Goal: Obtain resource: Obtain resource

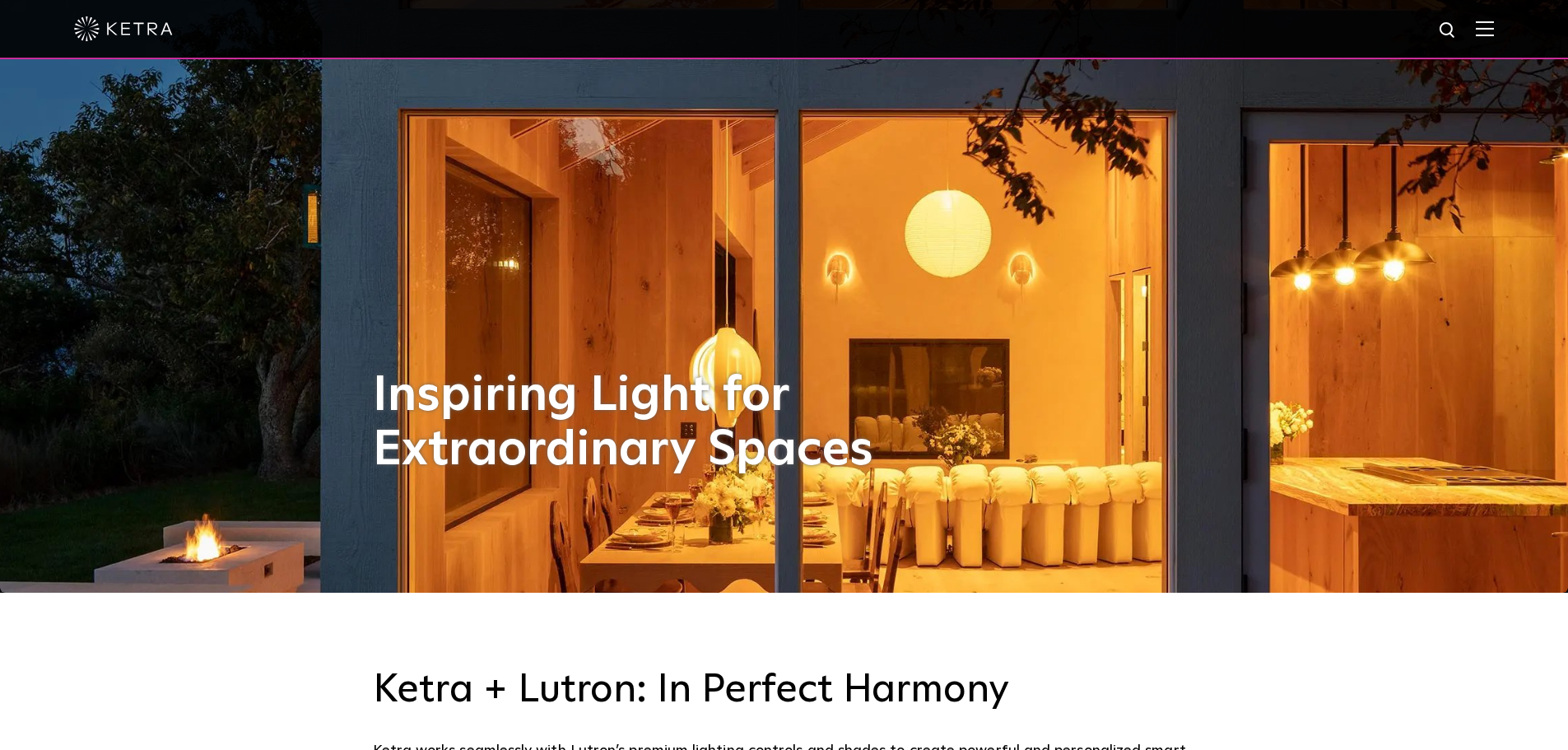
scroll to position [165, 0]
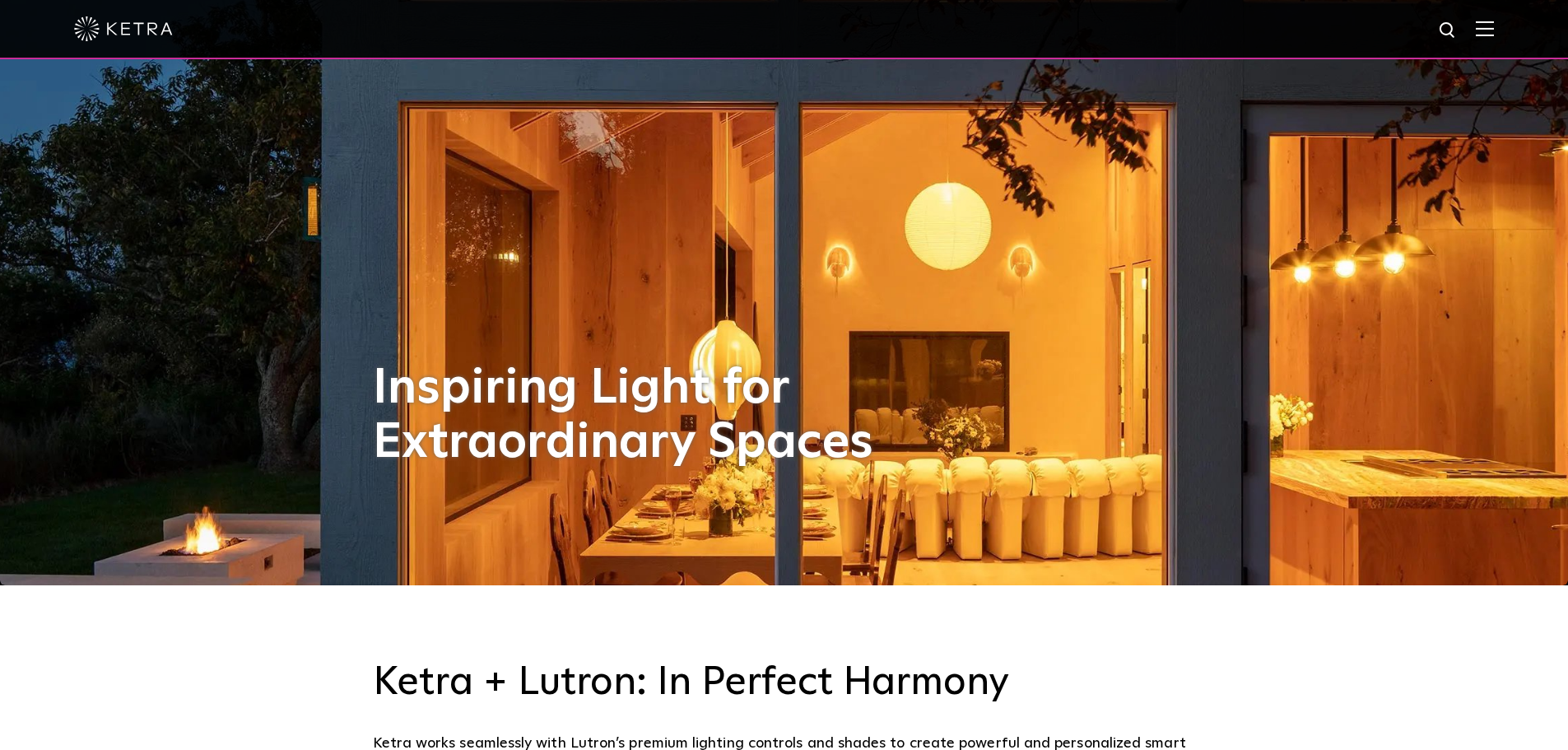
click at [1494, 37] on span at bounding box center [1484, 29] width 18 height 17
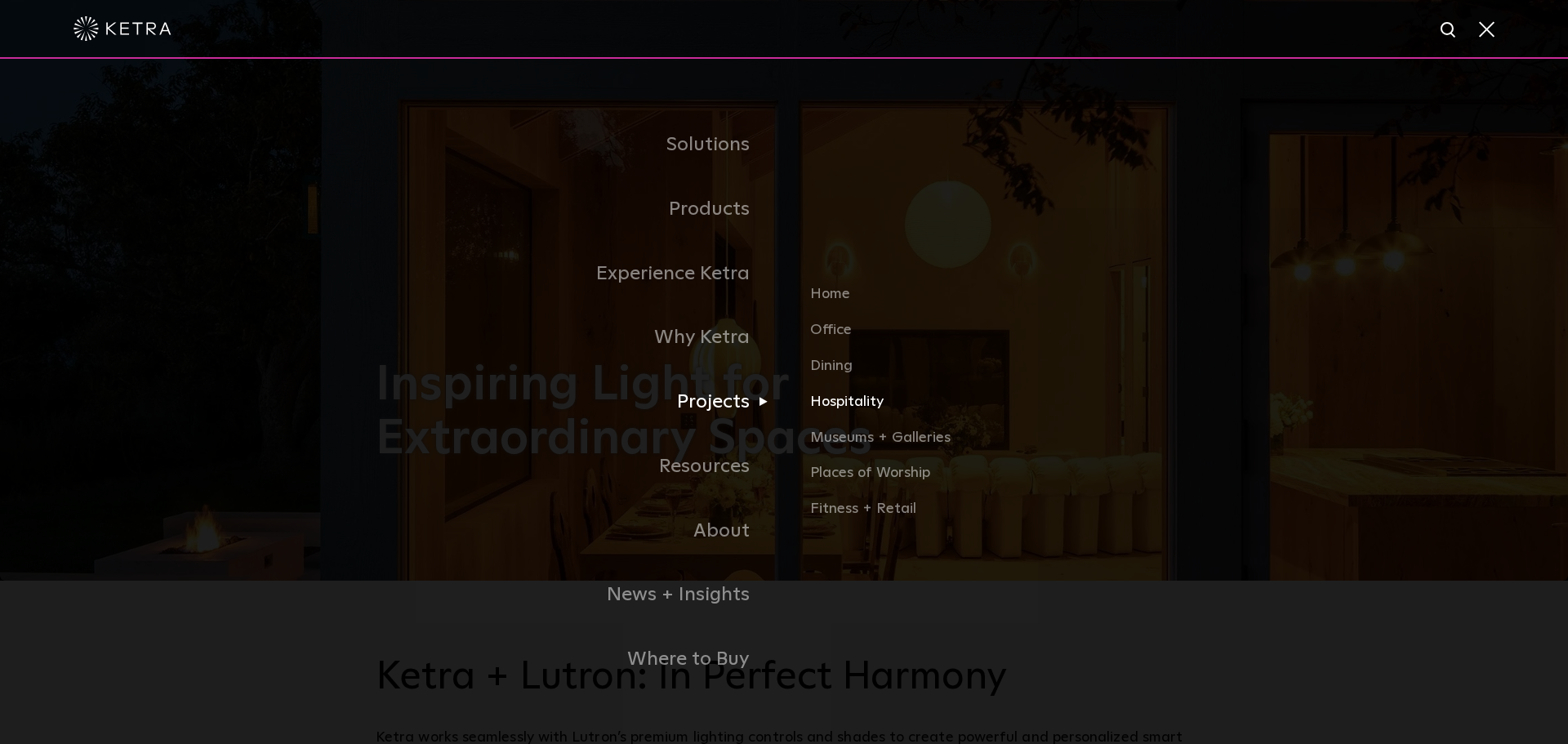
click at [845, 399] on link "Hospitality" at bounding box center [1001, 408] width 382 height 36
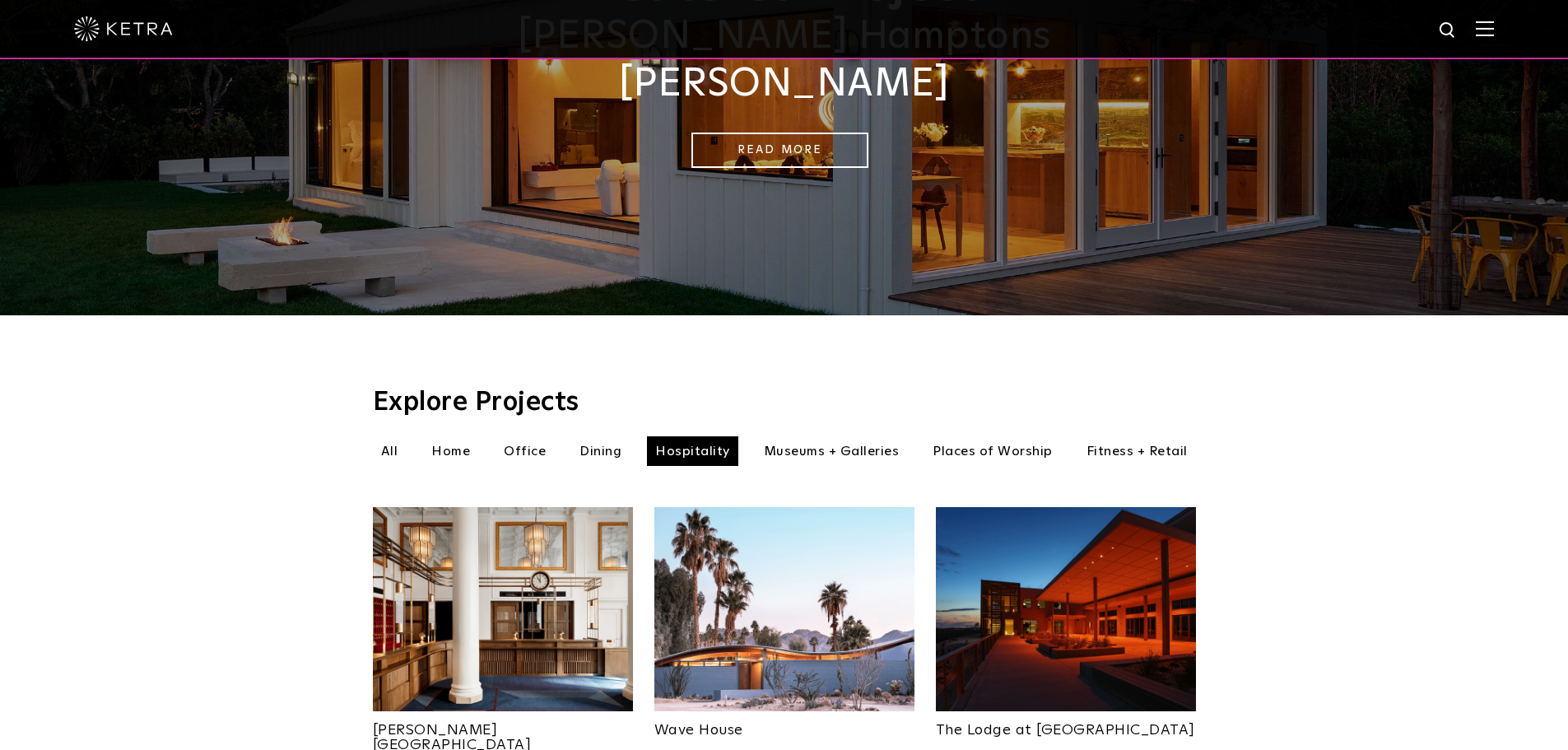
scroll to position [329, 0]
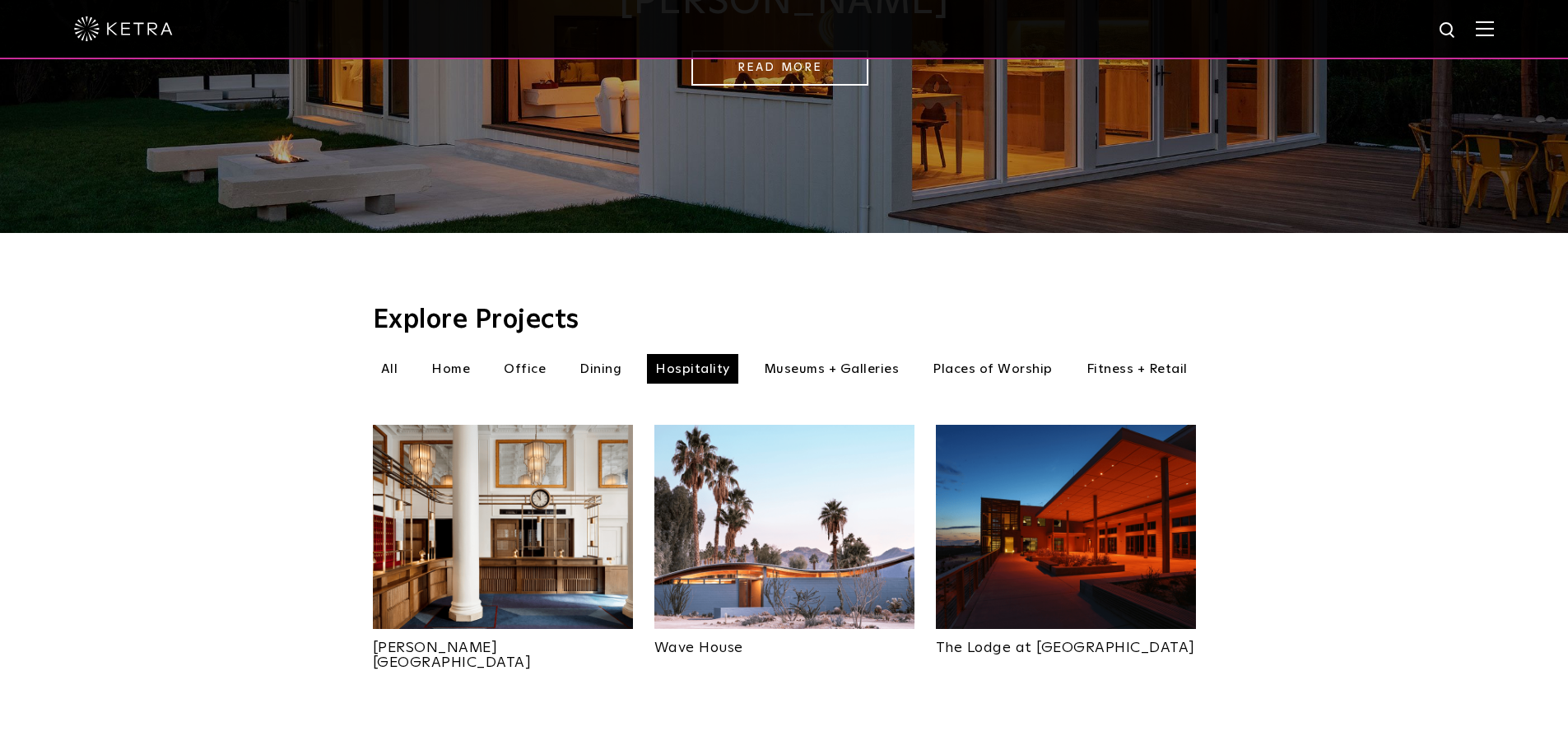
click at [838, 490] on img at bounding box center [784, 527] width 260 height 204
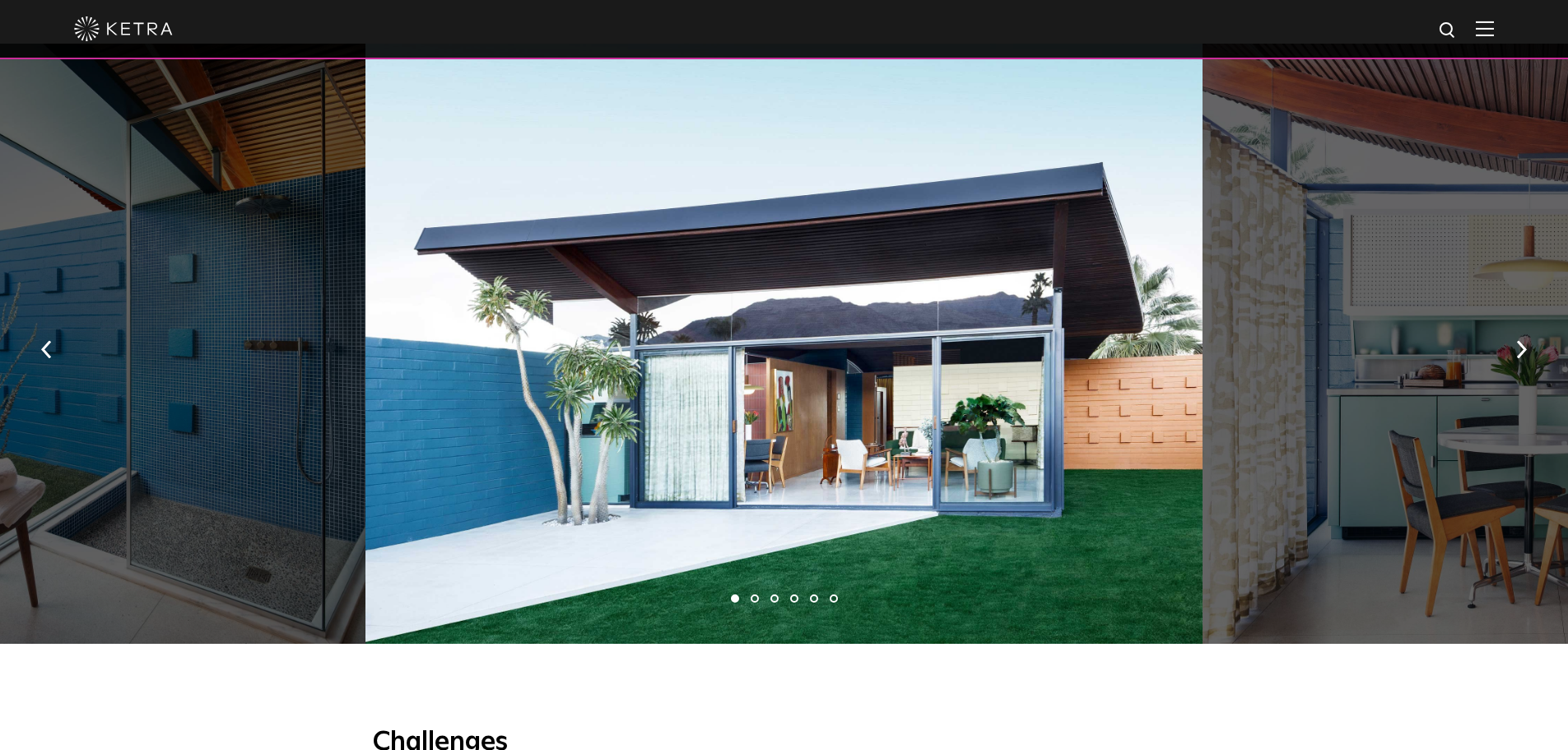
scroll to position [1153, 0]
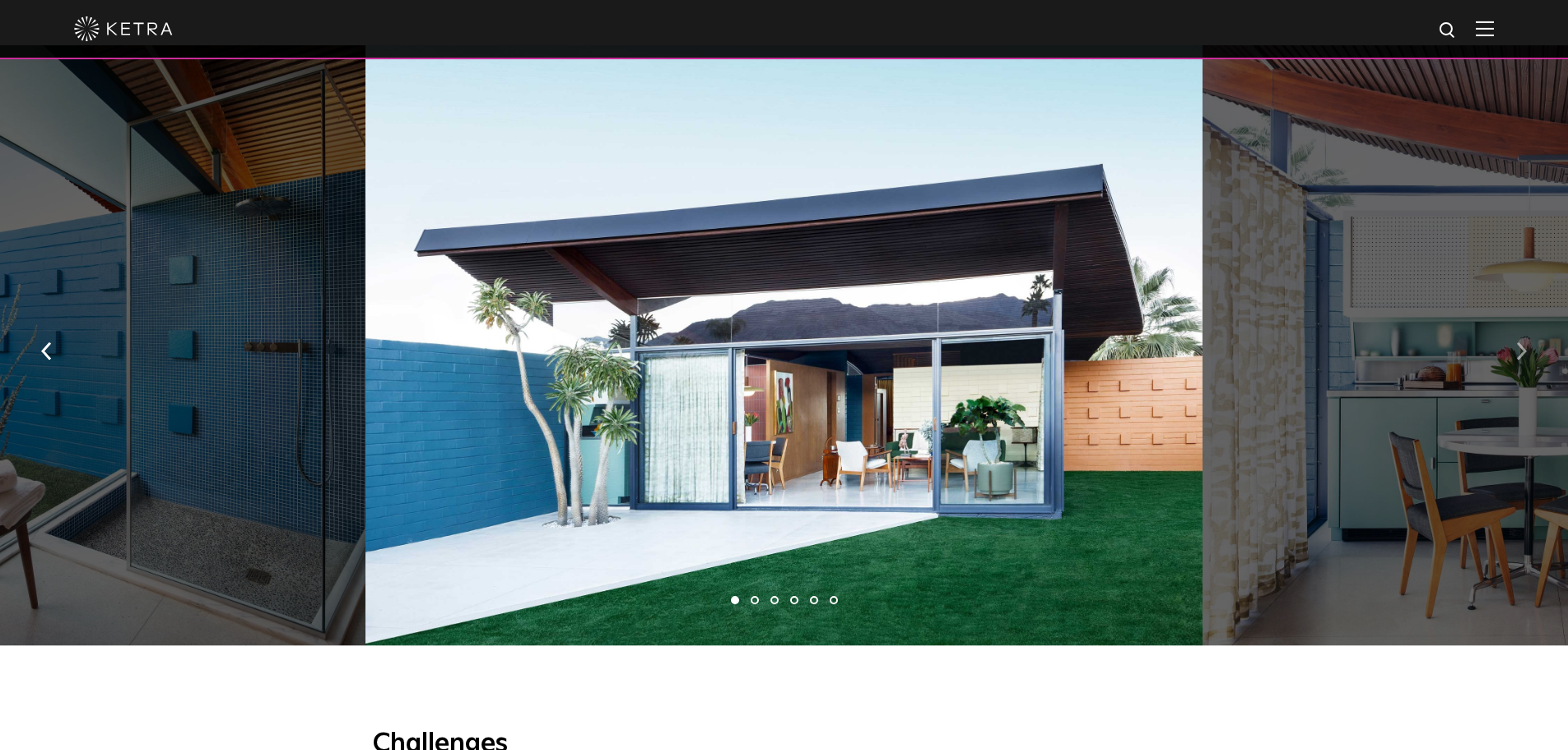
click at [1534, 335] on button "button" at bounding box center [1522, 349] width 35 height 57
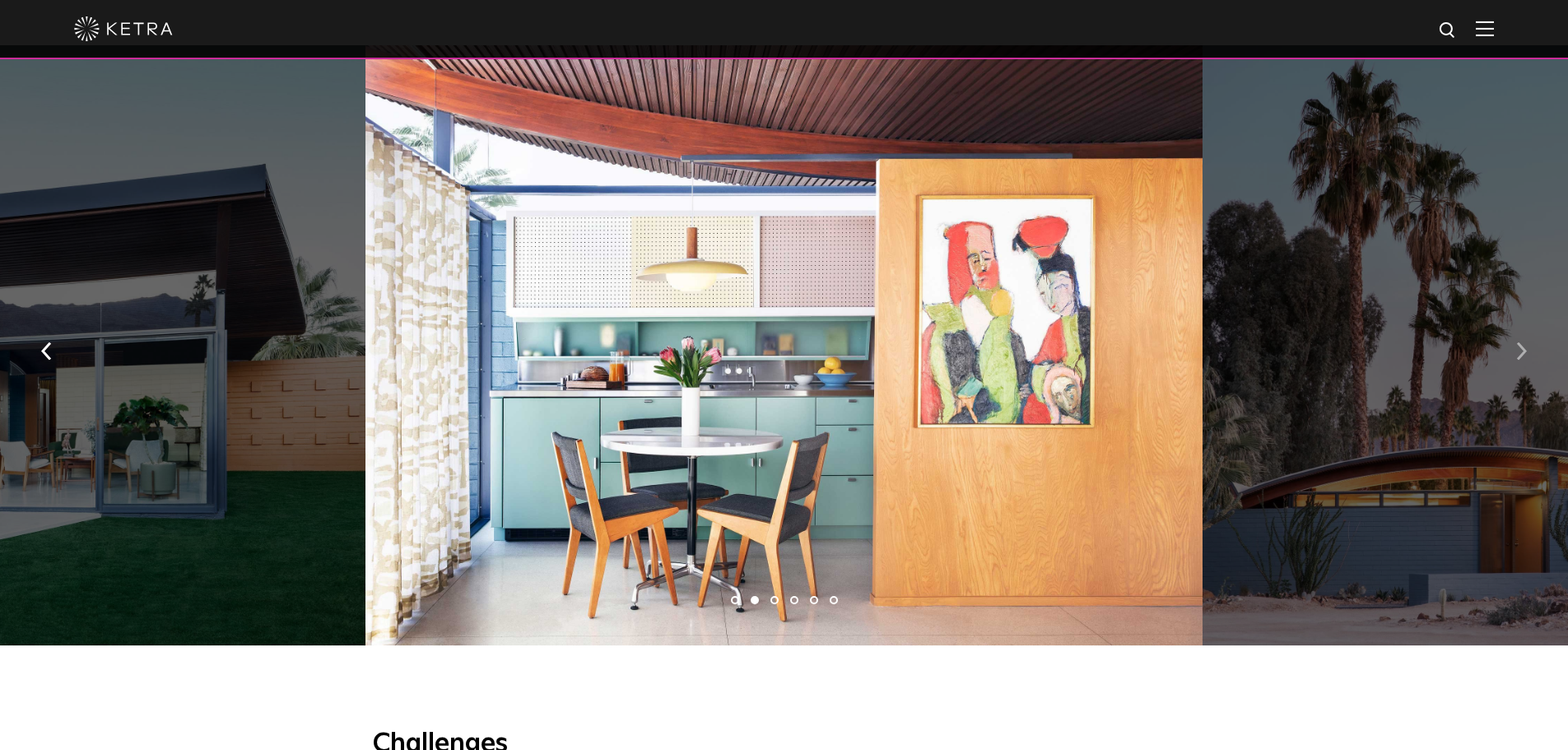
click at [1522, 342] on img "button" at bounding box center [1522, 350] width 11 height 18
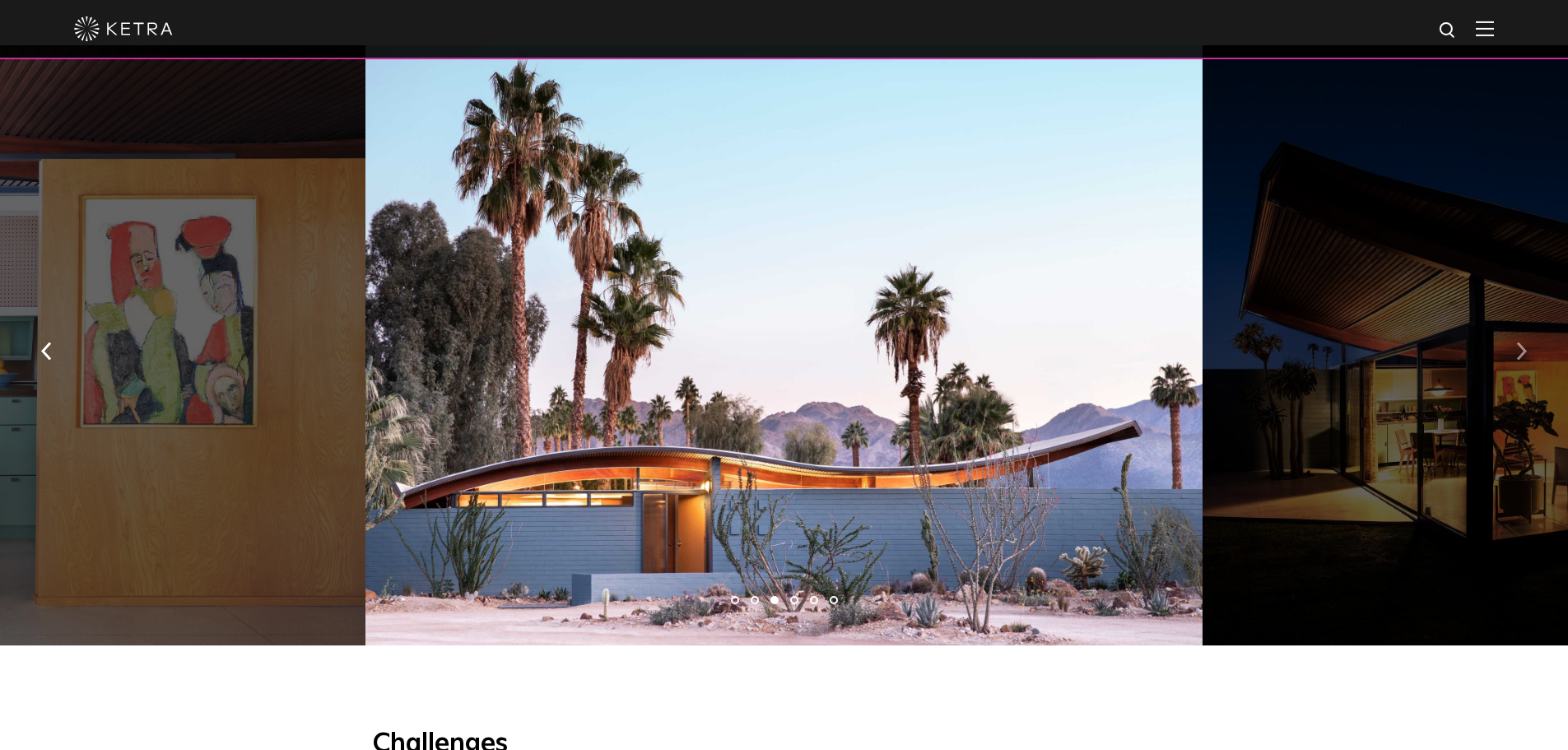
click at [1522, 342] on img "button" at bounding box center [1522, 350] width 11 height 18
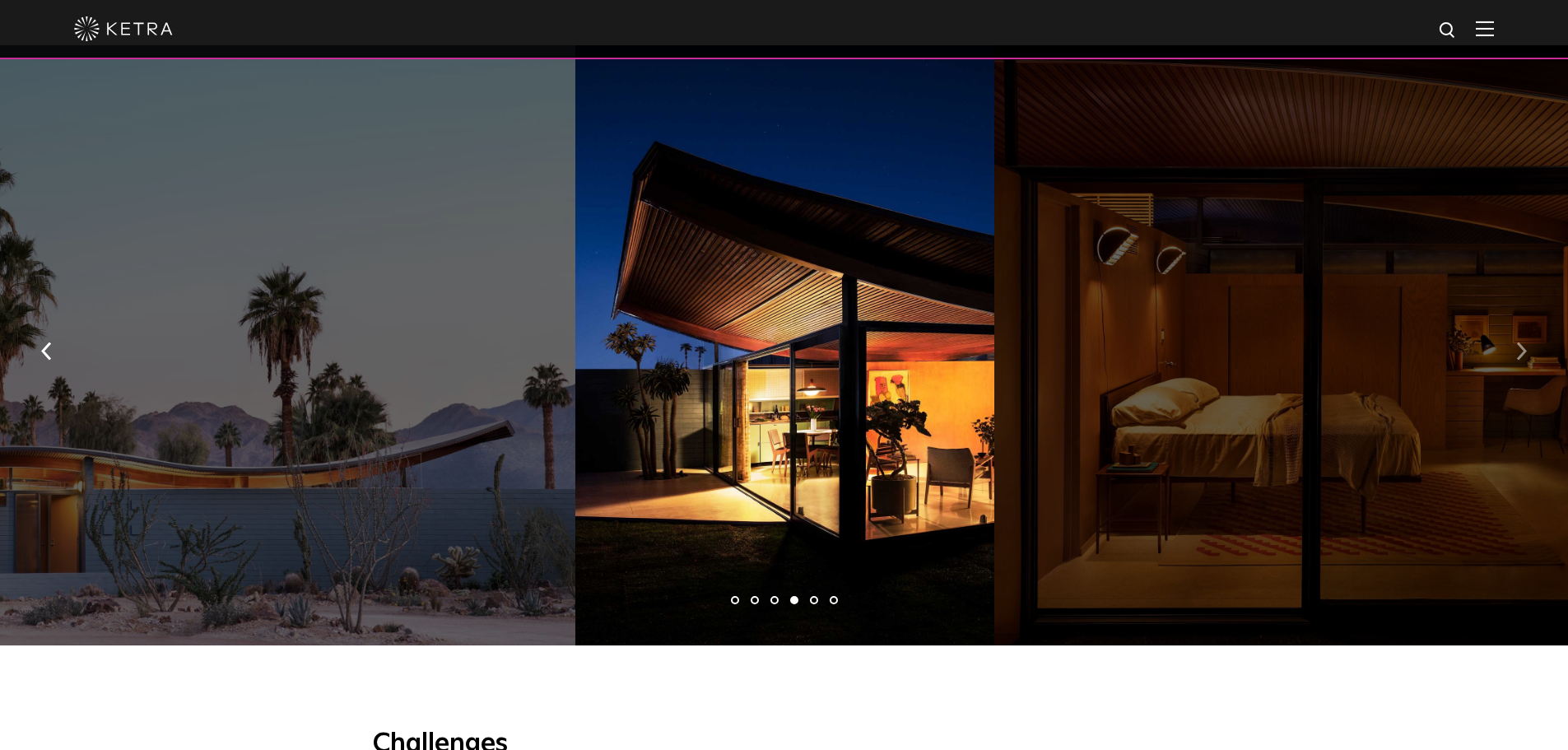
click at [1522, 342] on img "button" at bounding box center [1522, 350] width 11 height 18
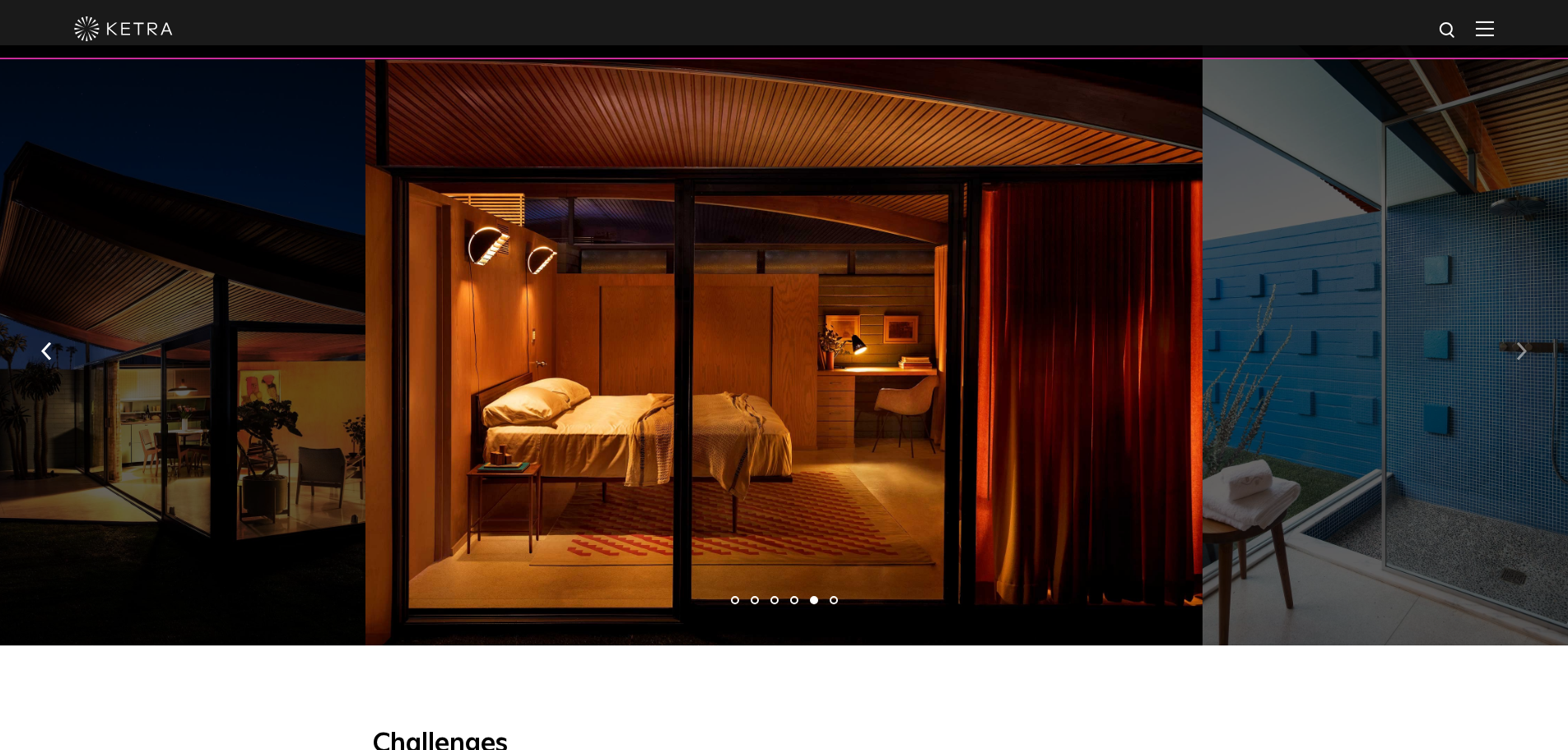
click at [1522, 342] on img "button" at bounding box center [1522, 350] width 11 height 18
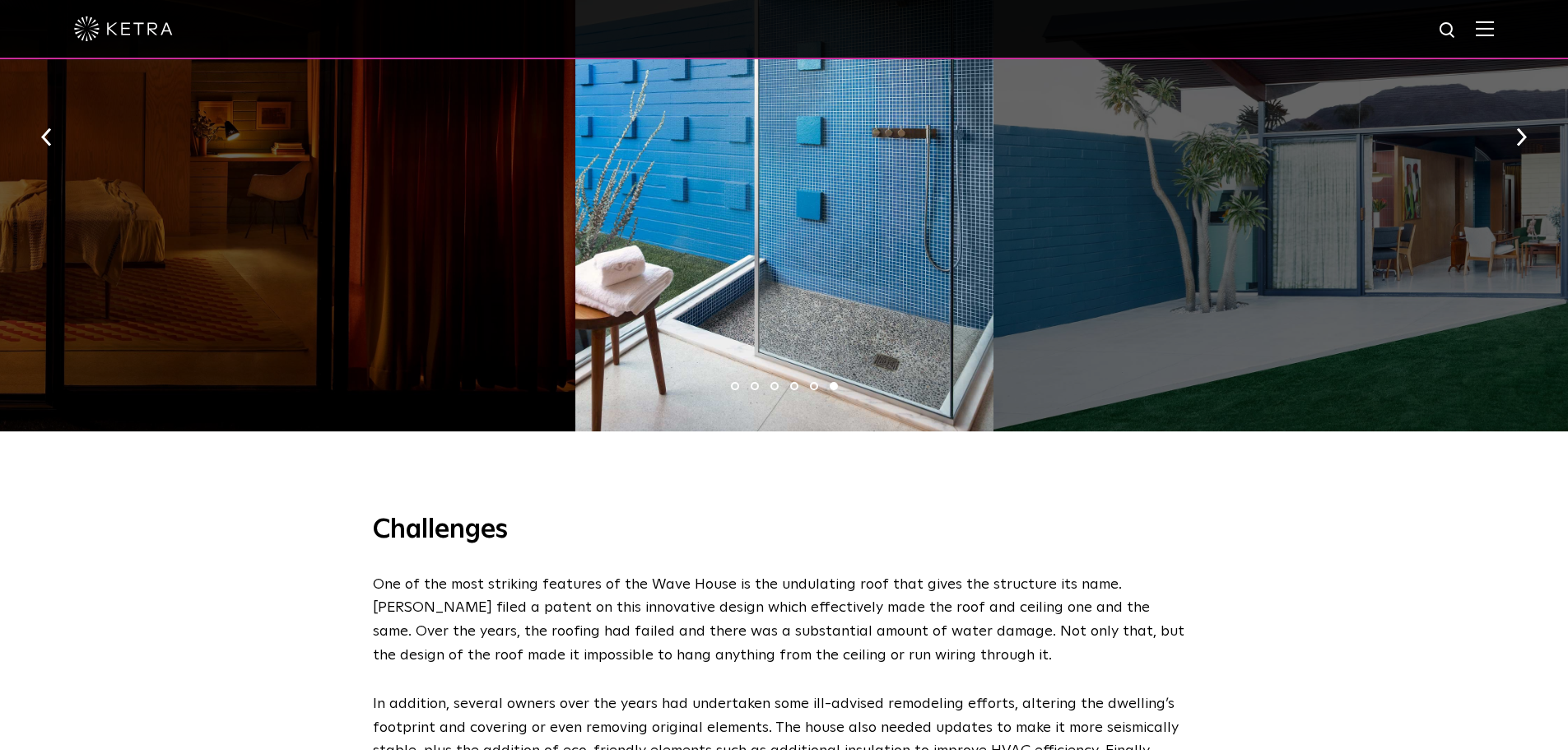
scroll to position [1729, 0]
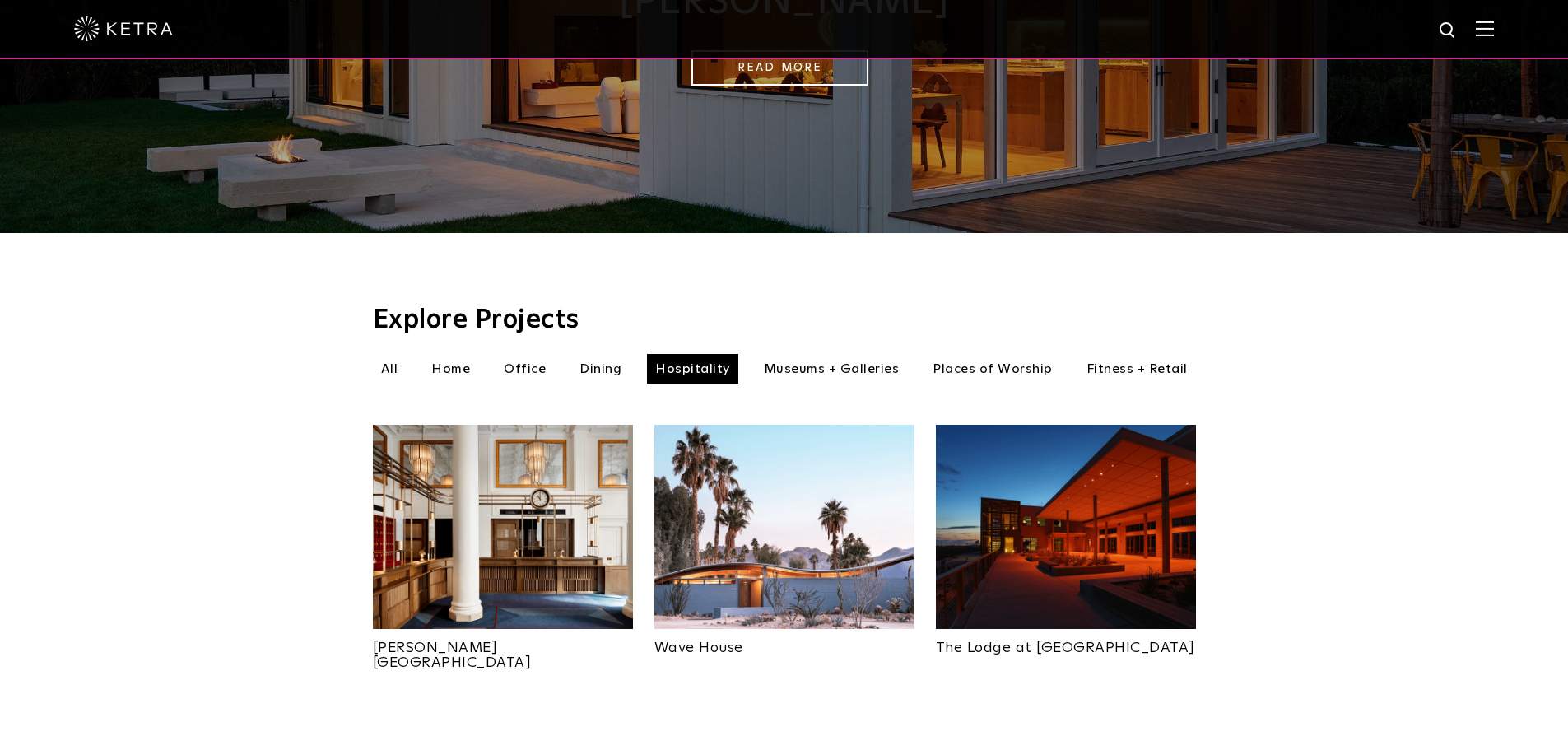
click at [1129, 354] on li "Fitness + Retail" at bounding box center [1138, 369] width 118 height 30
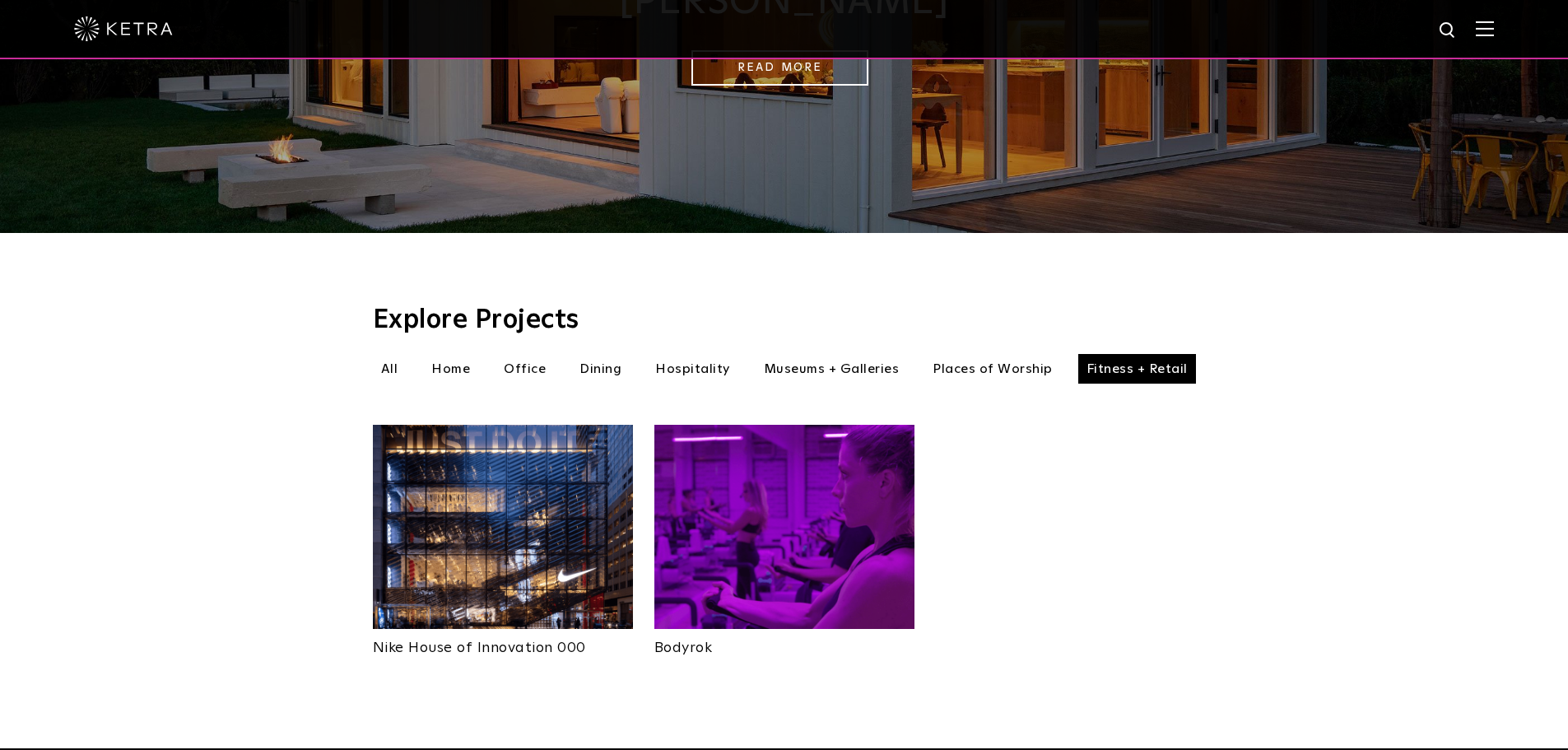
click at [595, 354] on li "Dining" at bounding box center [600, 369] width 58 height 30
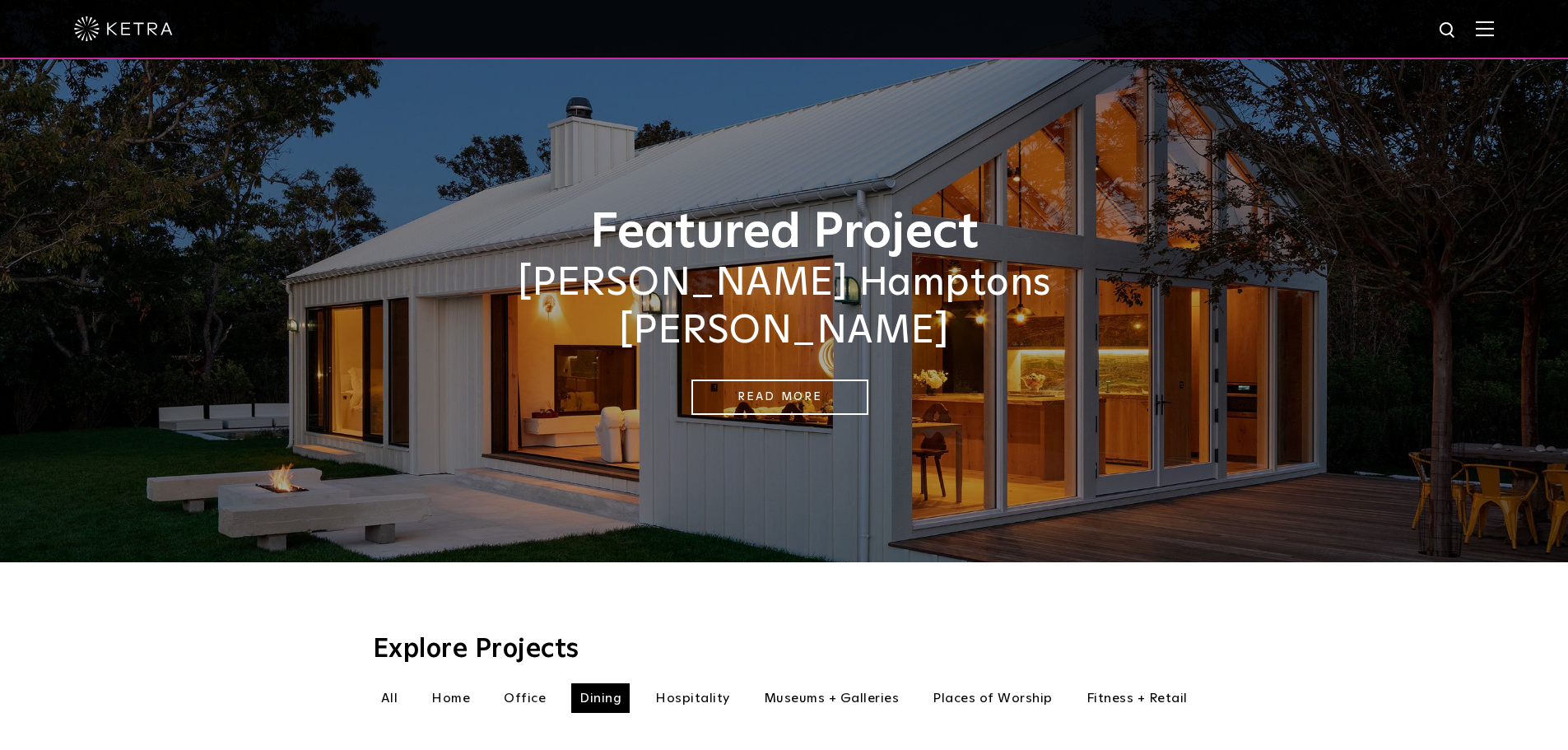
click at [1495, 35] on img at bounding box center [1484, 28] width 18 height 16
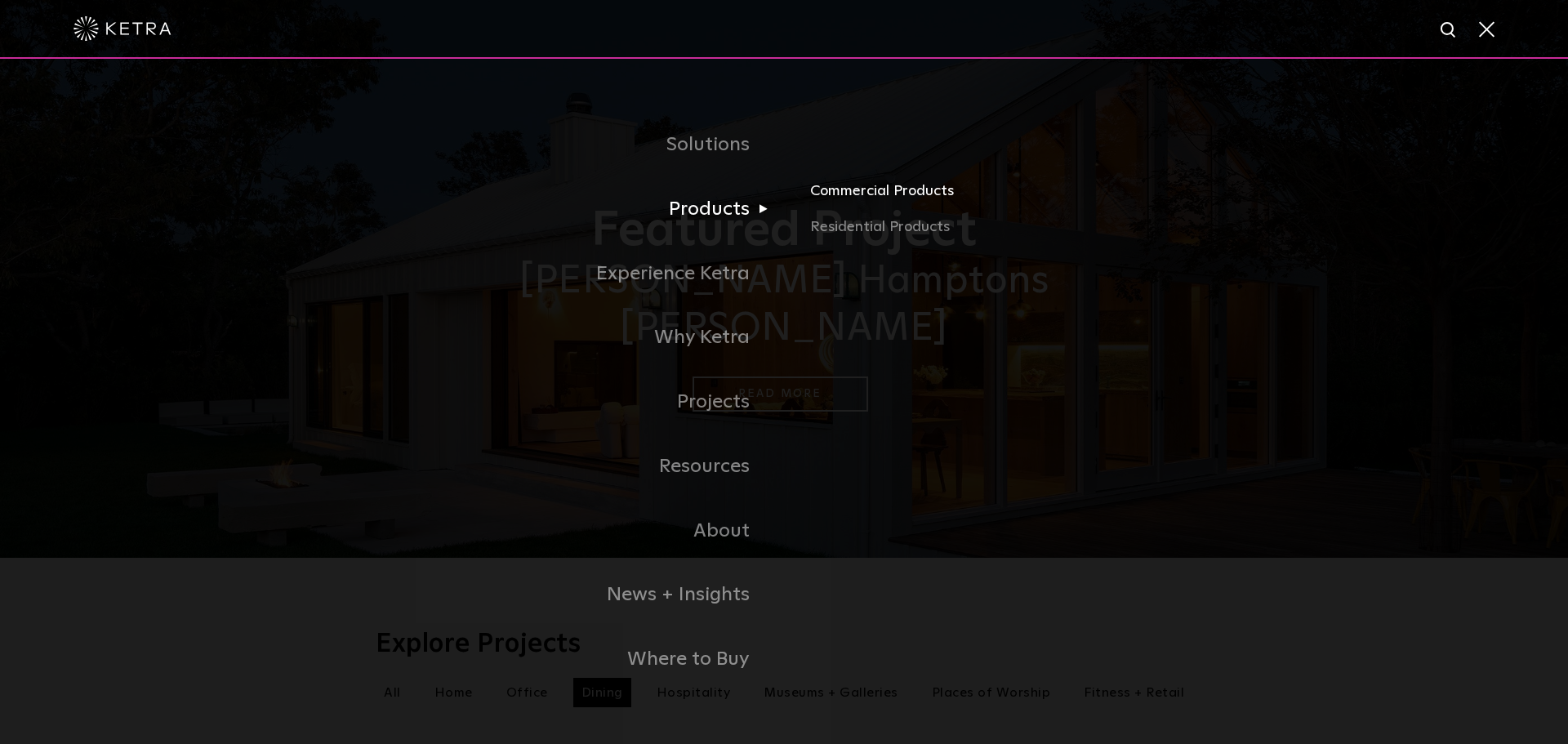
click at [906, 193] on link "Commercial Products" at bounding box center [1001, 198] width 382 height 36
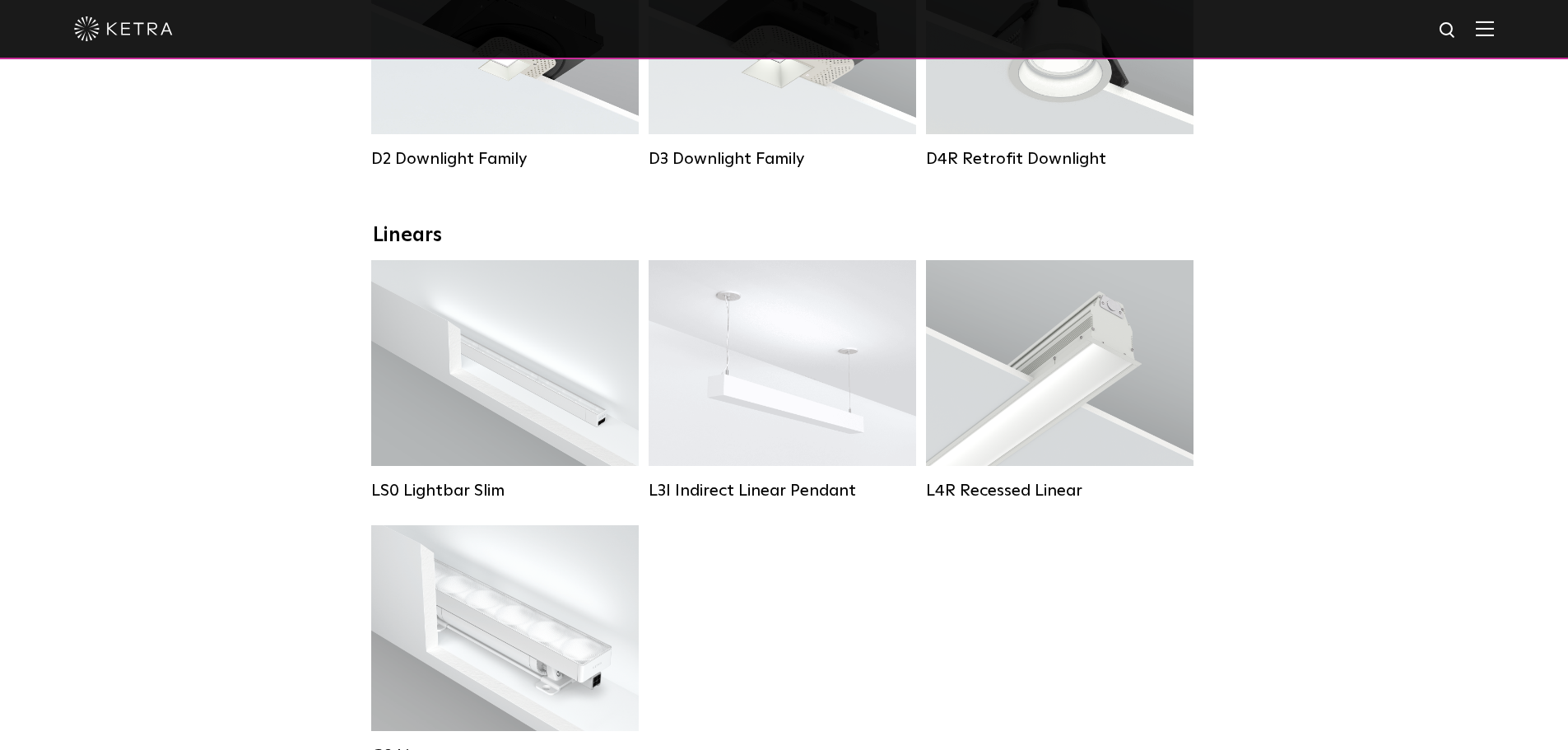
scroll to position [494, 0]
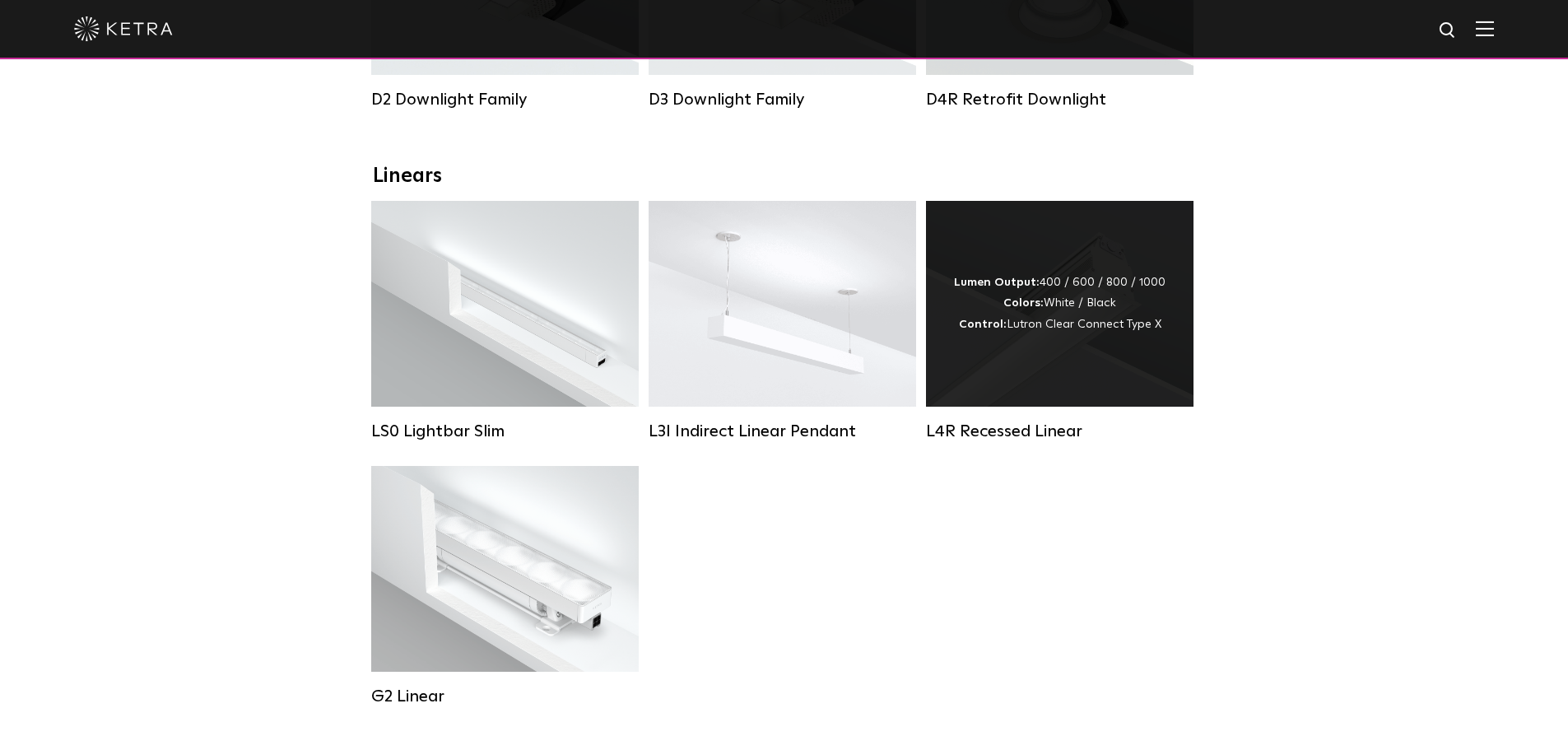
click at [1148, 402] on div "Lumen Output: 400 / 600 / 800 / 1000 Colors: White / Black Control: Lutron Clea…" at bounding box center [1059, 304] width 267 height 206
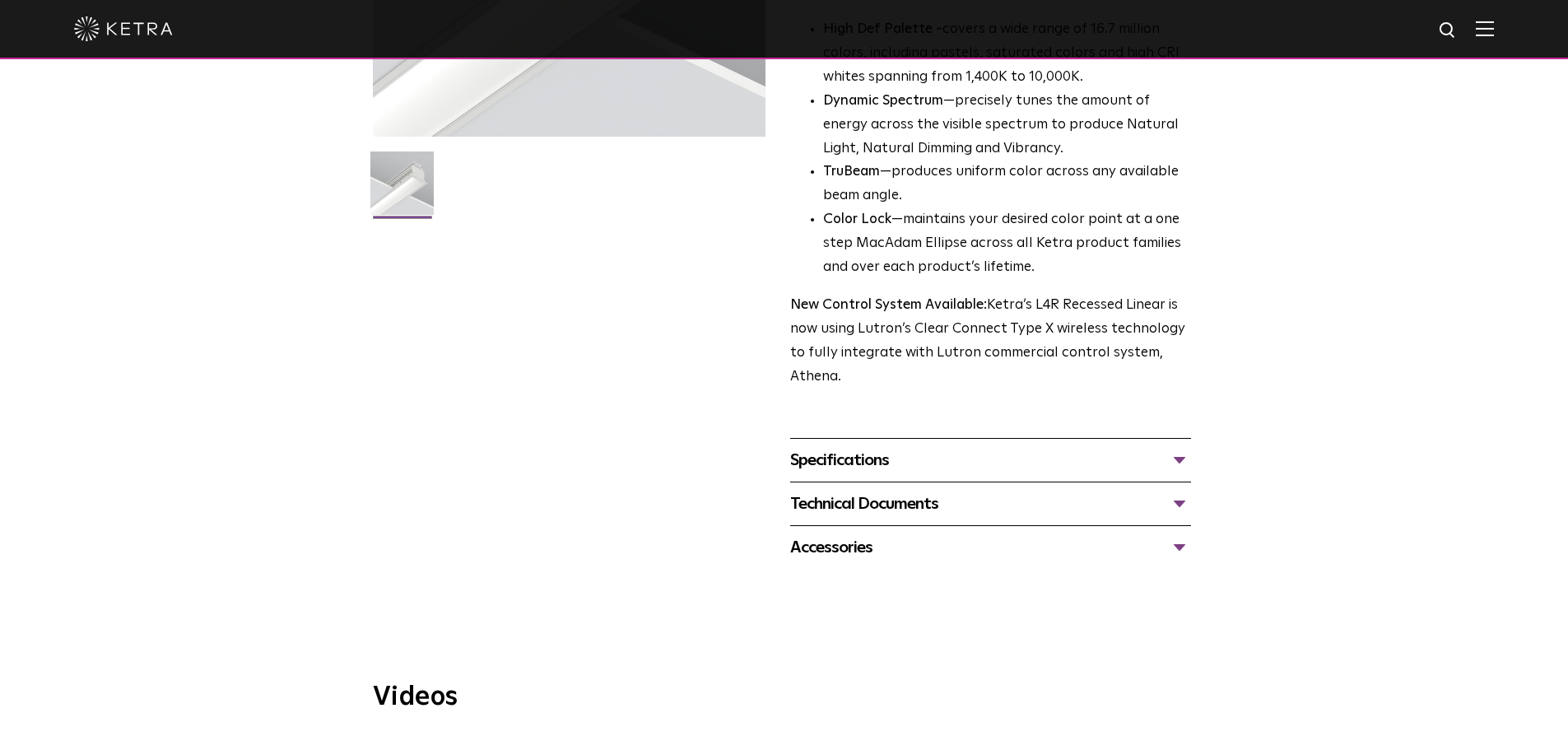
scroll to position [412, 0]
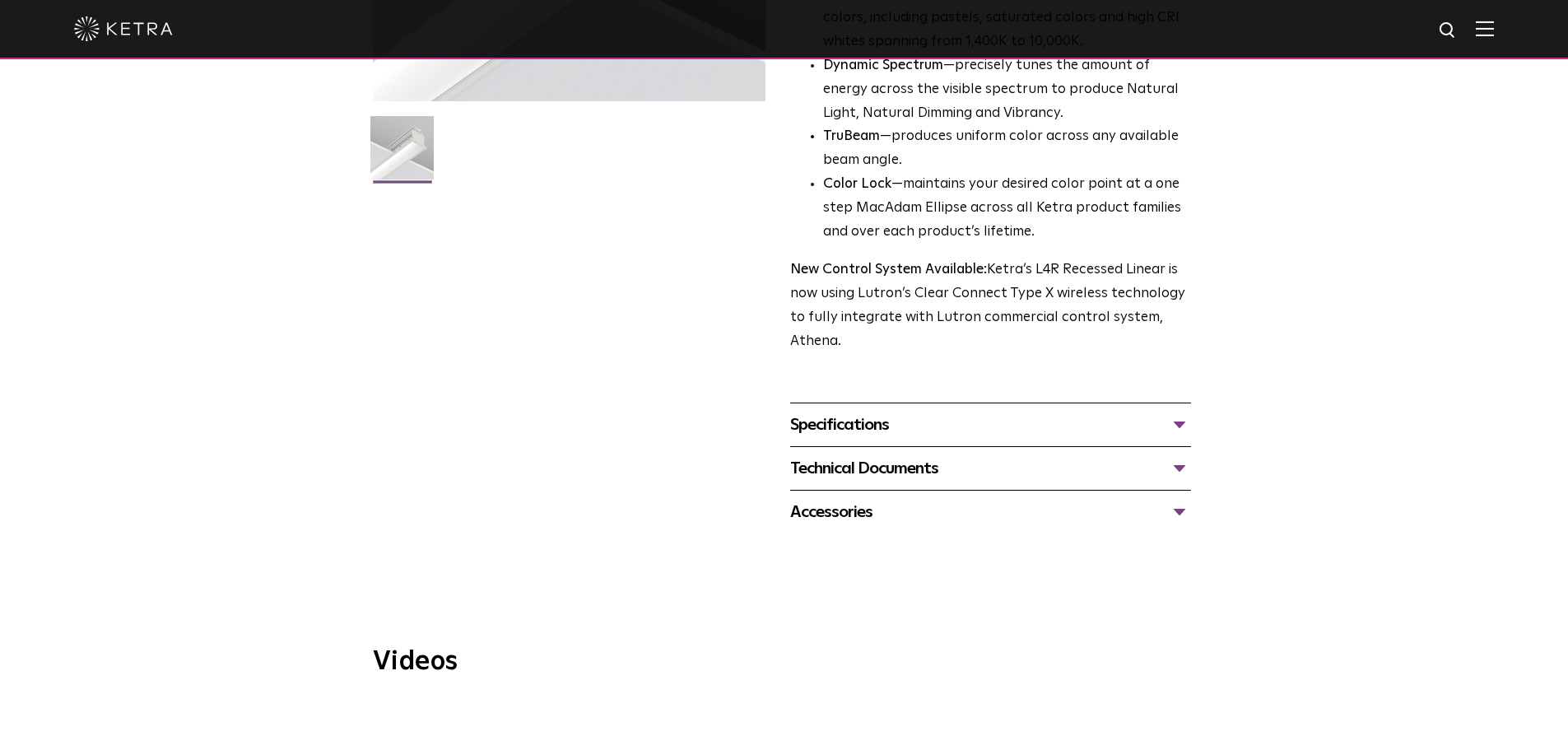
click at [988, 428] on div "Specifications" at bounding box center [990, 424] width 401 height 26
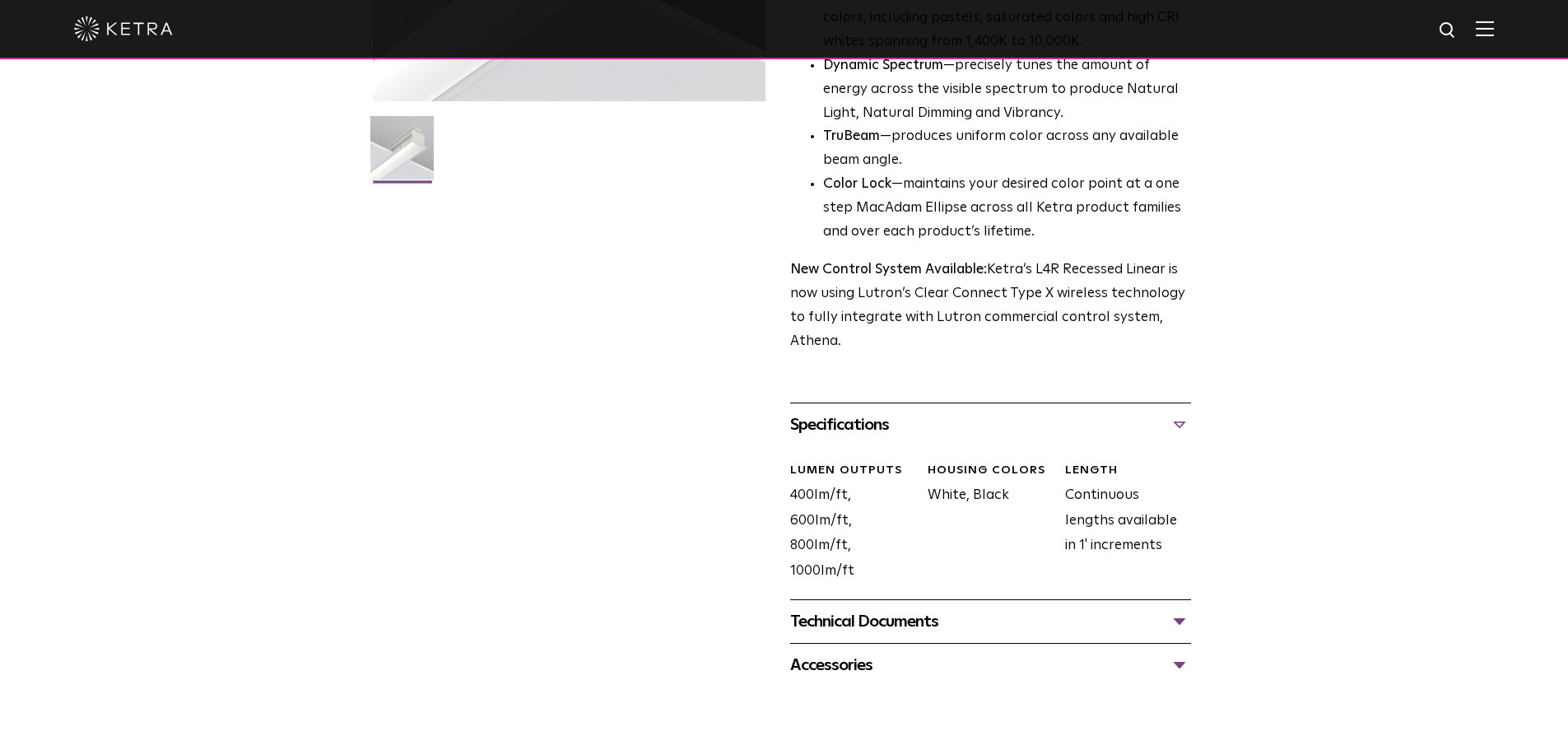
click at [1000, 616] on div "Technical Documents" at bounding box center [990, 621] width 401 height 26
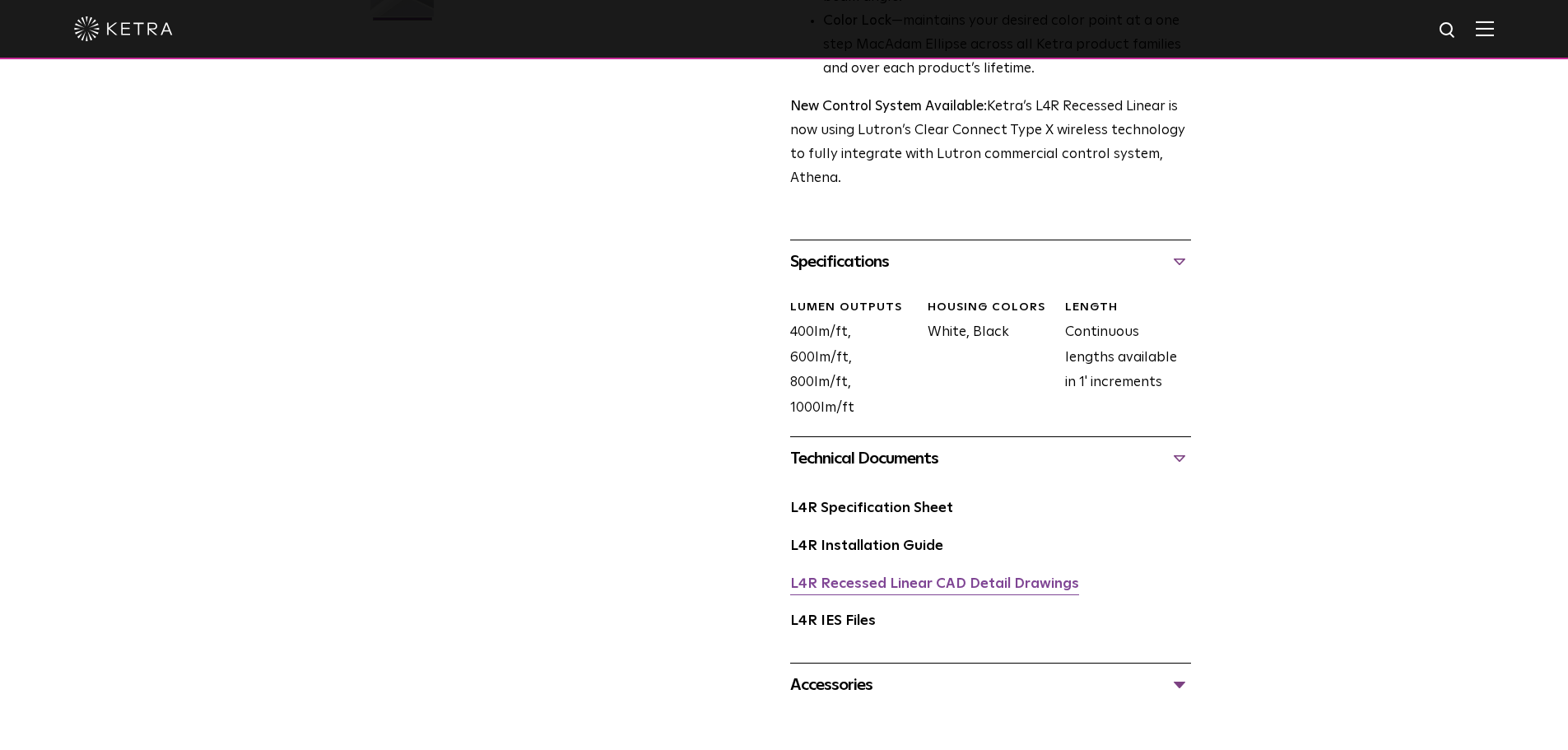
scroll to position [576, 0]
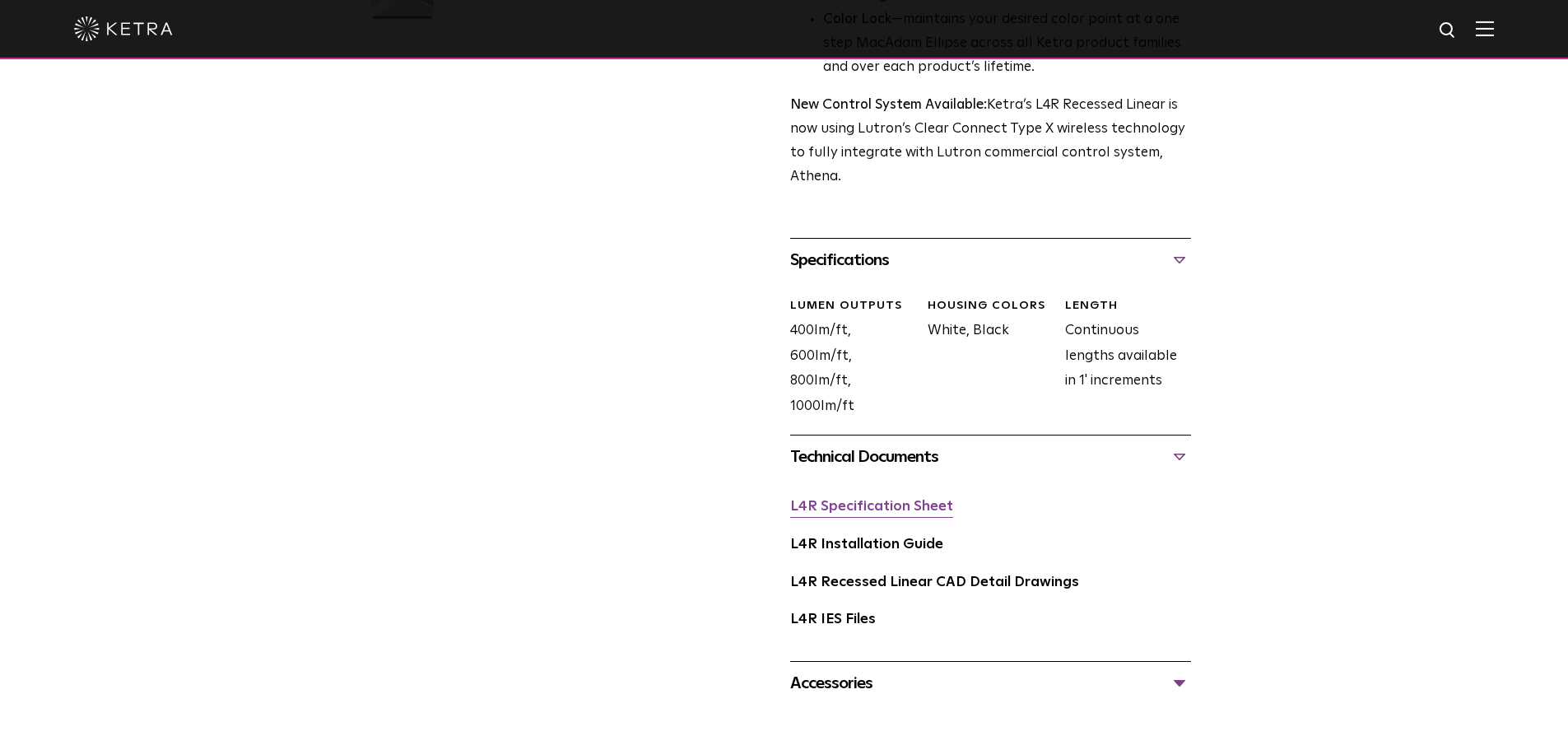
click at [918, 507] on link "L4R Specification Sheet" at bounding box center [871, 506] width 163 height 14
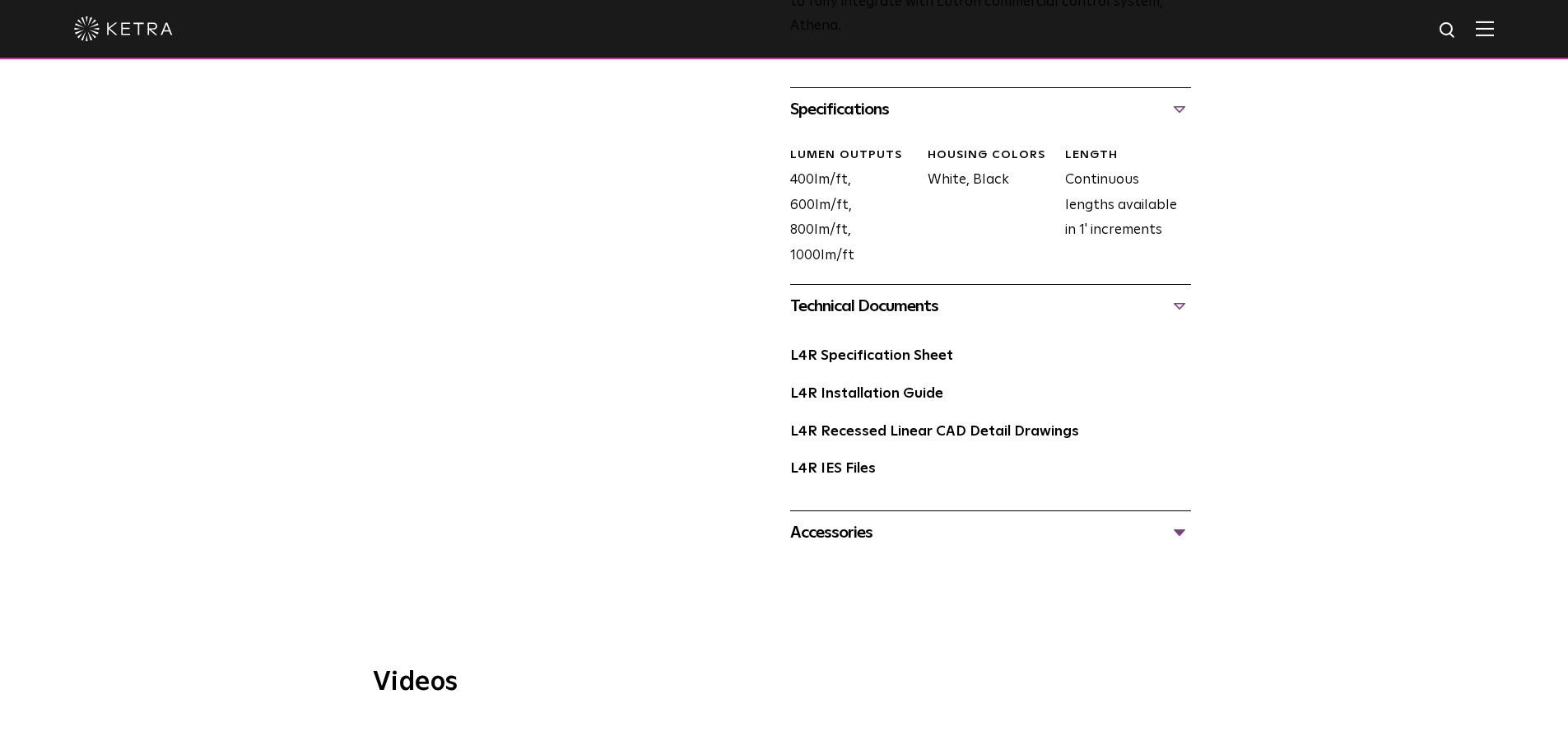
scroll to position [741, 0]
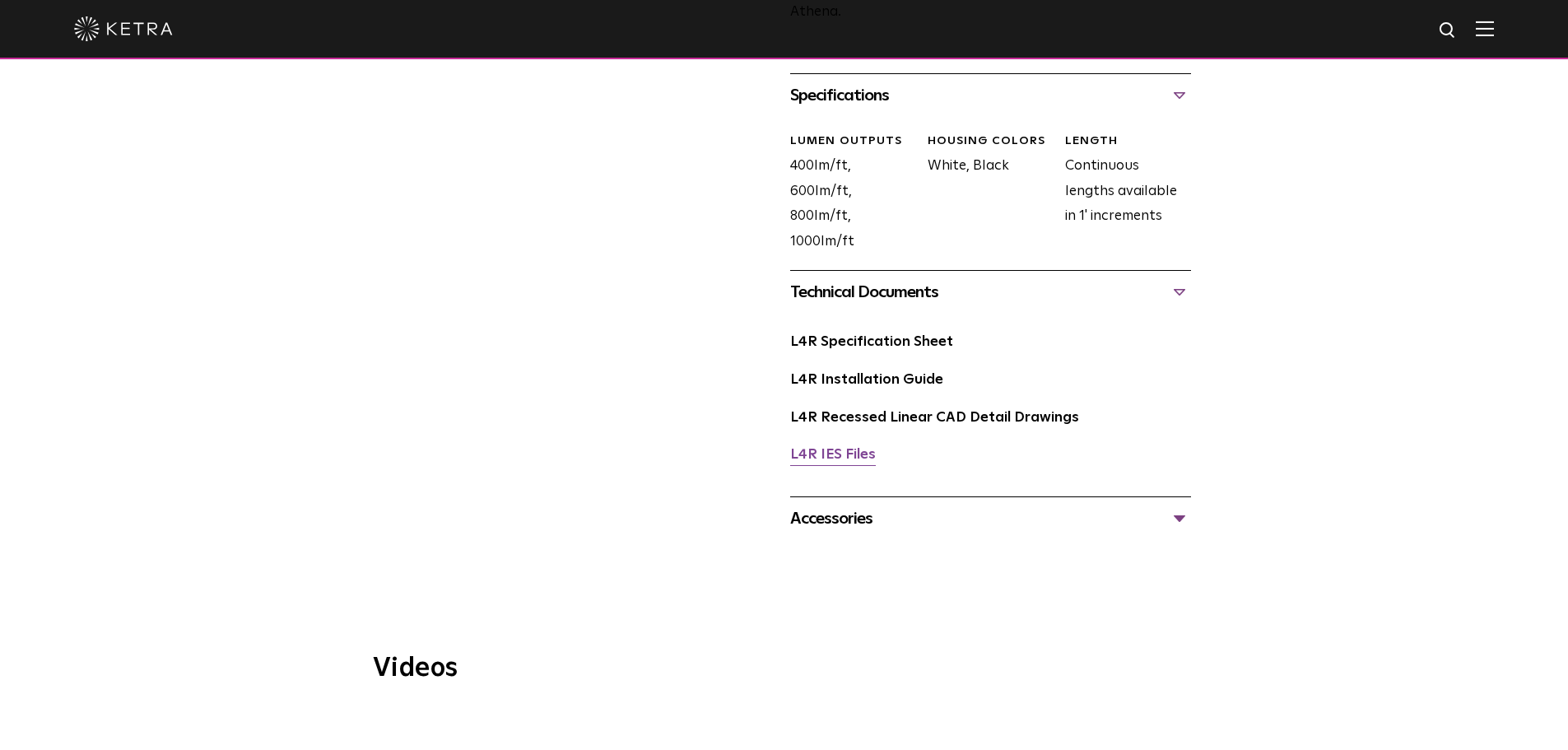
click at [853, 456] on link "L4R IES Files" at bounding box center [833, 455] width 86 height 14
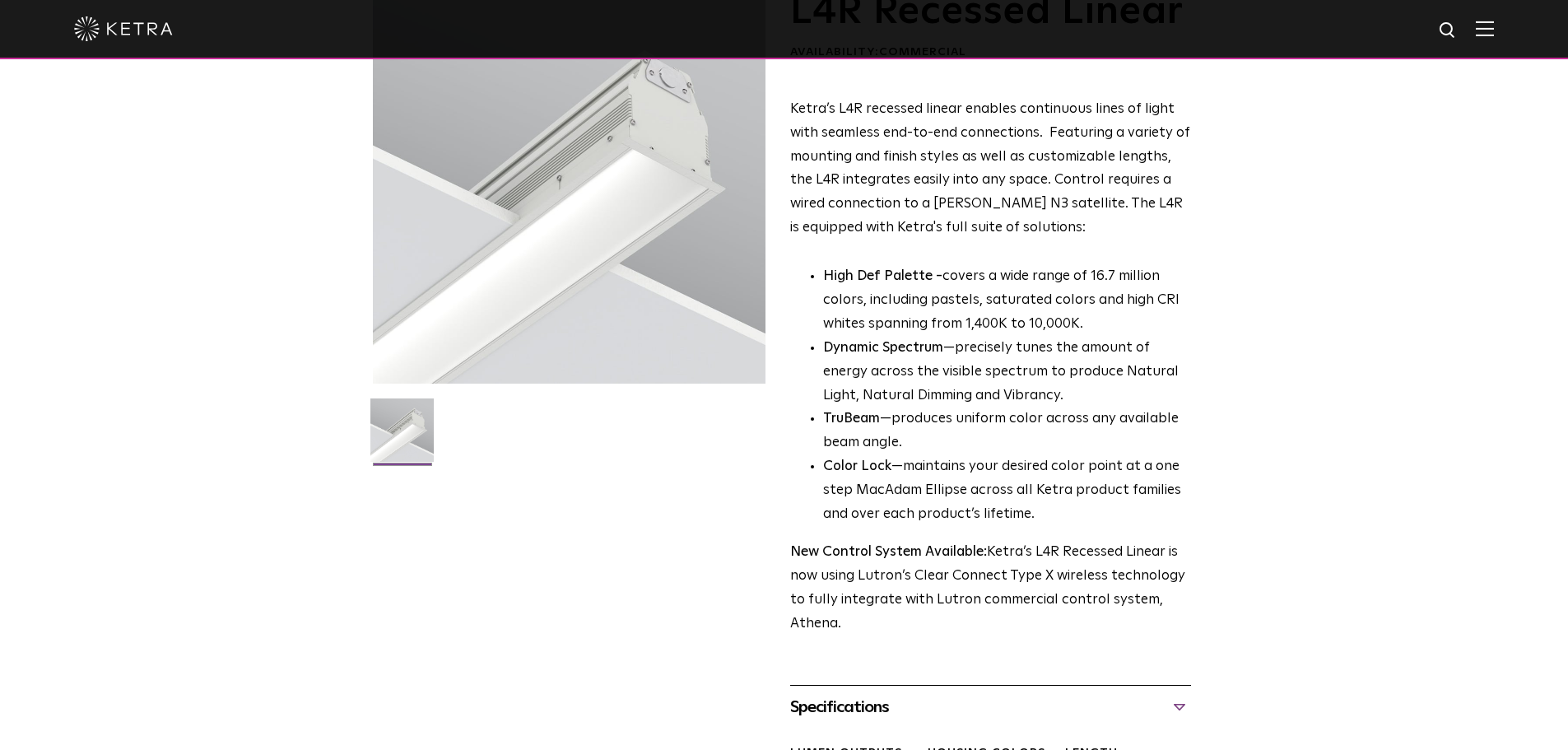
scroll to position [0, 0]
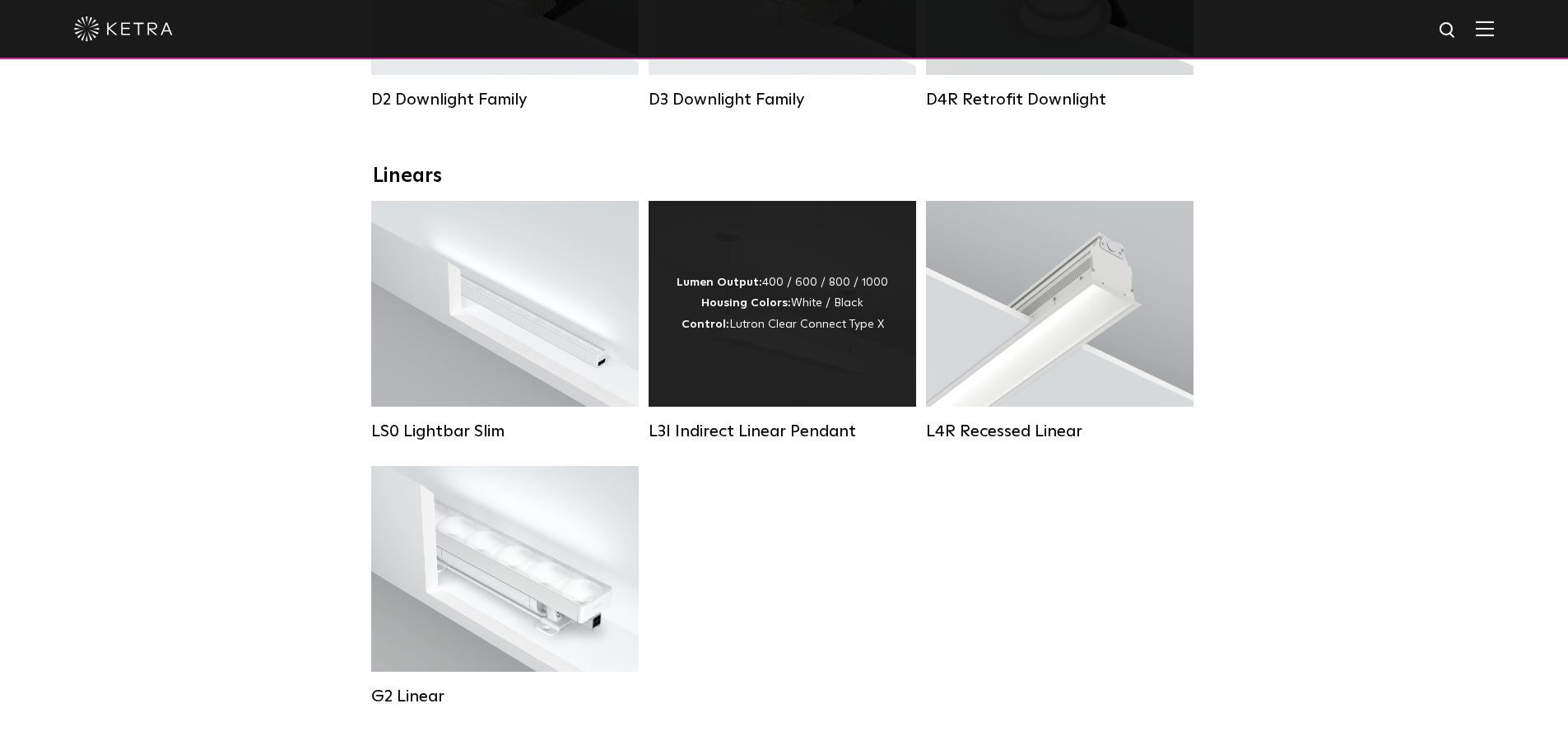
click at [753, 371] on div "Lumen Output: 400 / 600 / 800 / 1000 Housing Colors: White / Black Control: Lut…" at bounding box center [782, 304] width 267 height 206
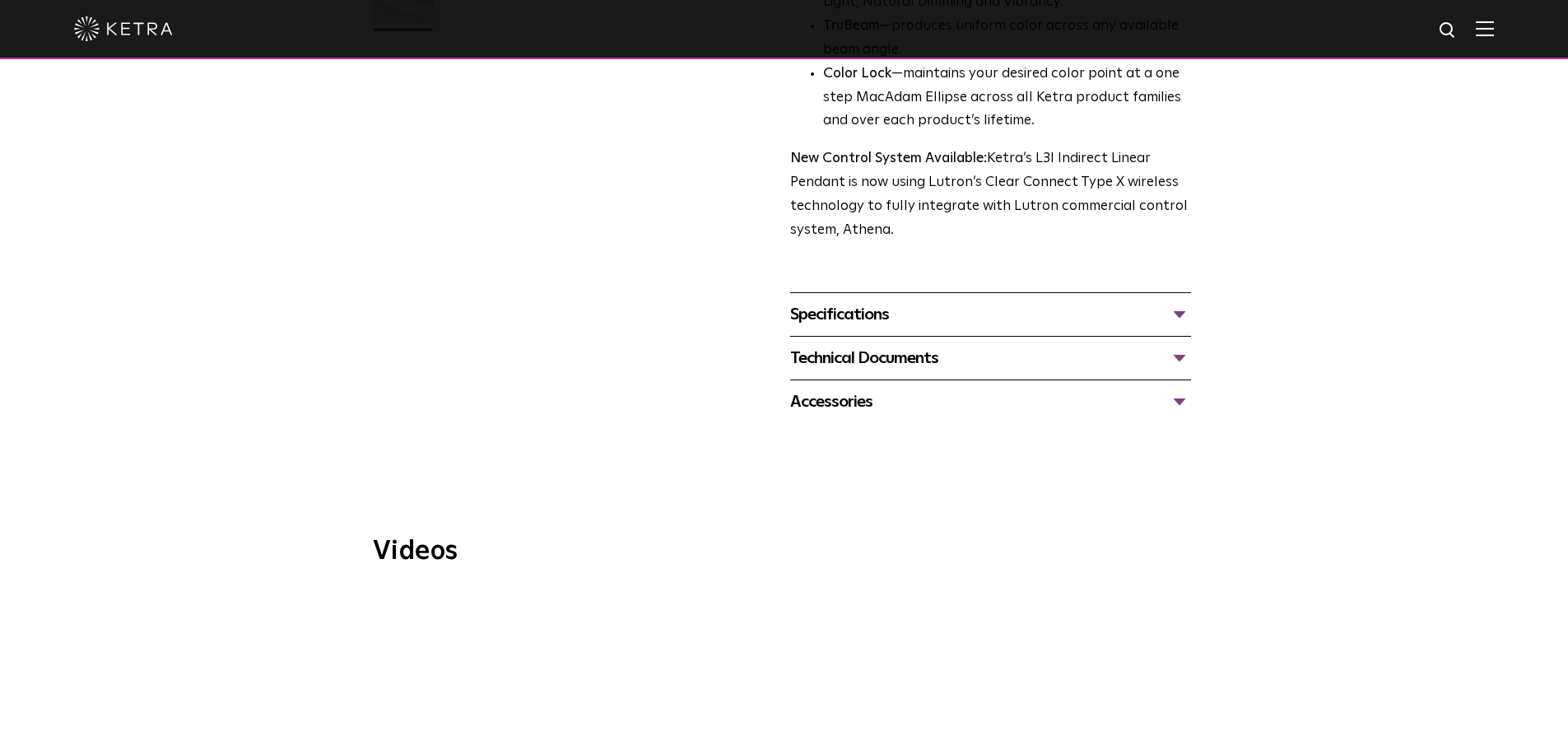
scroll to position [576, 0]
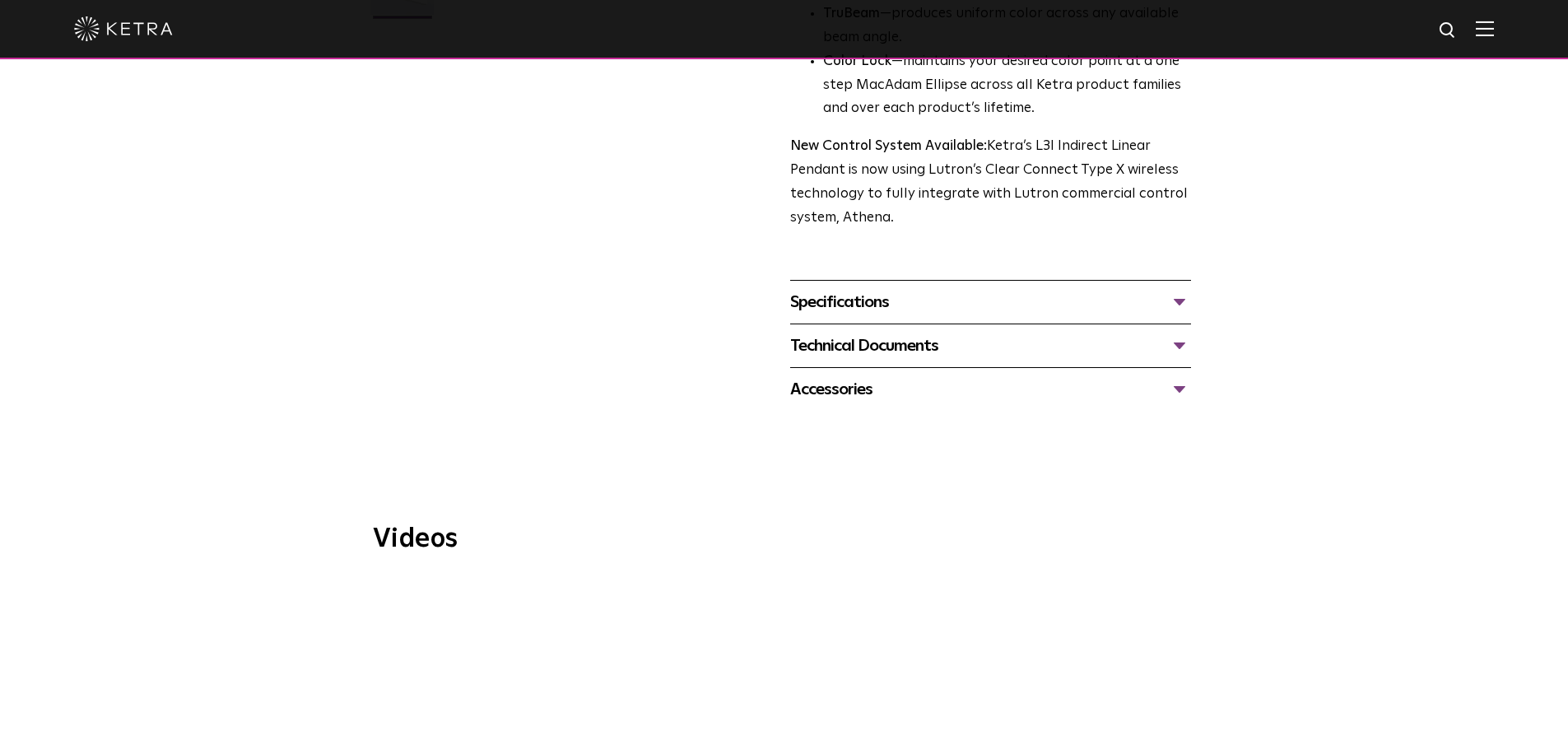
click at [903, 332] on div "Technical Documents" at bounding box center [990, 345] width 401 height 26
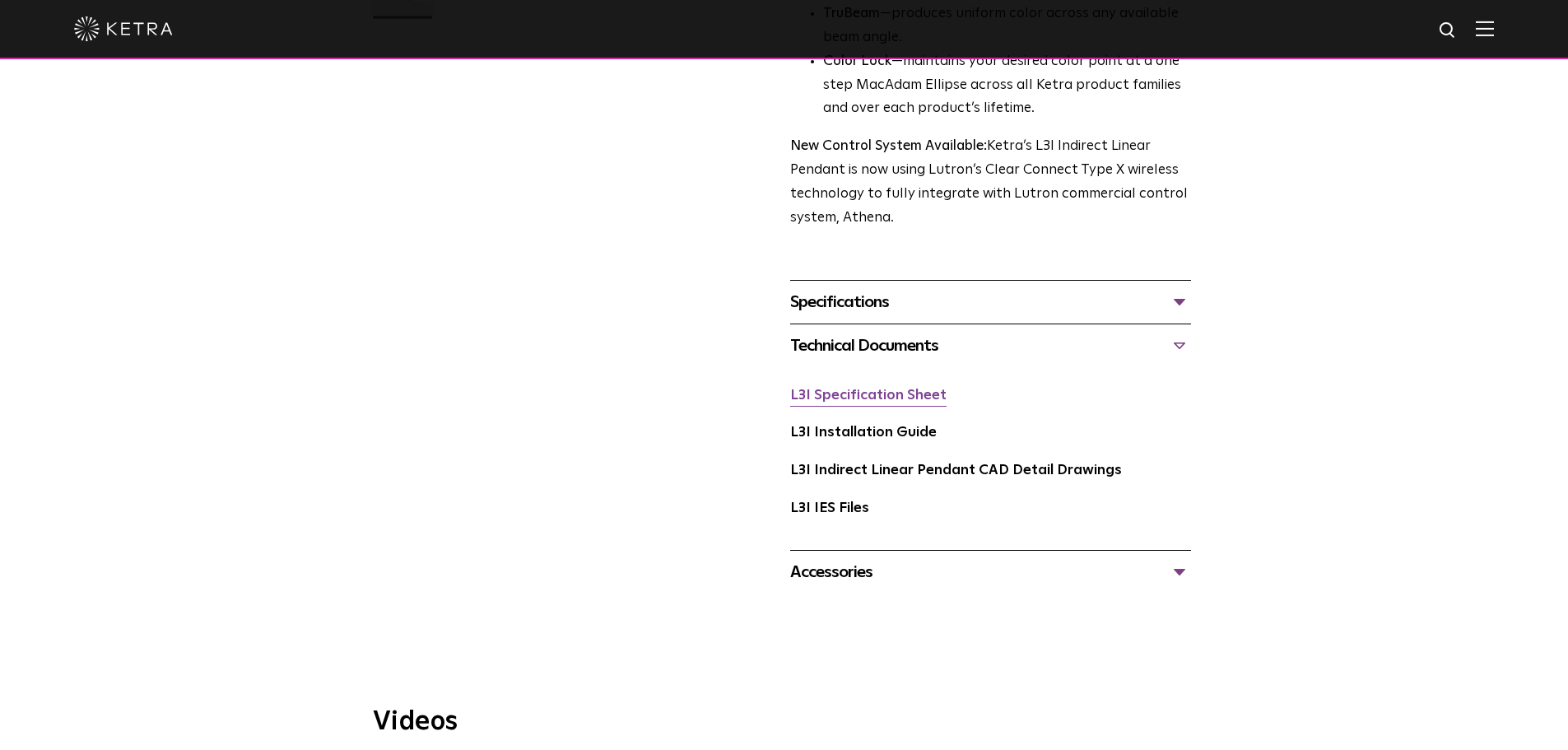
click at [913, 389] on link "L3I Specification Sheet" at bounding box center [868, 396] width 156 height 14
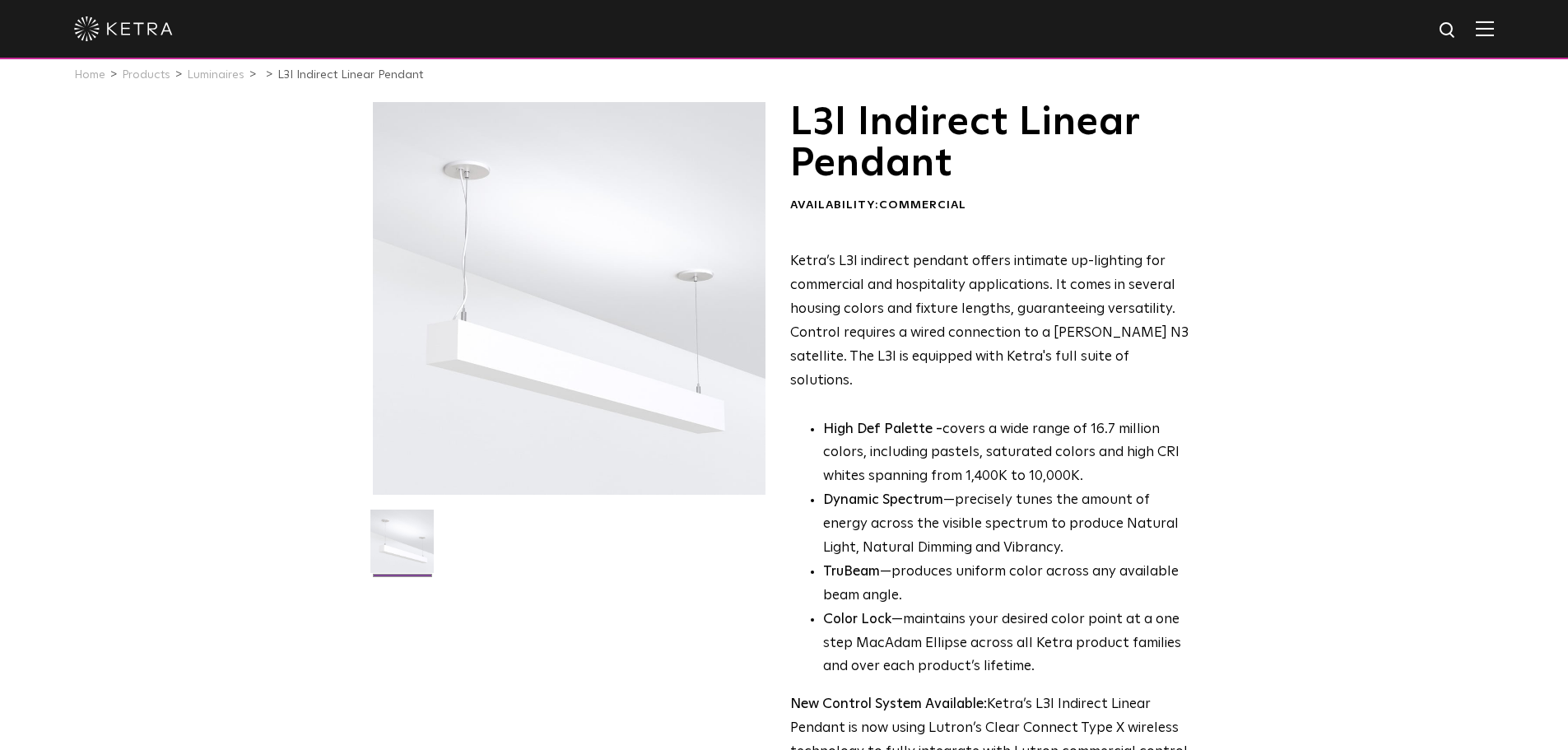
scroll to position [0, 0]
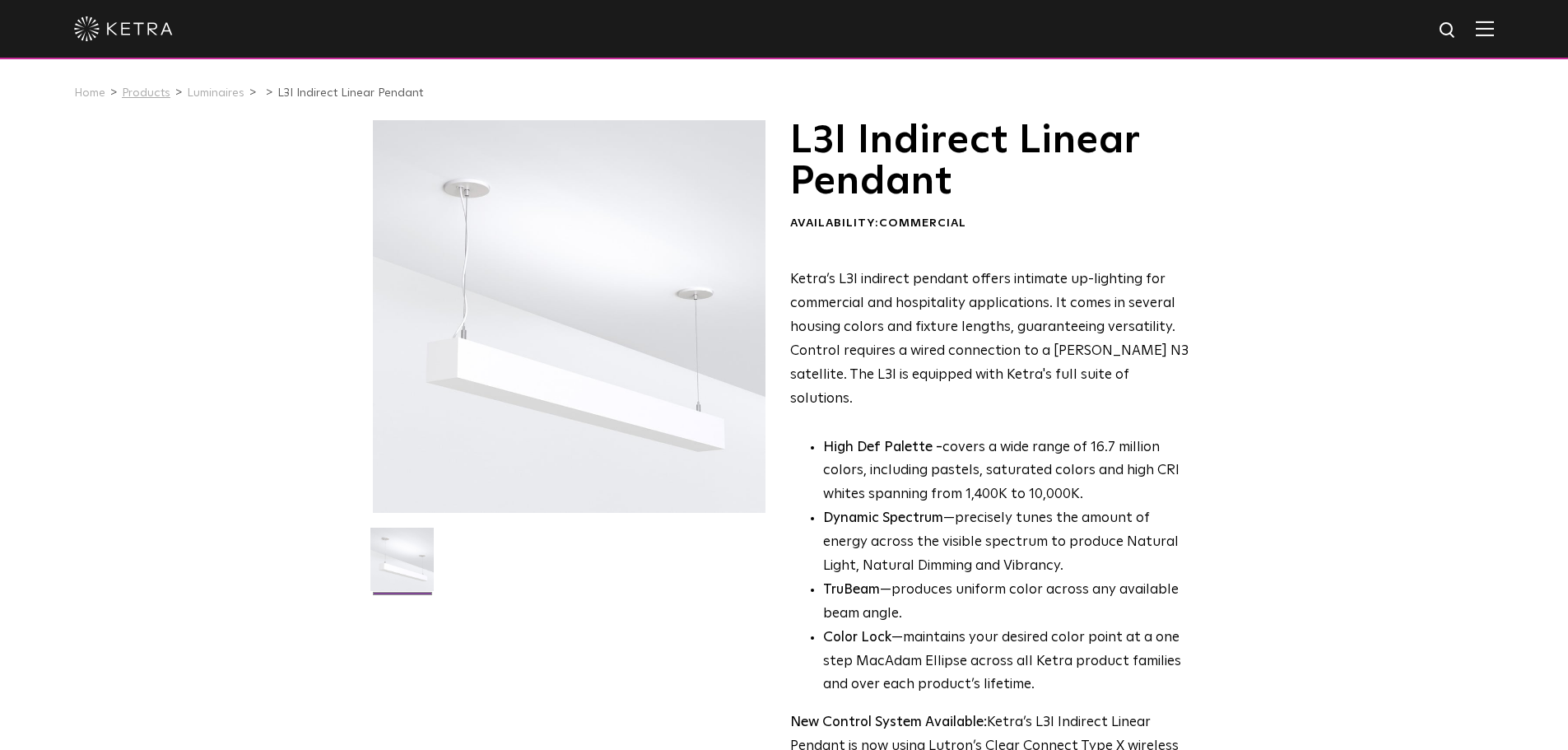
click at [143, 98] on link "Products" at bounding box center [146, 93] width 49 height 12
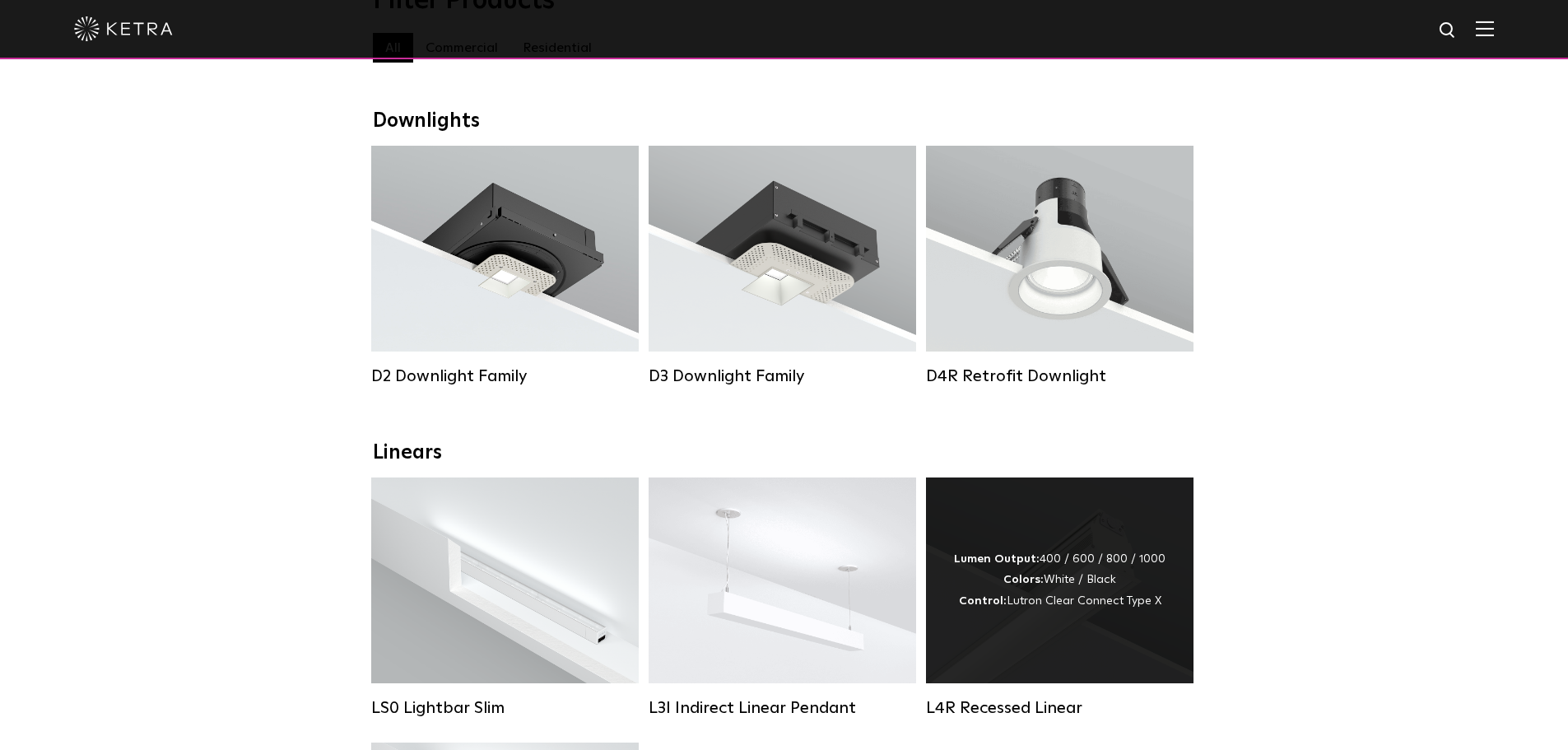
scroll to position [576, 0]
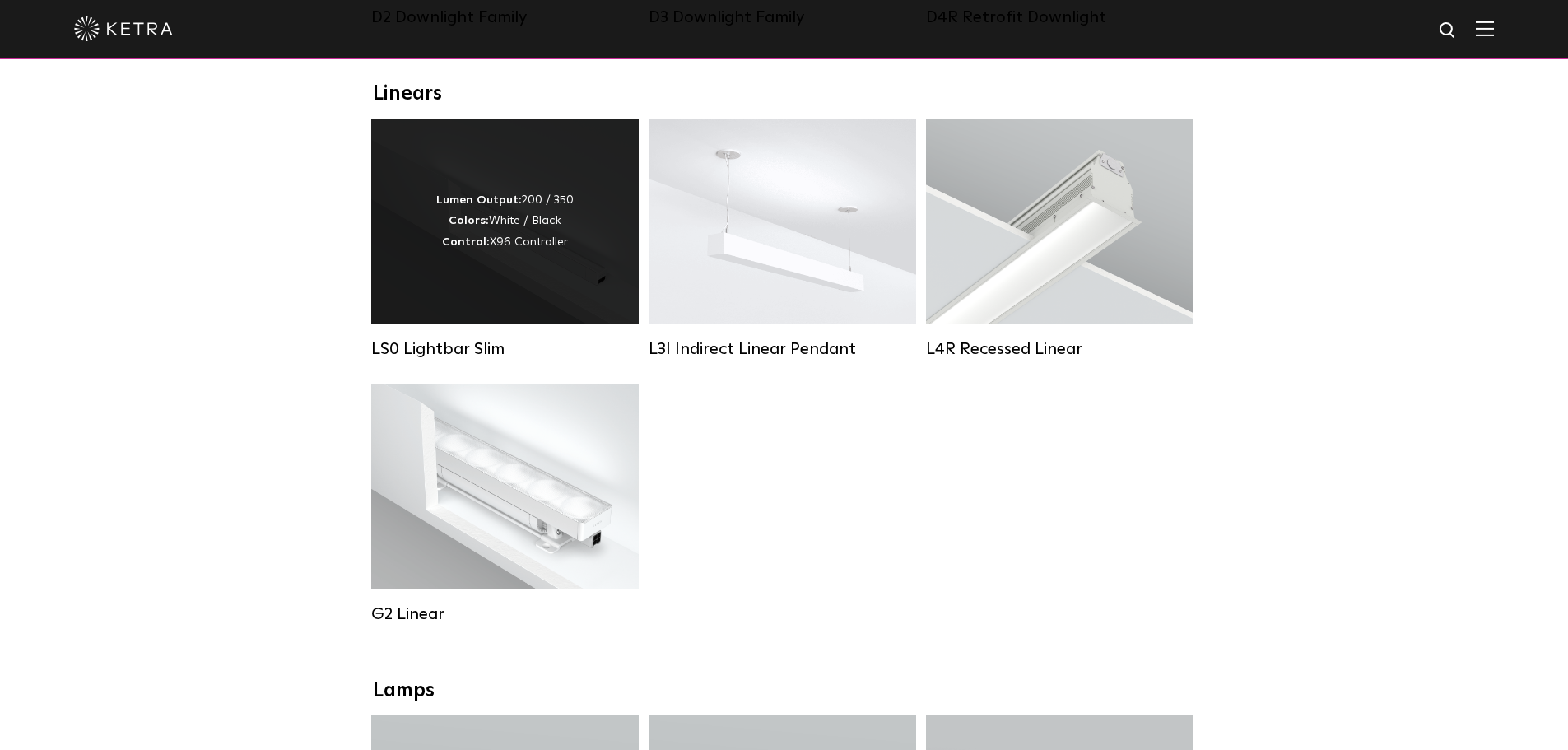
click at [564, 277] on div "Lumen Output: 200 / 350 Colors: White / Black Control: X96 Controller" at bounding box center [504, 222] width 267 height 206
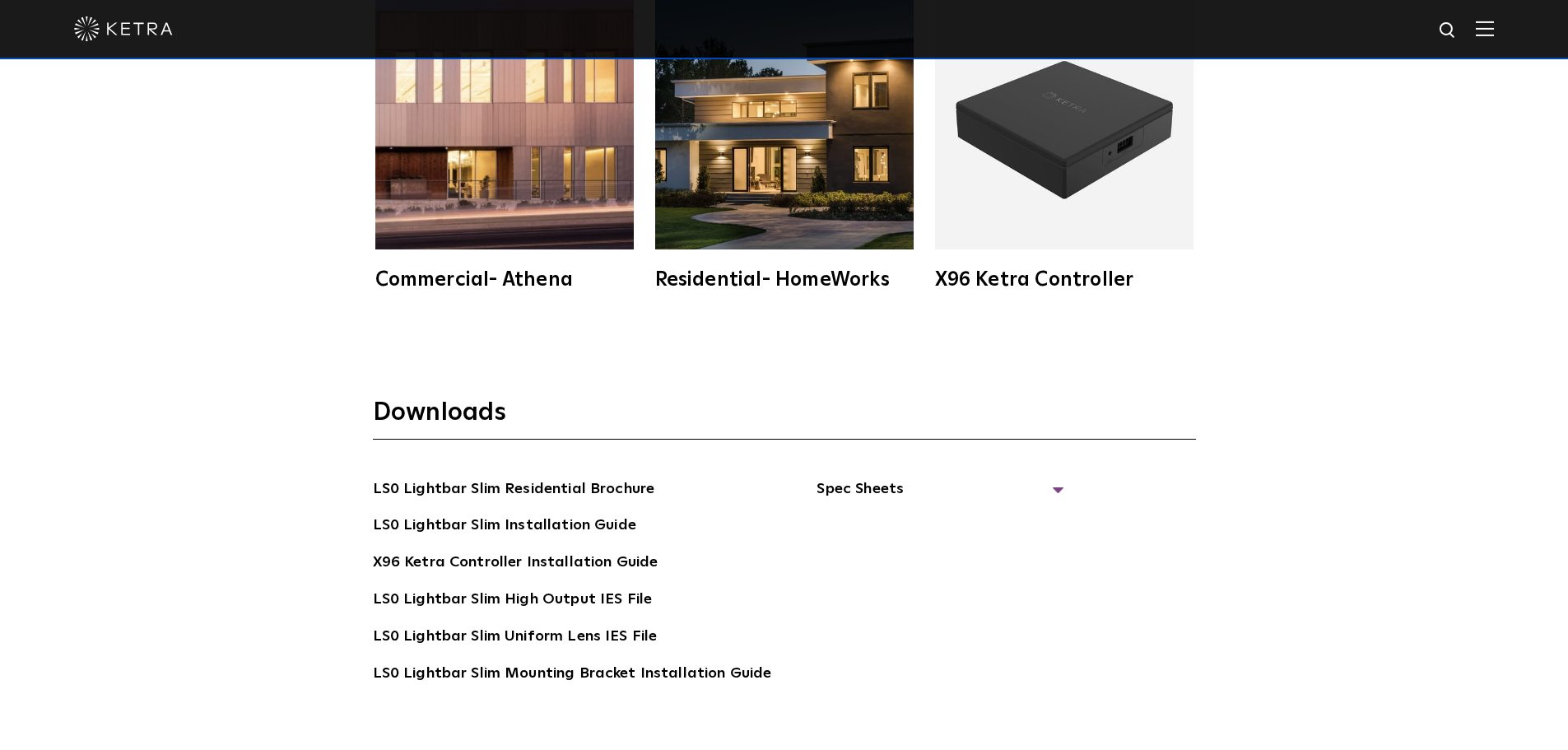
scroll to position [3129, 0]
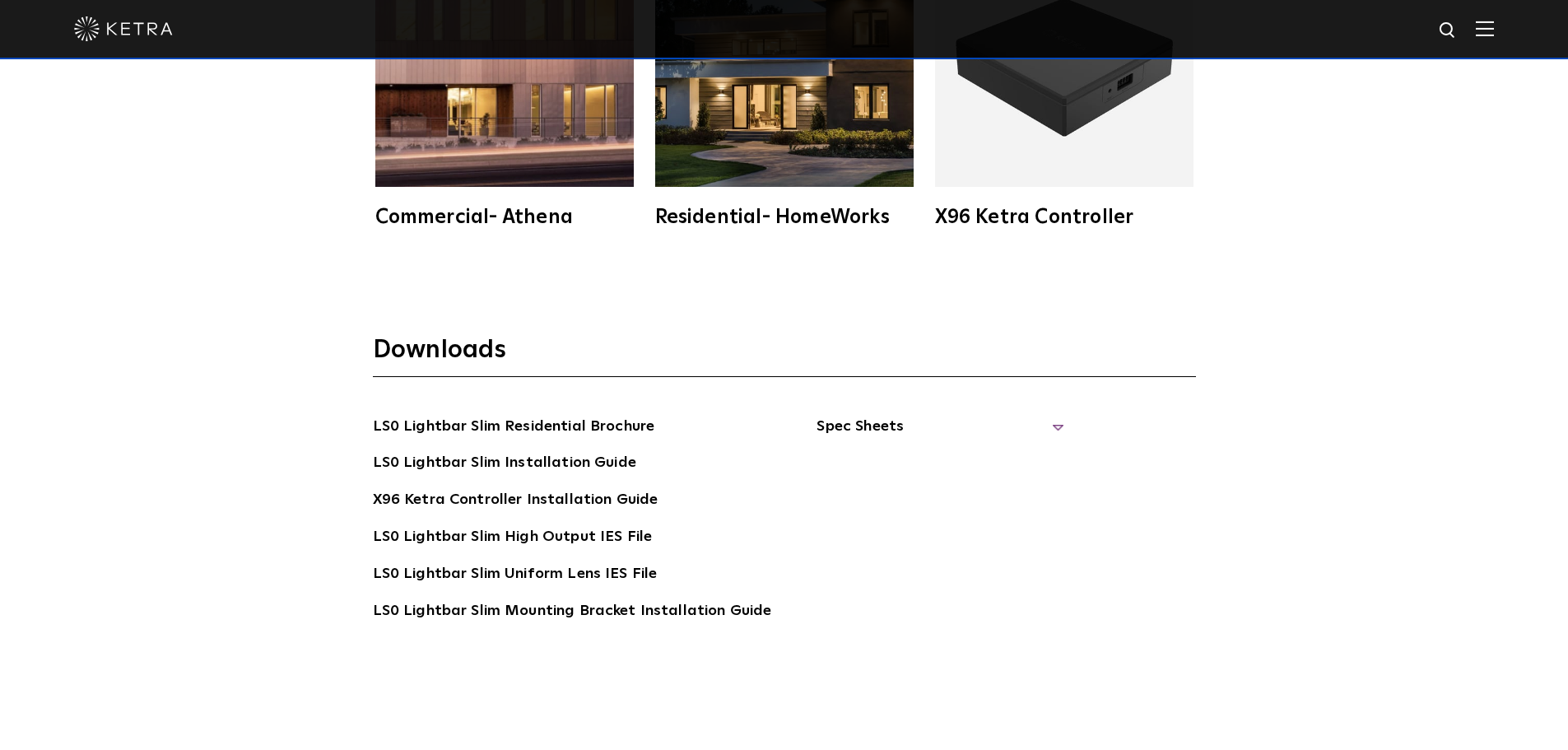
click at [1034, 425] on span "Spec Sheets" at bounding box center [940, 433] width 247 height 36
click at [995, 456] on link "LS0 Lightbar Slim Spec Sheet" at bounding box center [943, 463] width 212 height 26
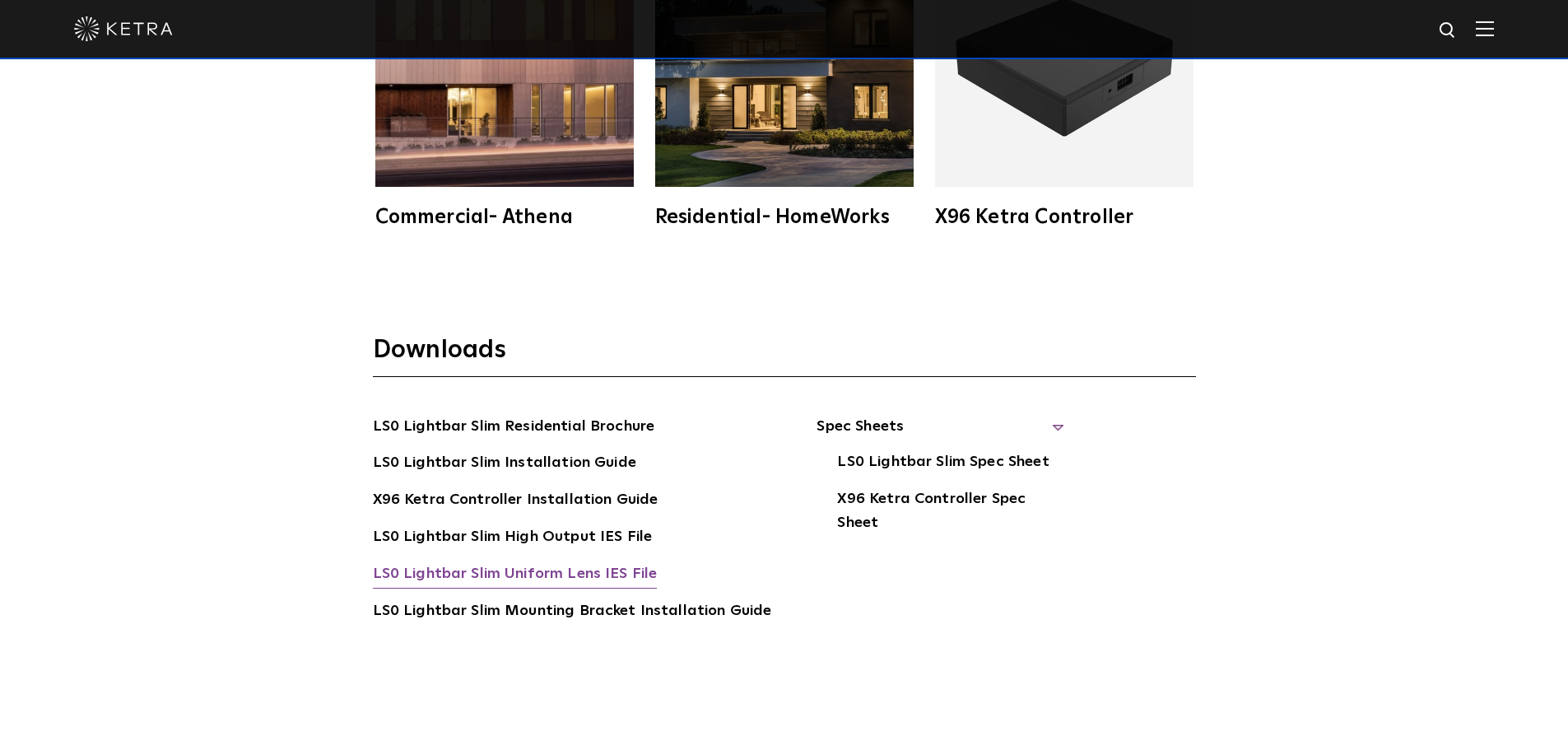
click at [581, 572] on link "LS0 Lightbar Slim Uniform Lens IES File" at bounding box center [515, 575] width 285 height 26
click at [1352, 450] on div "Downloads LS0 Lightbar Slim Residential Brochure LS0 Lightbar Slim Installation…" at bounding box center [784, 530] width 1568 height 498
click at [585, 535] on link "LS0 Lightbar Slim High Output IES File" at bounding box center [513, 538] width 280 height 26
drag, startPoint x: 1342, startPoint y: 118, endPoint x: 1304, endPoint y: 27, distance: 98.6
click at [1342, 118] on div "Works With Commercial- Athena Residential- HomeWorks X96 Ketra Controller" at bounding box center [784, 9] width 1568 height 542
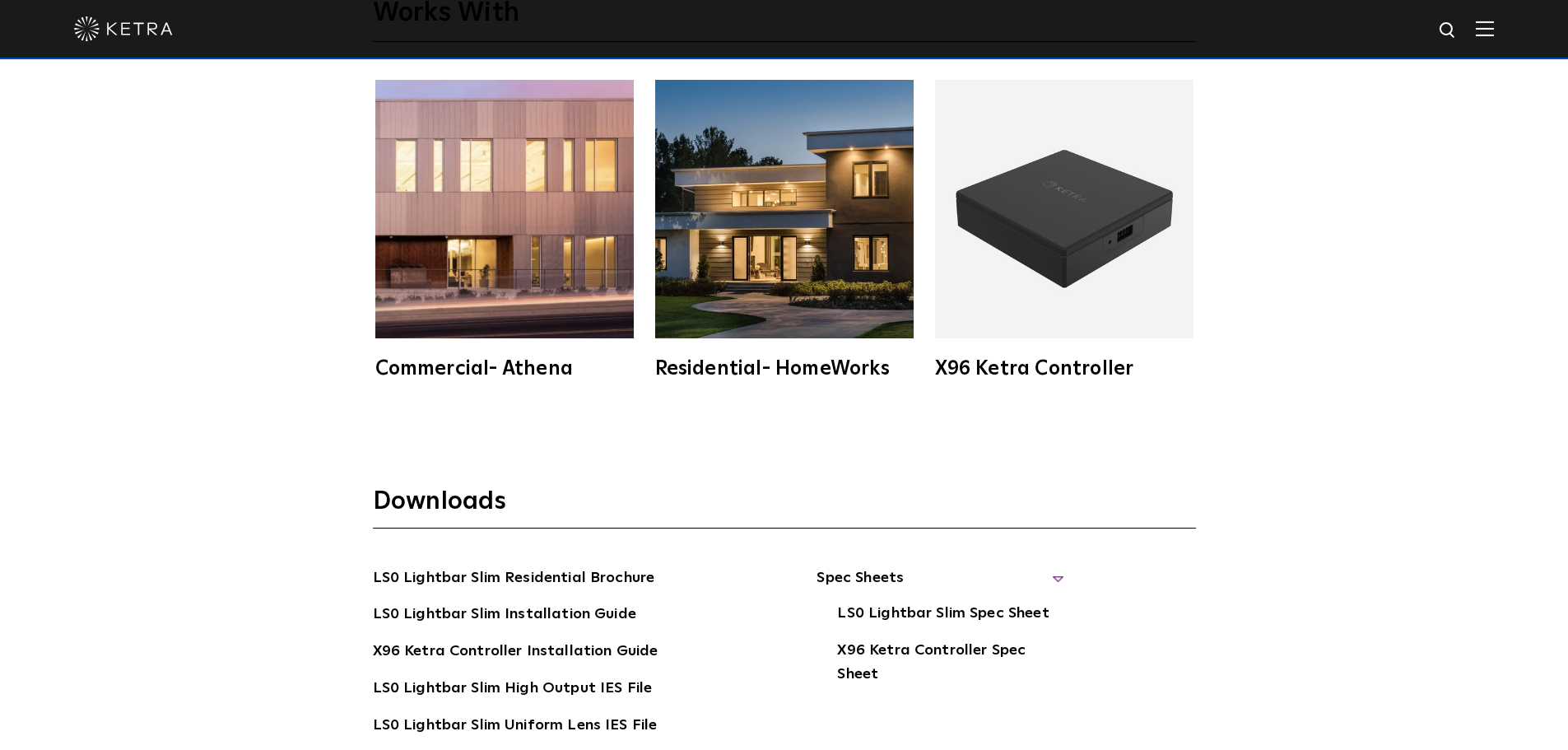
scroll to position [2965, 0]
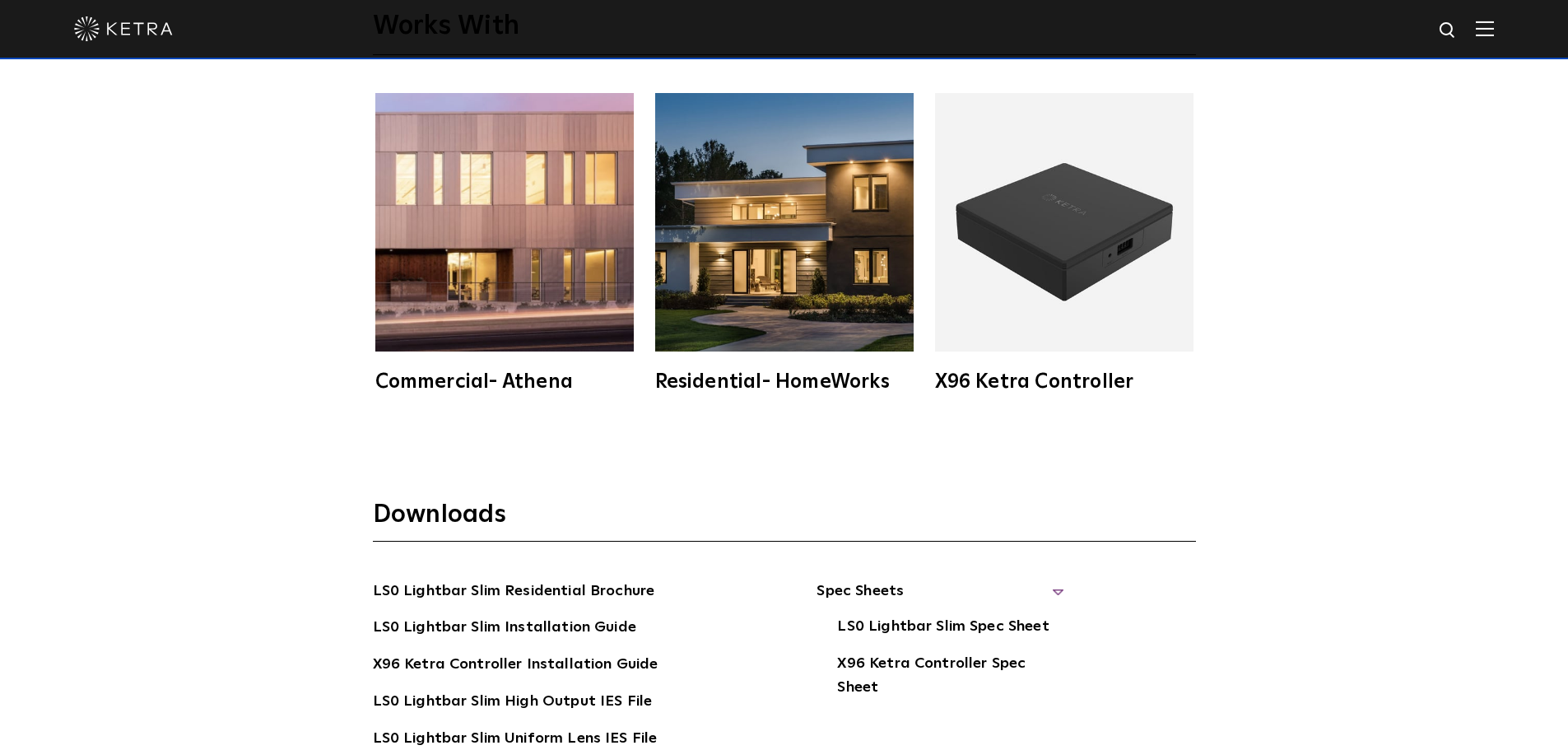
click at [517, 305] on img at bounding box center [504, 222] width 258 height 258
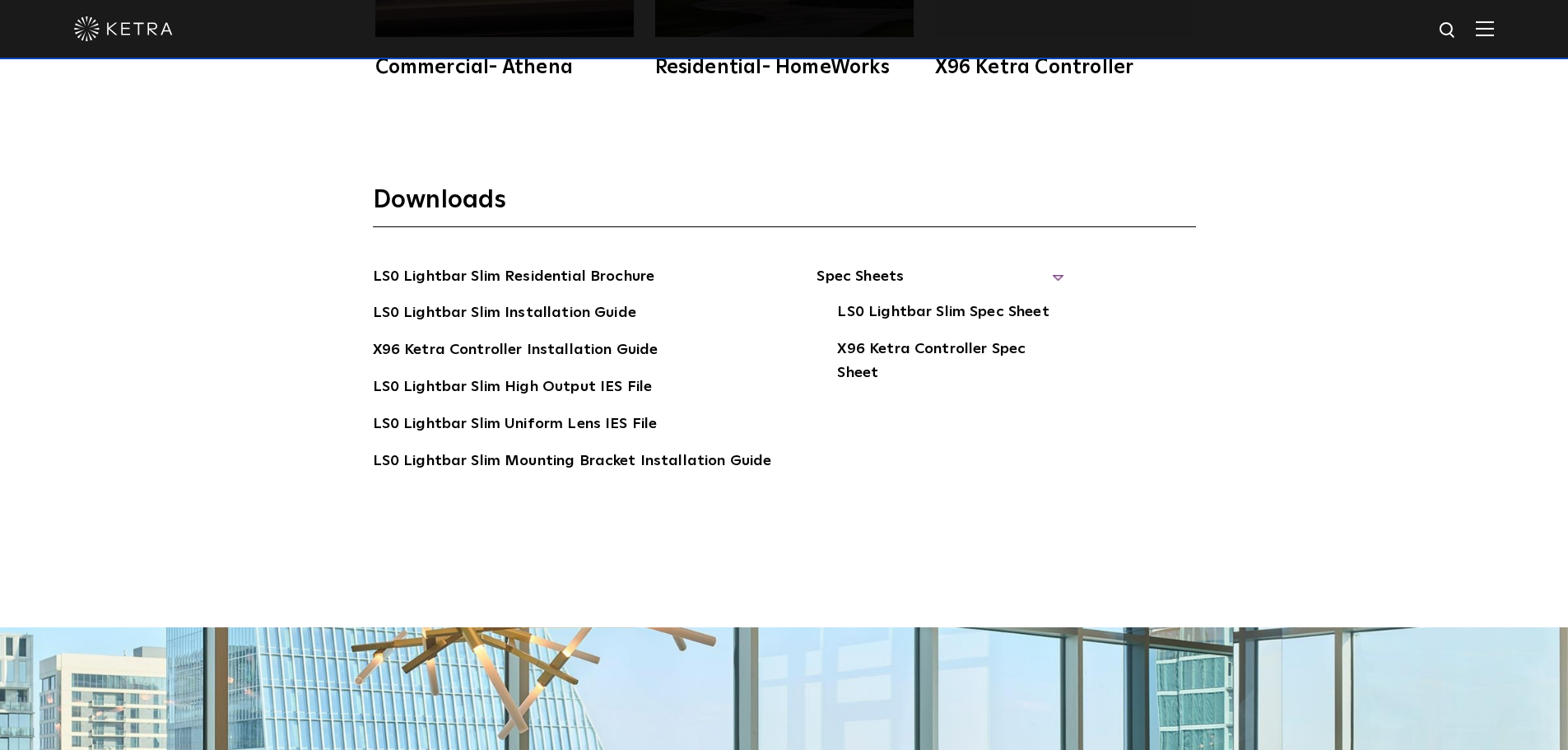
scroll to position [3314, 0]
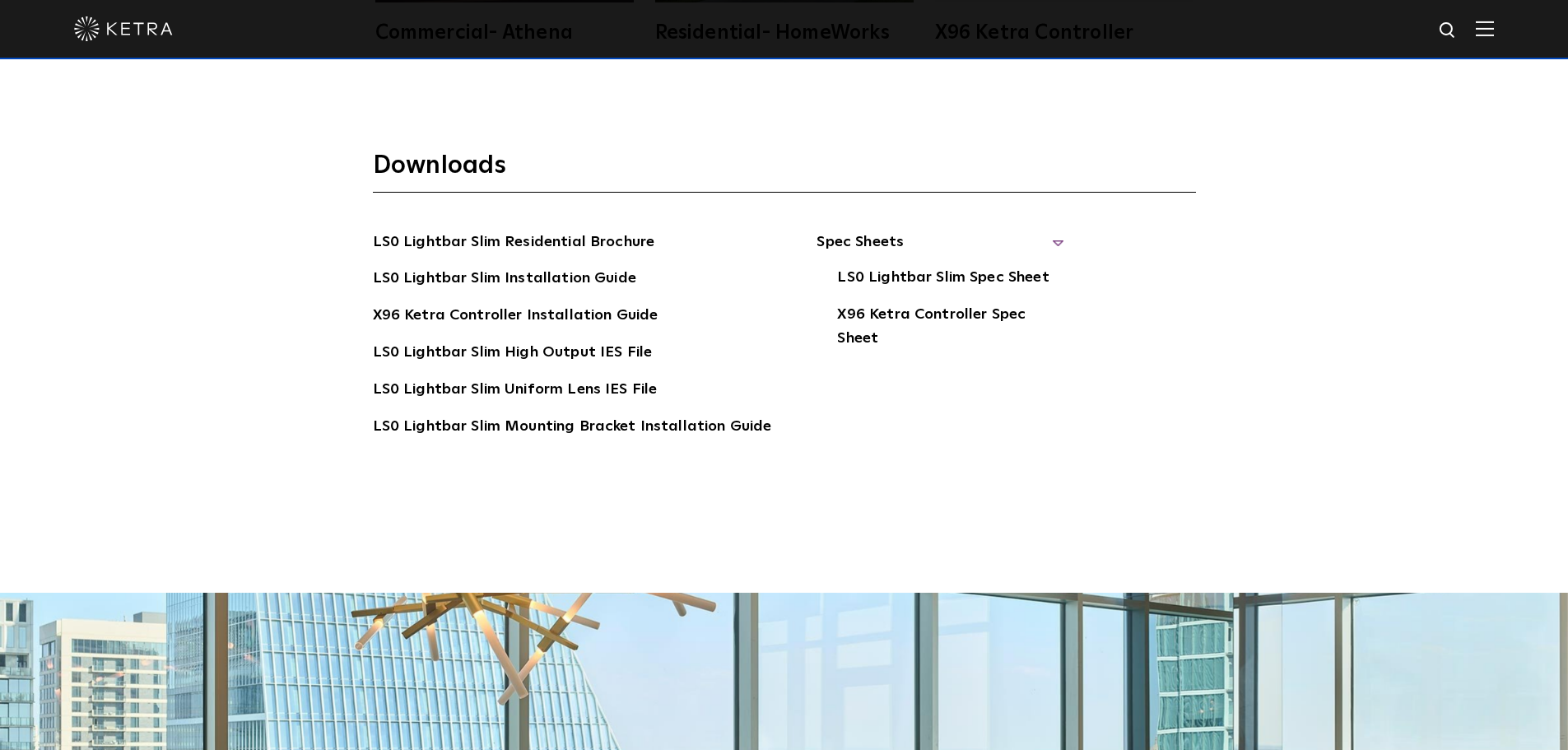
click at [1051, 239] on span "Spec Sheets" at bounding box center [940, 248] width 247 height 36
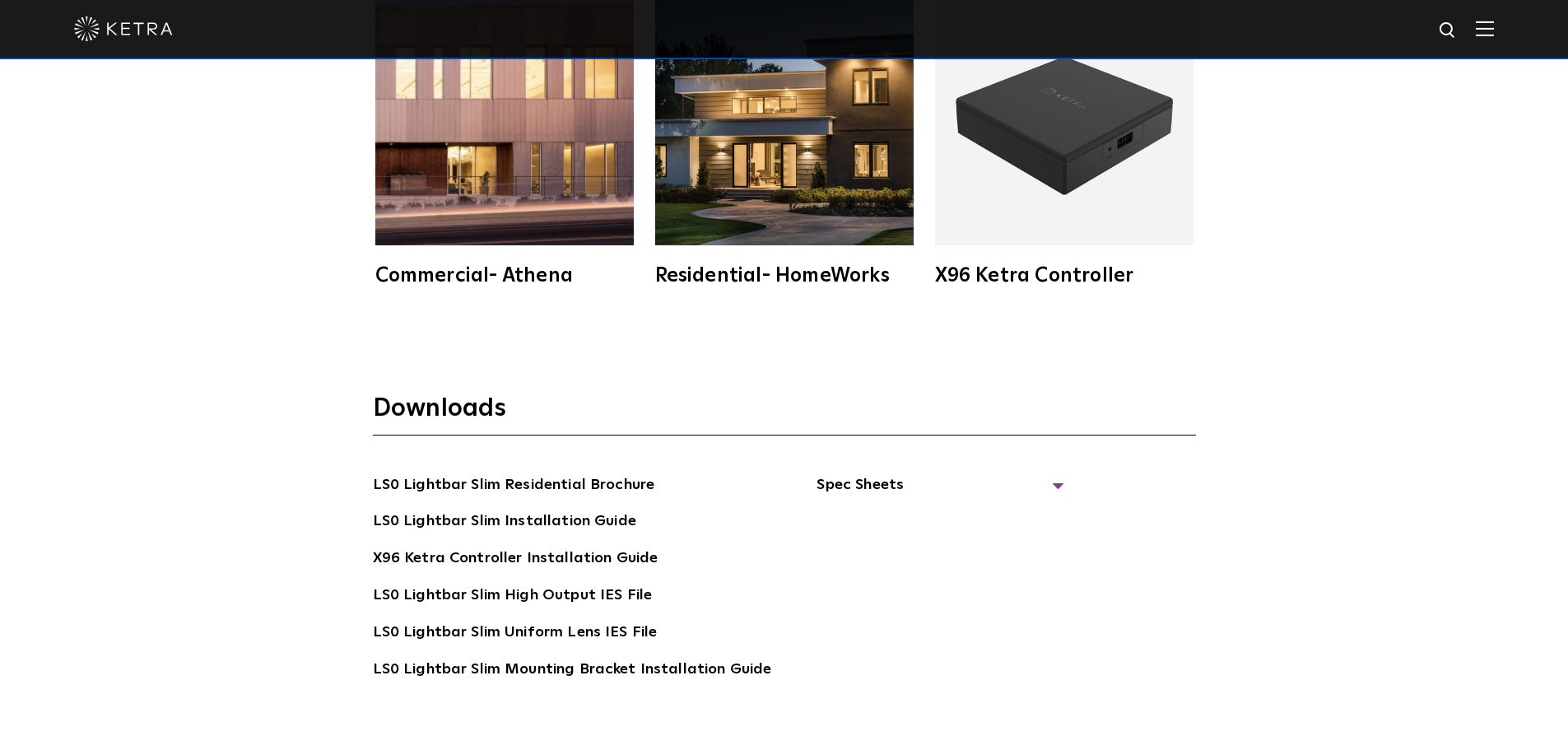
scroll to position [3067, 0]
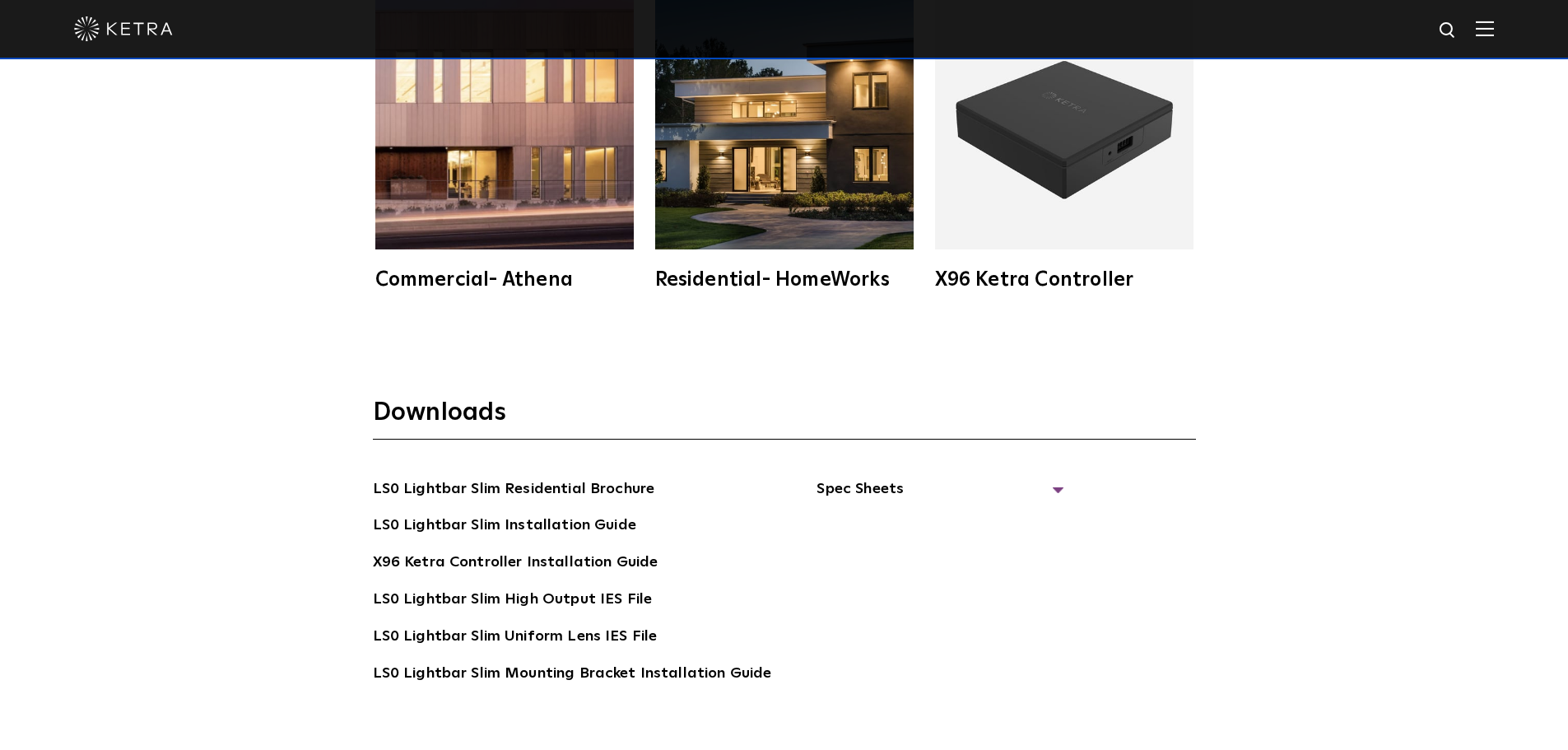
click at [1495, 37] on span at bounding box center [1484, 29] width 18 height 17
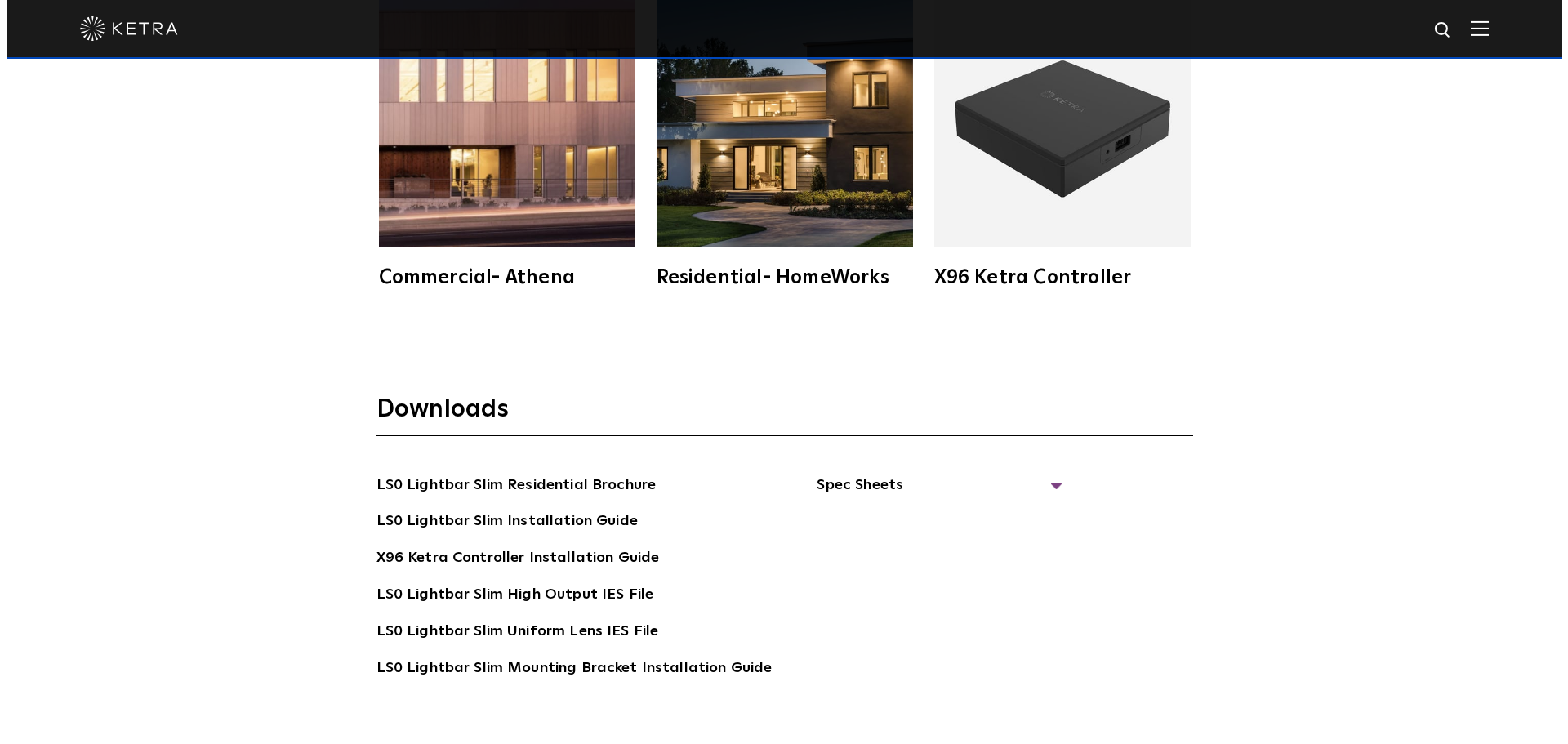
scroll to position [3049, 0]
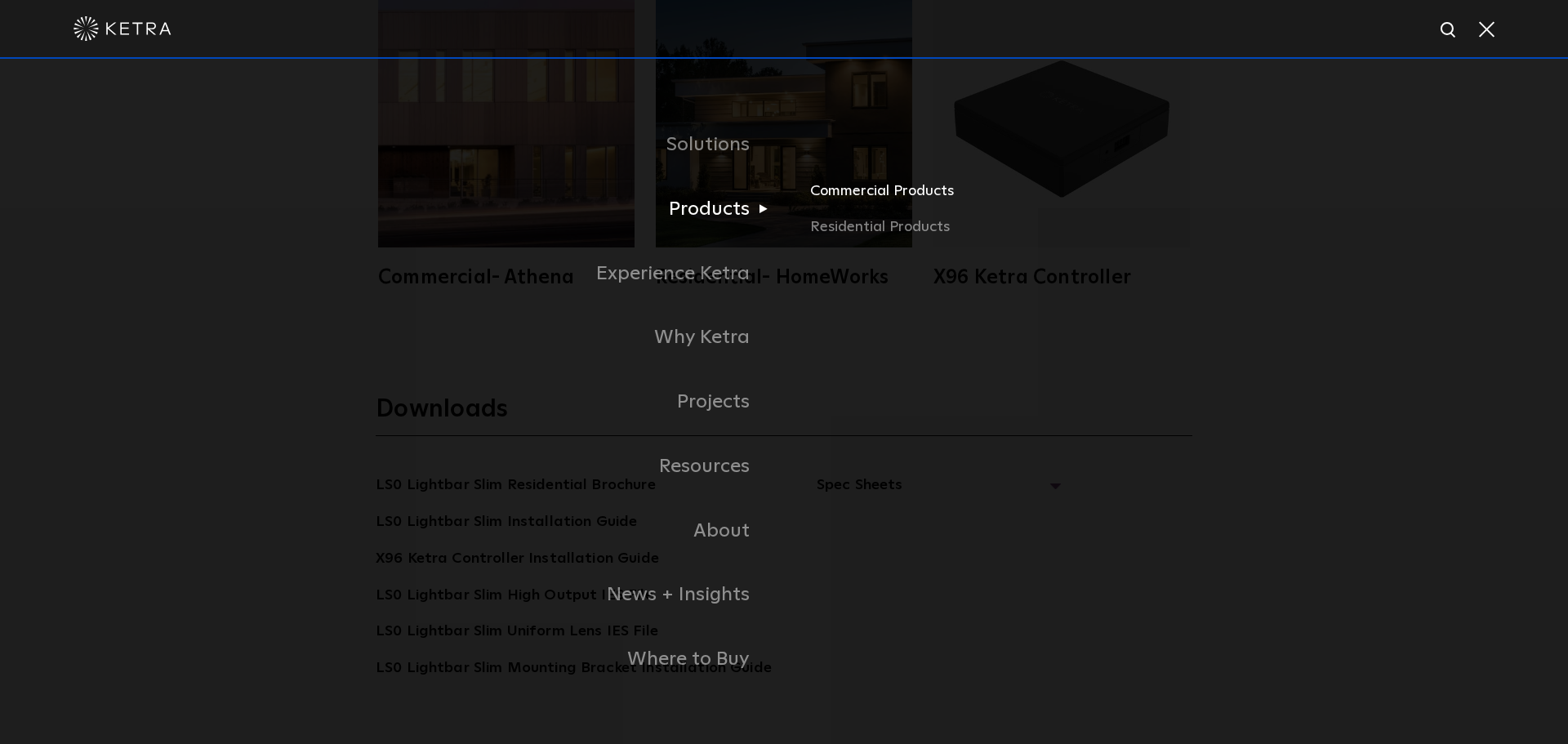
click at [884, 189] on link "Commercial Products" at bounding box center [1001, 198] width 382 height 36
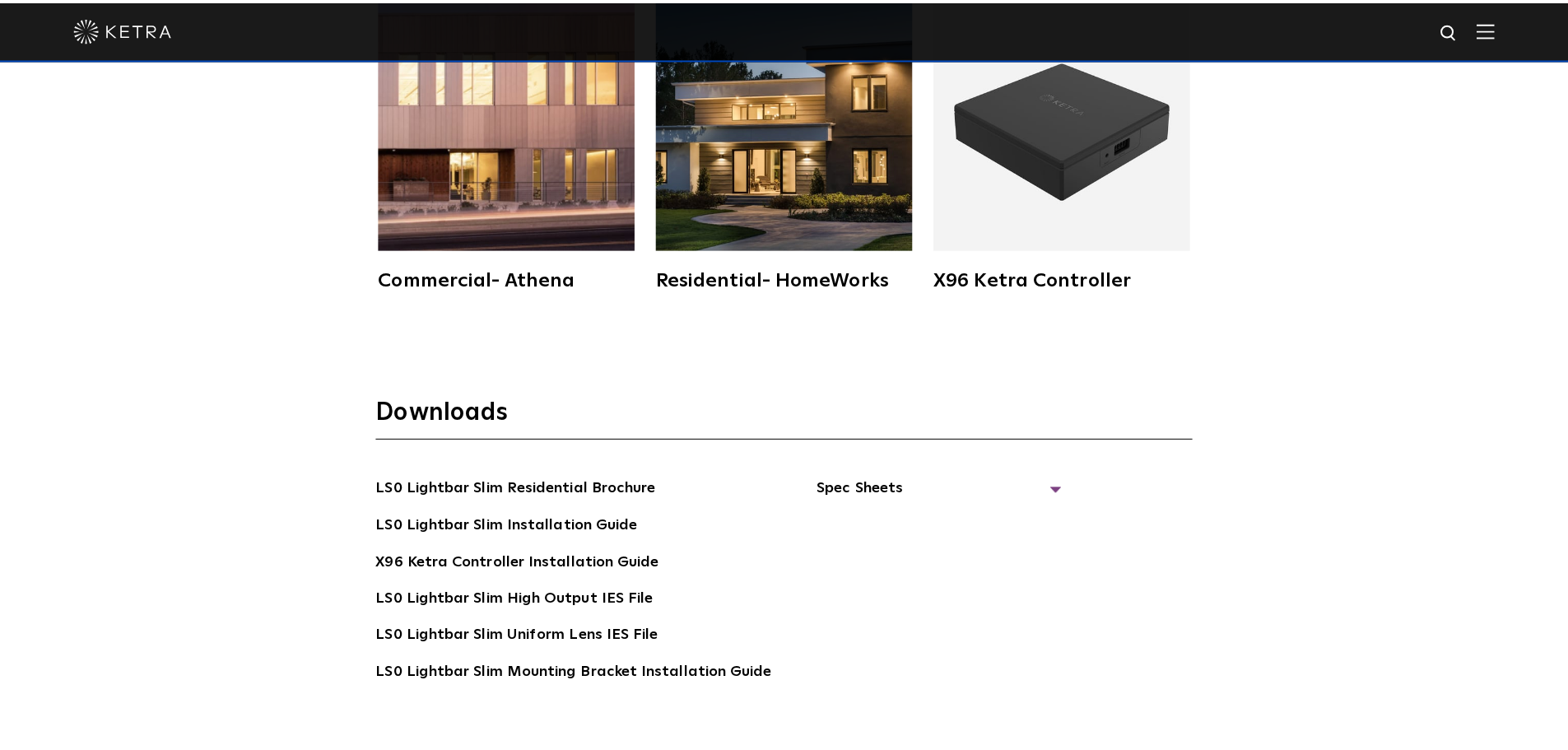
scroll to position [3067, 0]
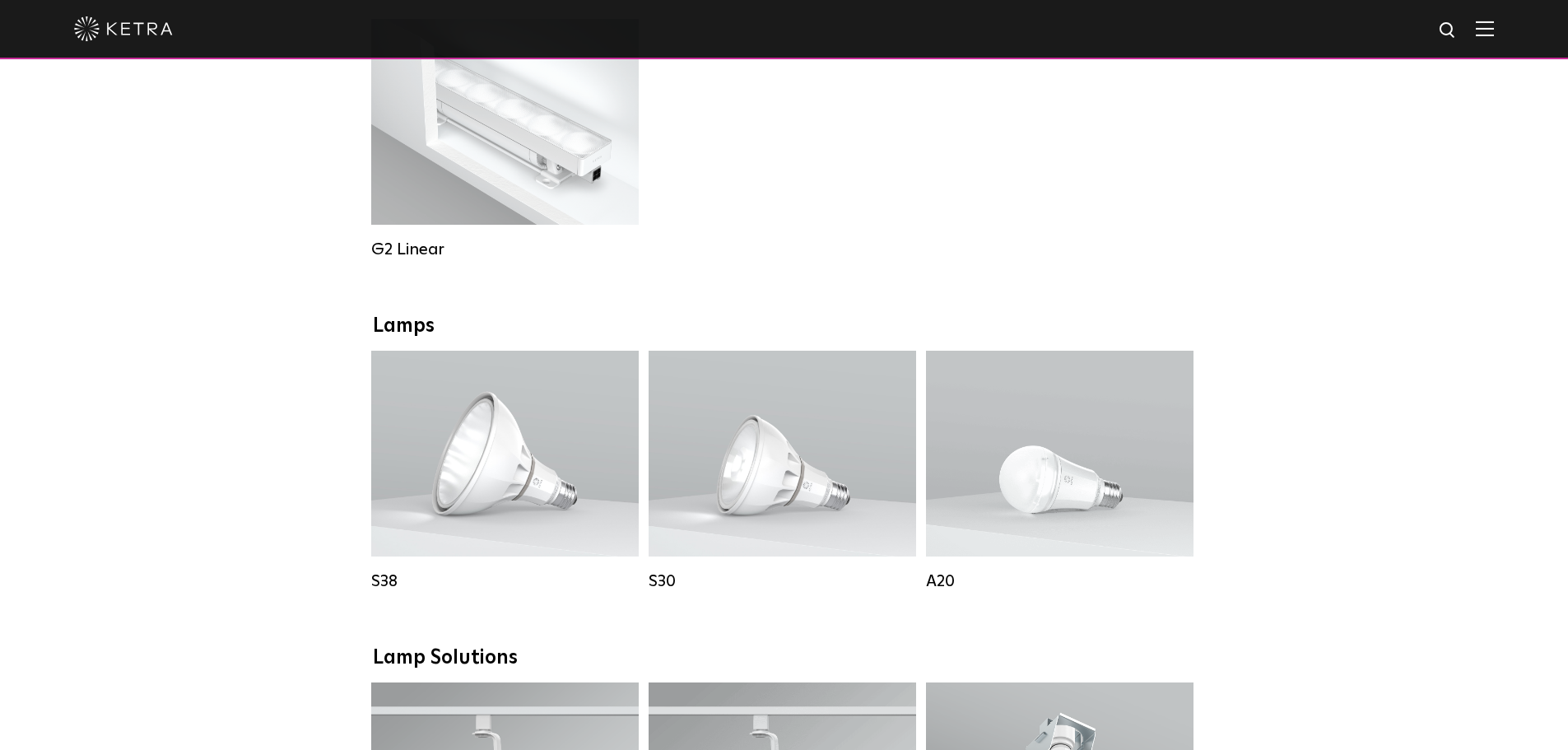
scroll to position [659, 0]
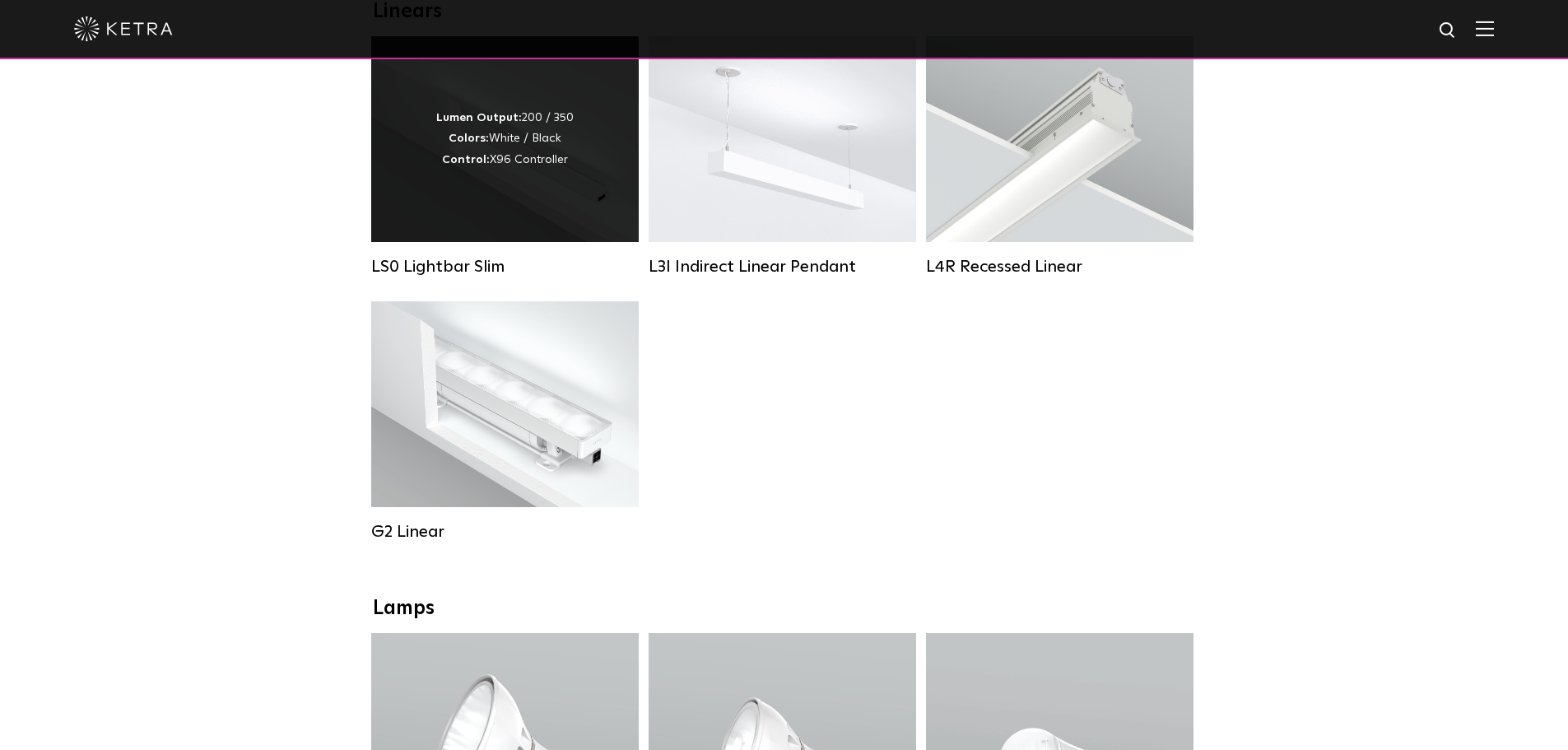
click at [556, 206] on div "Lumen Output: 200 / 350 Colors: White / Black Control: X96 Controller" at bounding box center [504, 139] width 267 height 206
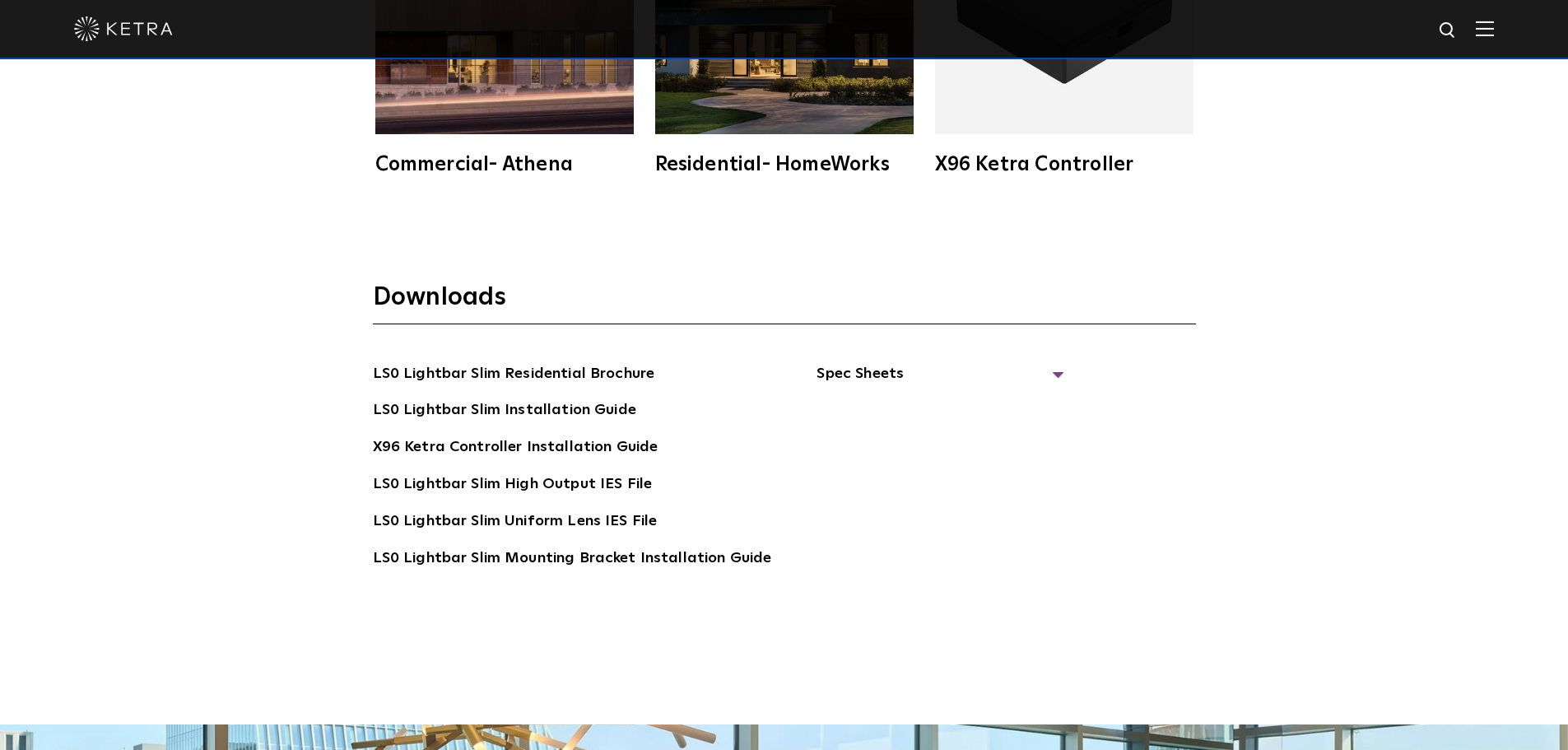
scroll to position [3212, 0]
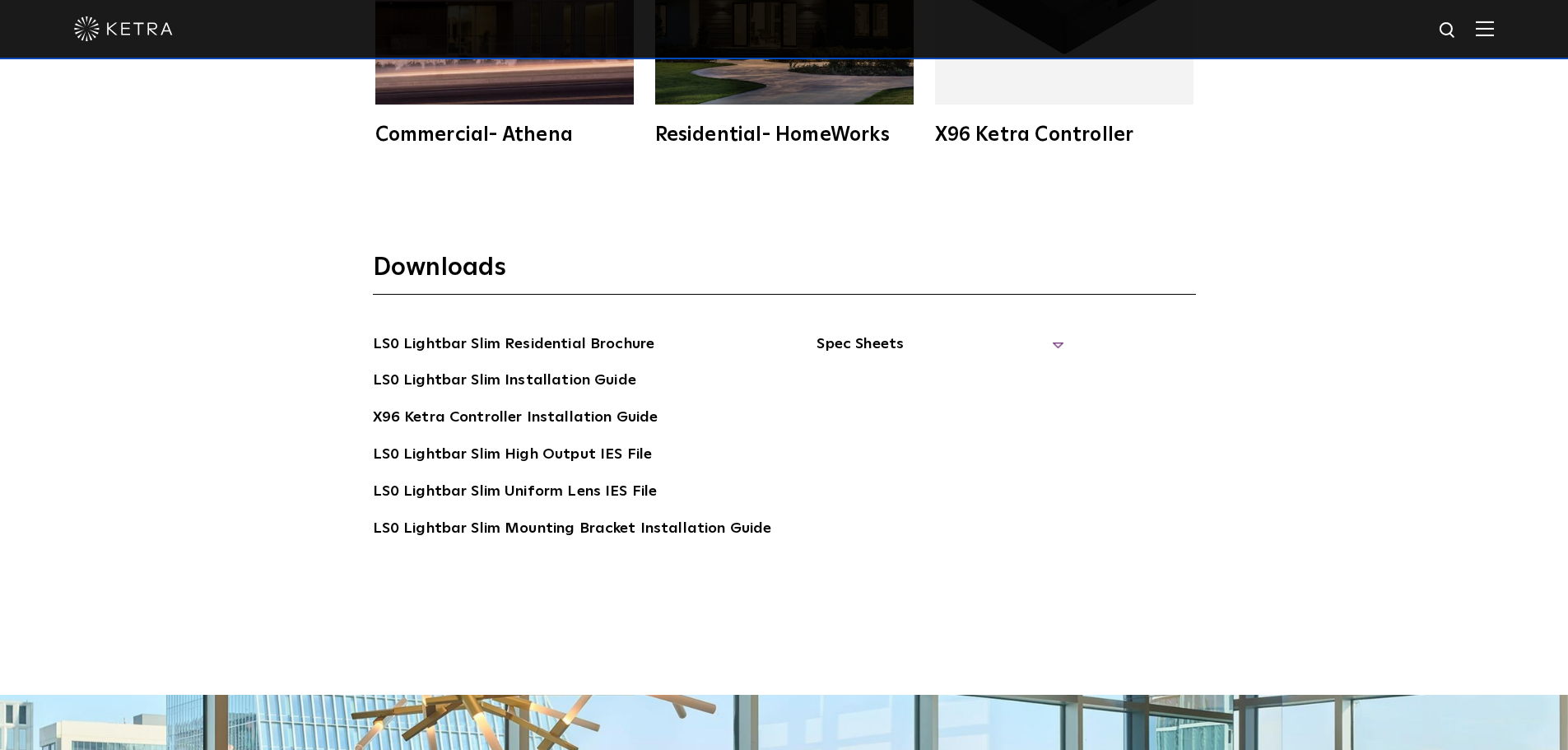
click at [1044, 339] on span "Spec Sheets" at bounding box center [940, 350] width 247 height 36
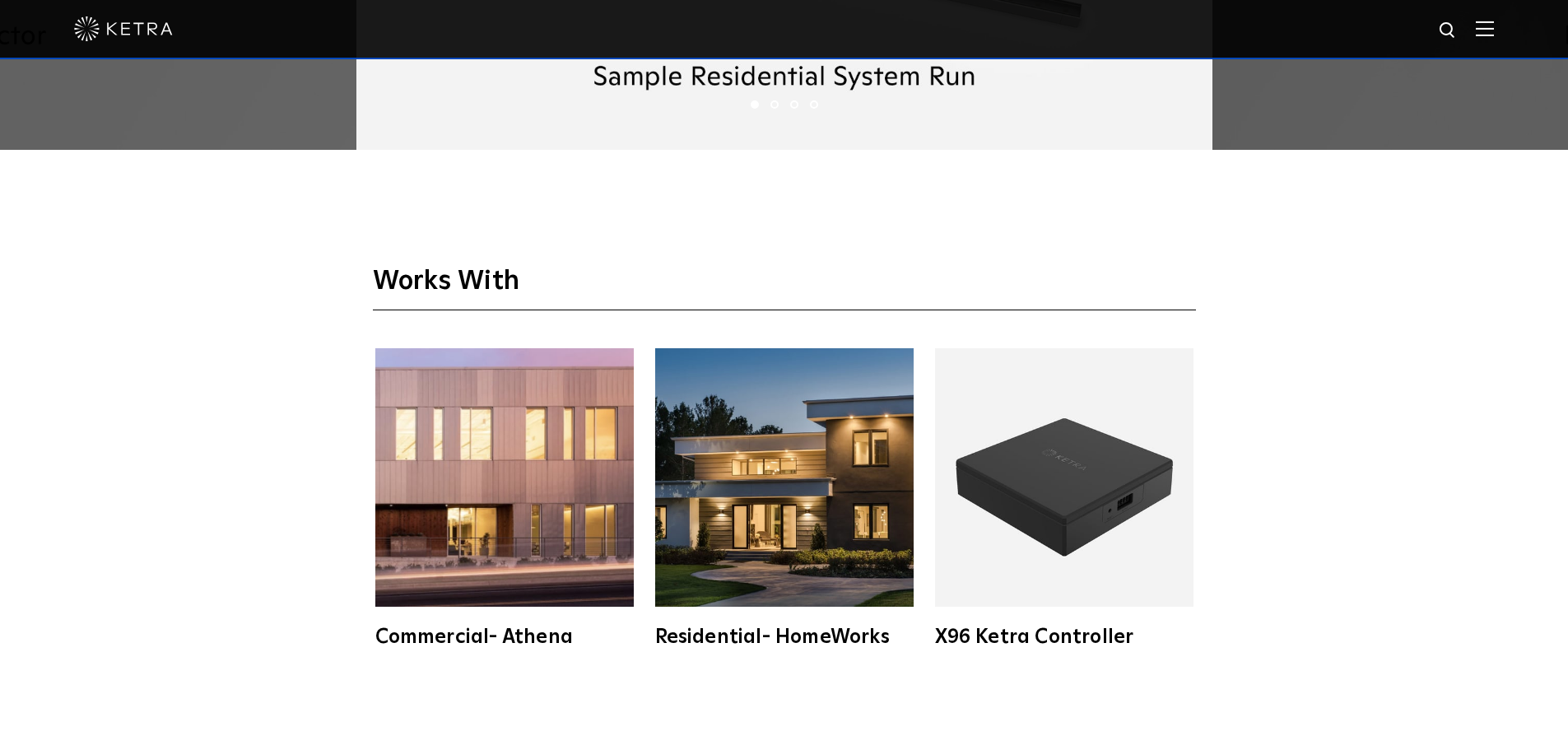
scroll to position [2965, 0]
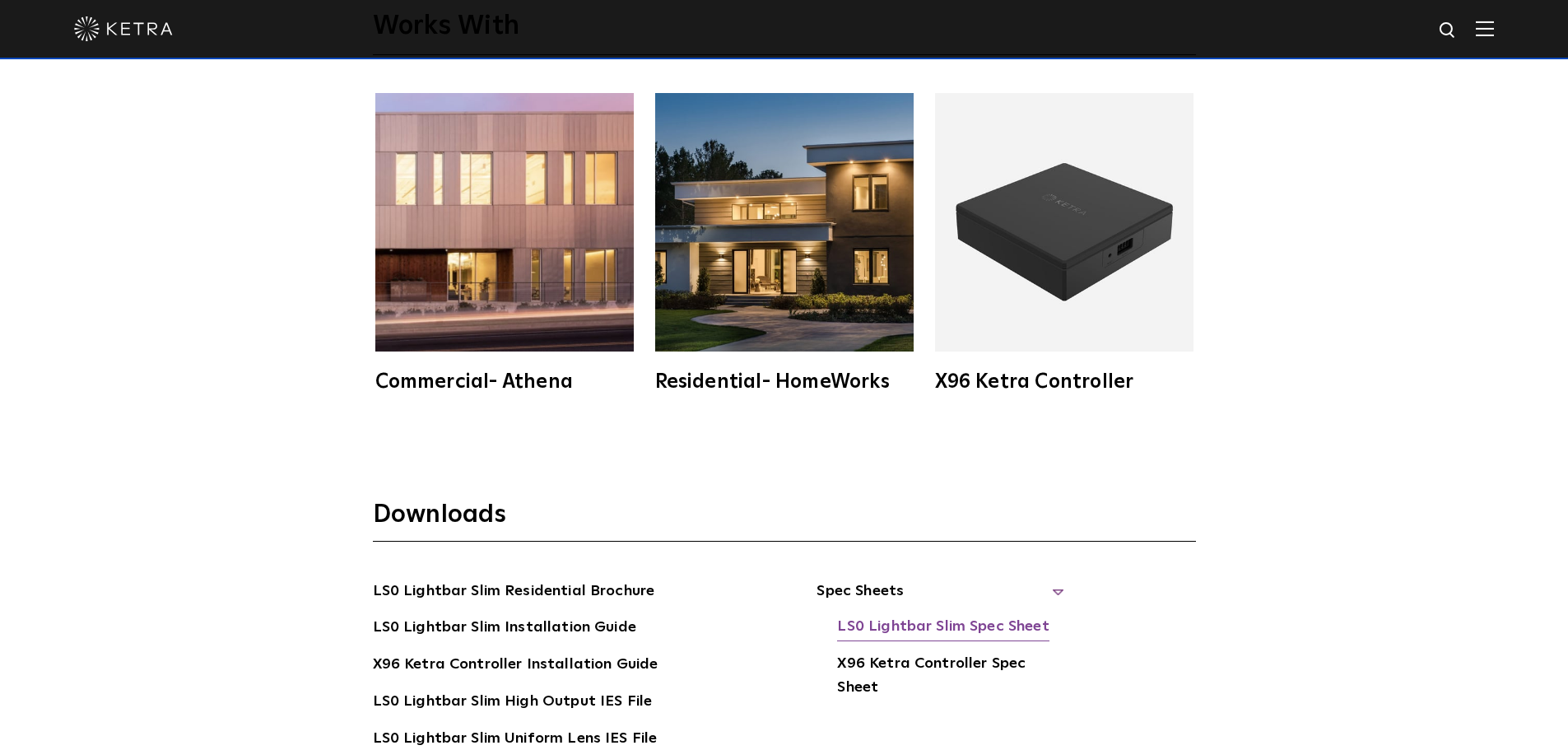
click at [1008, 623] on link "LS0 Lightbar Slim Spec Sheet" at bounding box center [943, 628] width 212 height 26
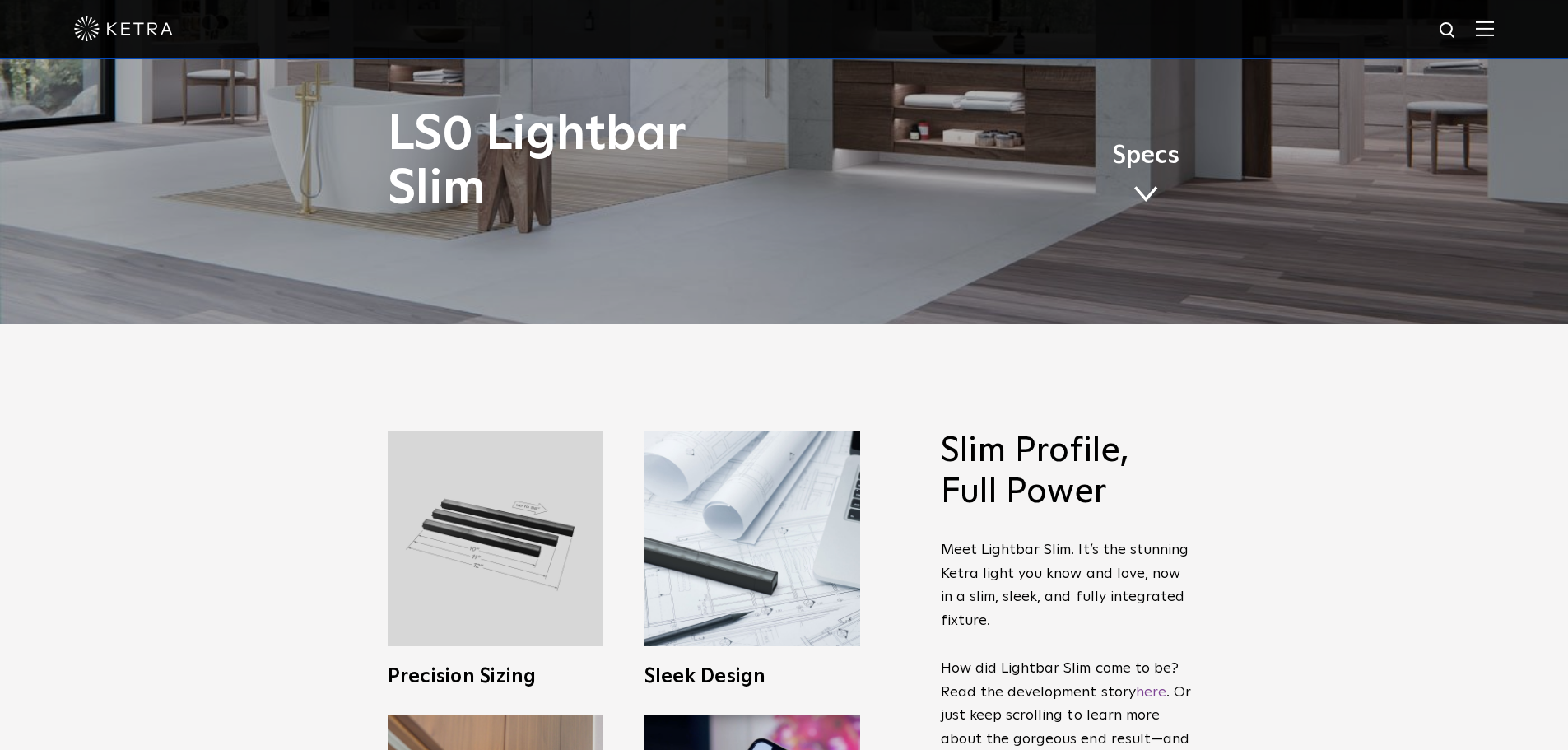
scroll to position [0, 0]
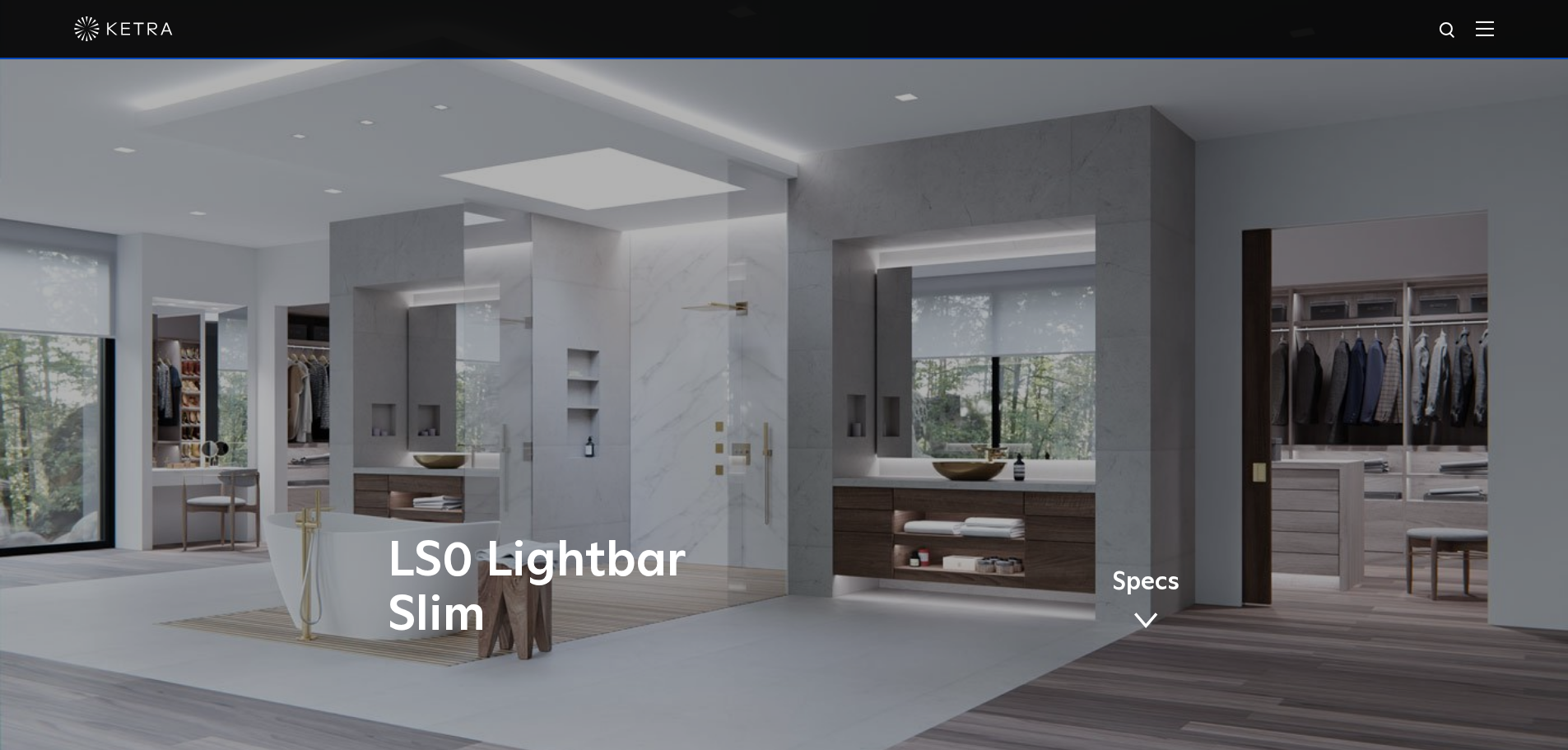
click at [1495, 34] on img at bounding box center [1484, 28] width 18 height 16
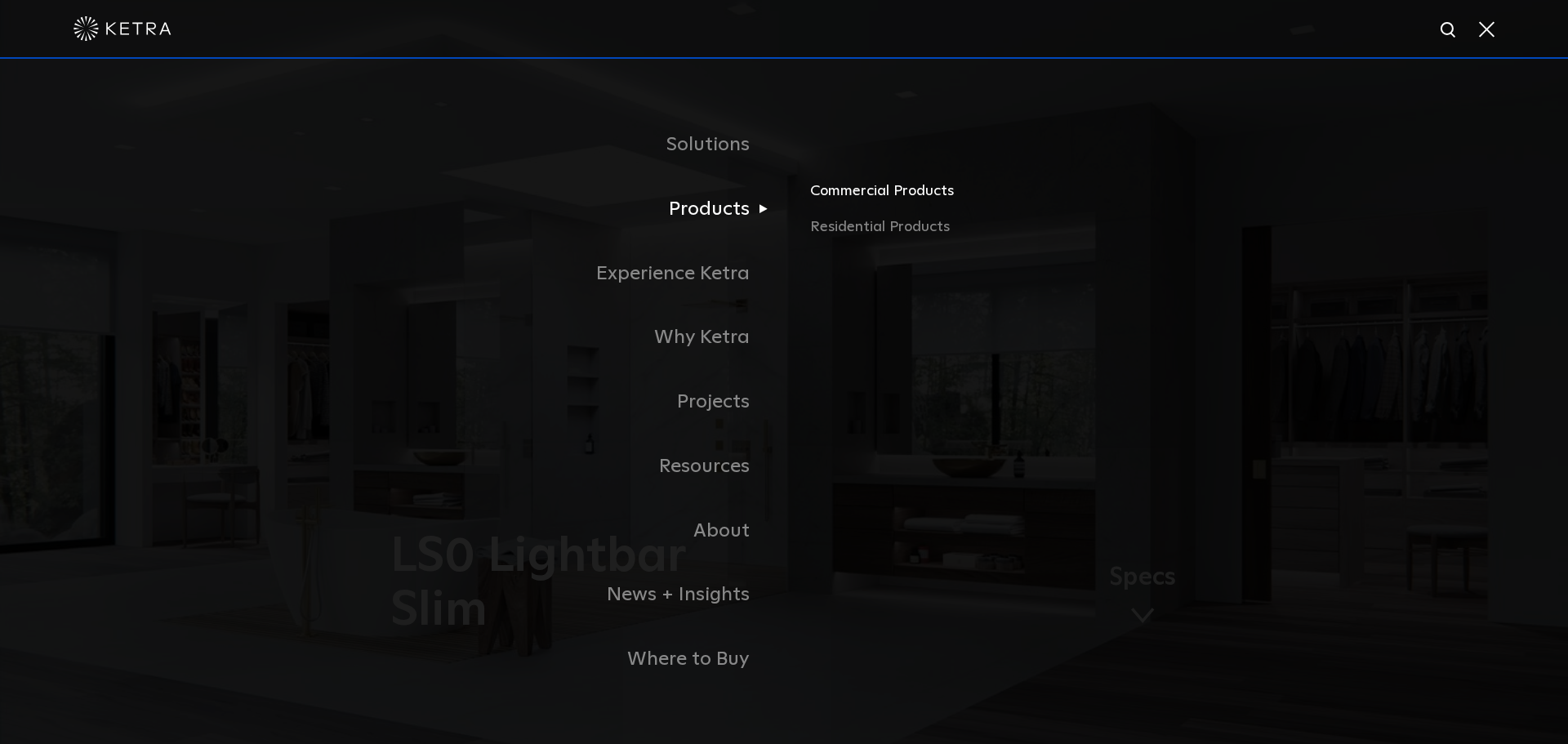
click at [874, 192] on link "Commercial Products" at bounding box center [1001, 198] width 382 height 36
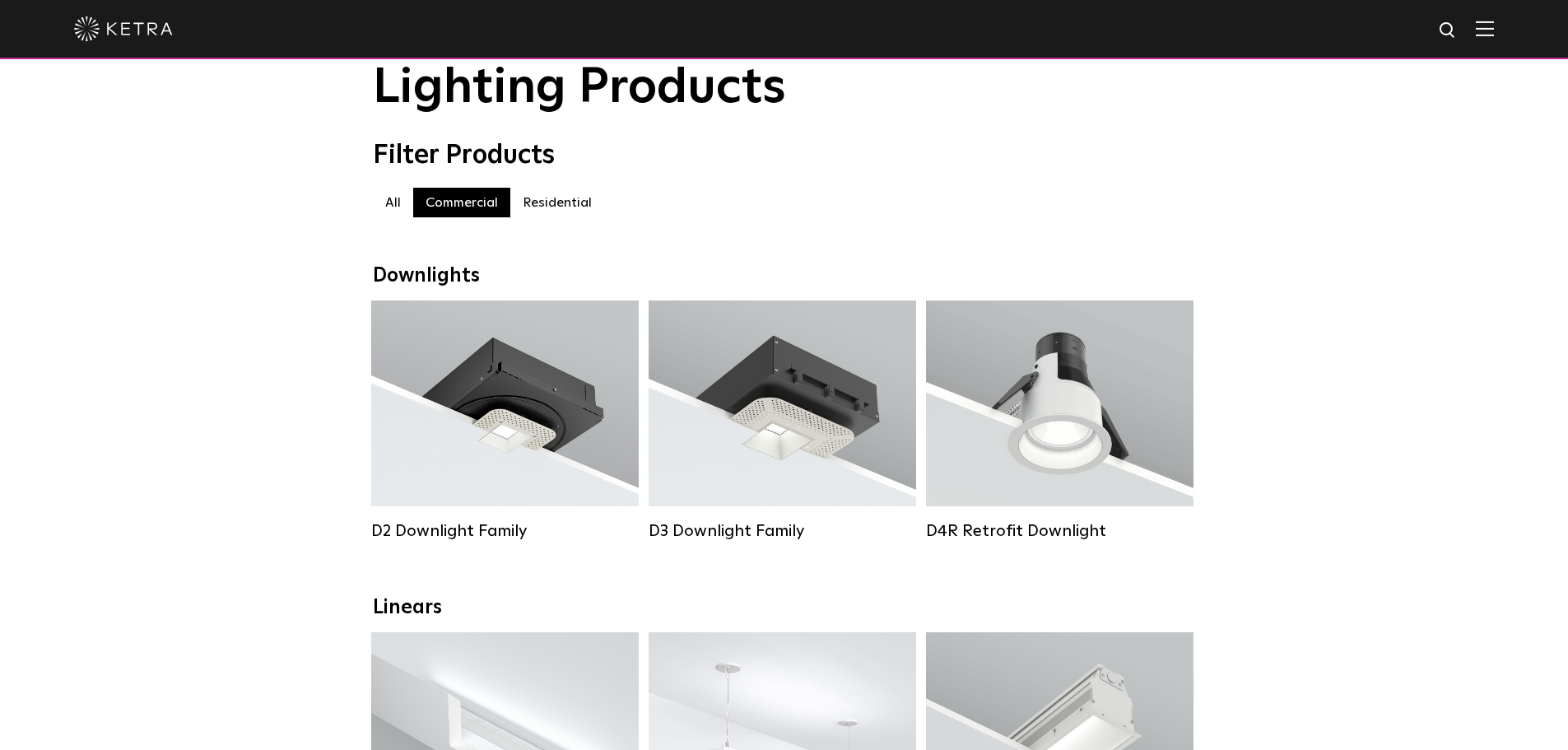
scroll to position [165, 0]
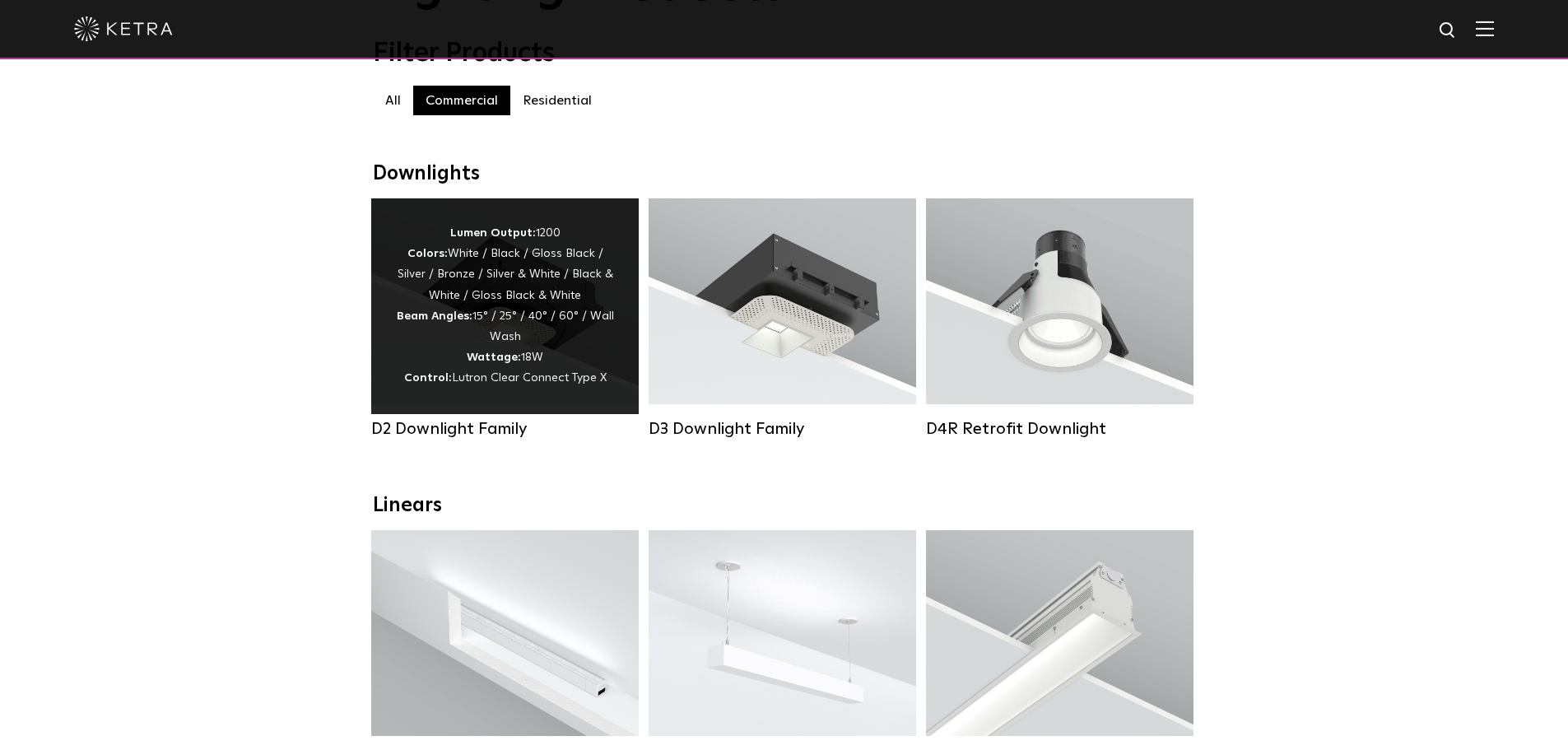
click at [582, 407] on div "Lumen Output: 1200 Colors: White / Black / Gloss Black / Silver / Bronze / Silv…" at bounding box center [504, 306] width 267 height 216
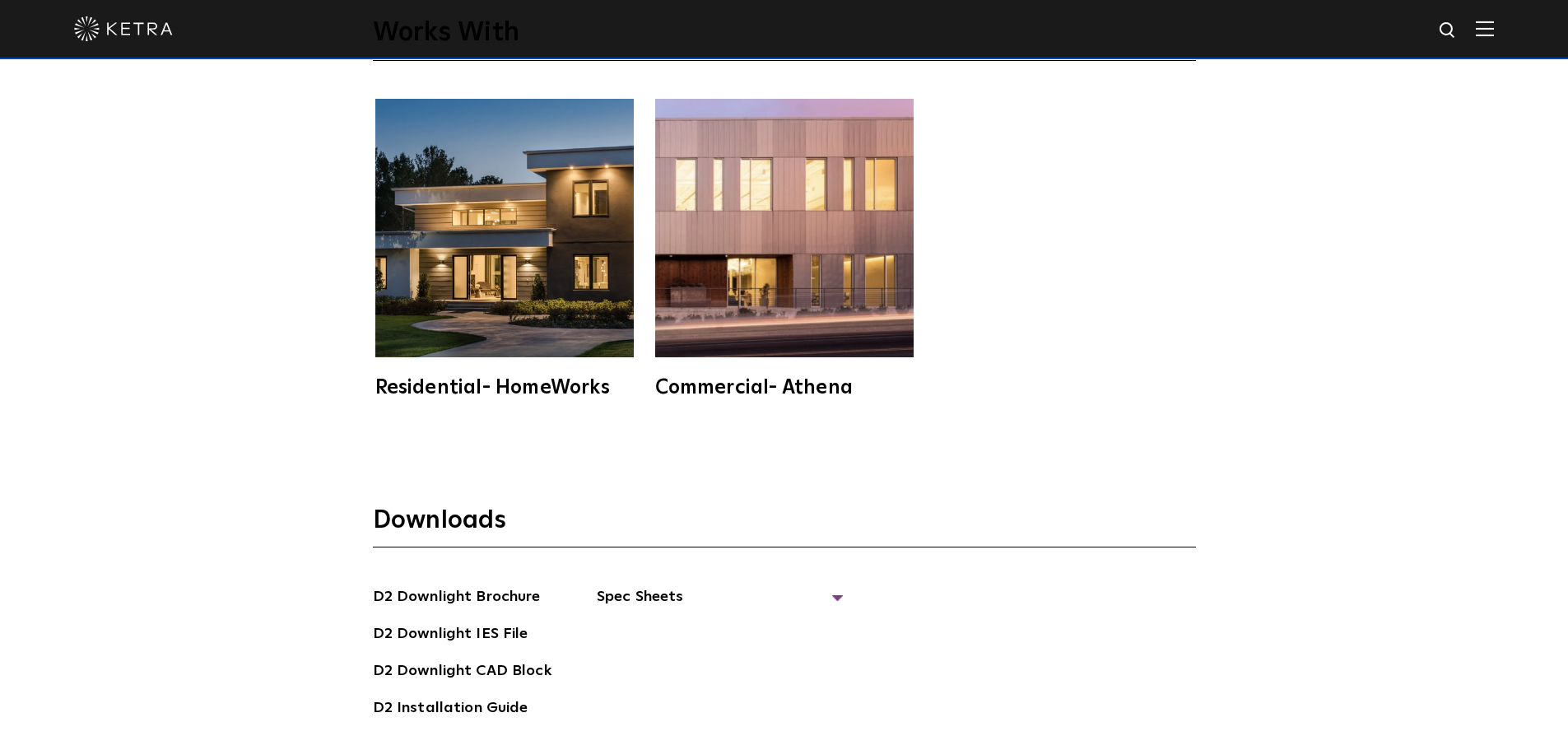
scroll to position [4859, 0]
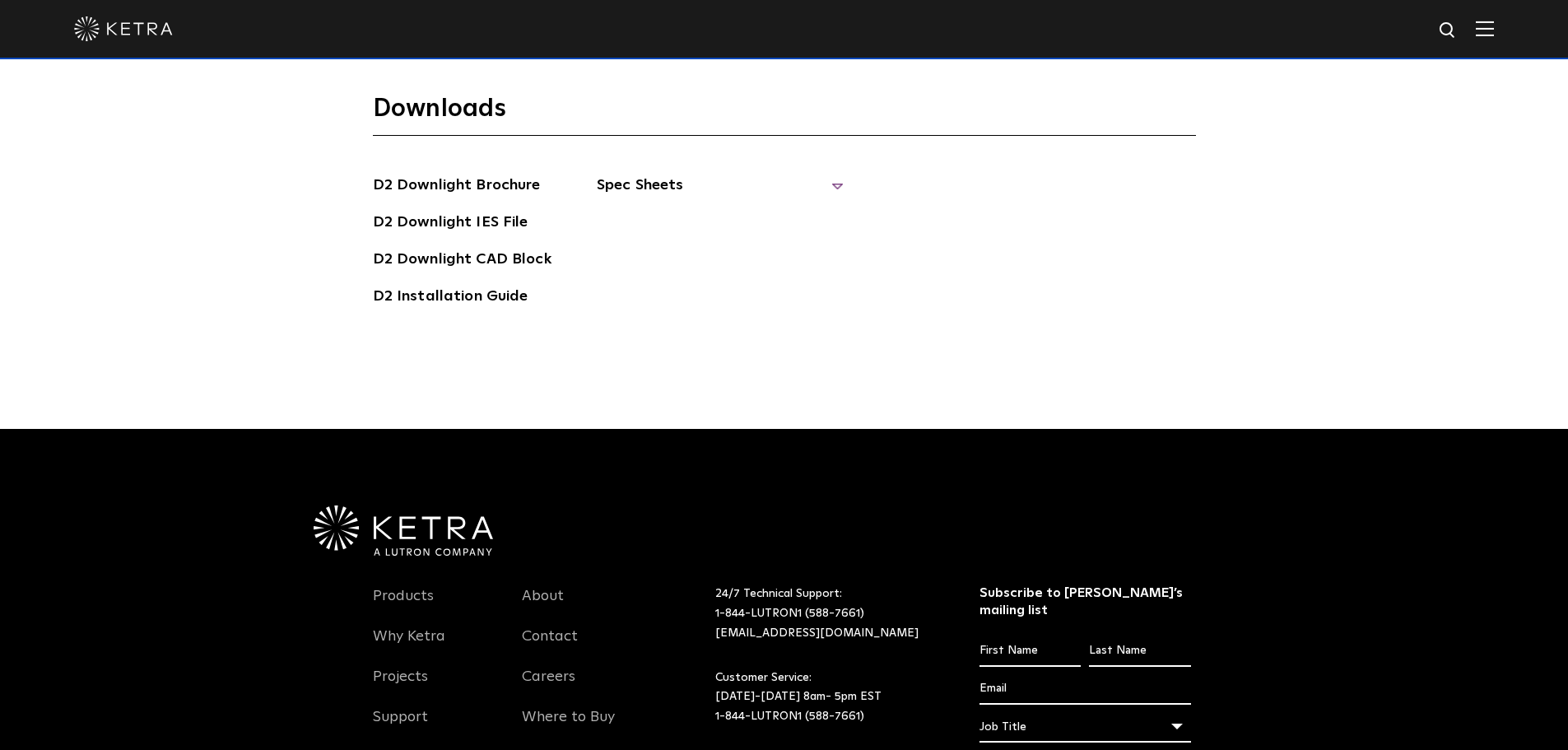
click at [798, 180] on span "Spec Sheets" at bounding box center [720, 192] width 247 height 36
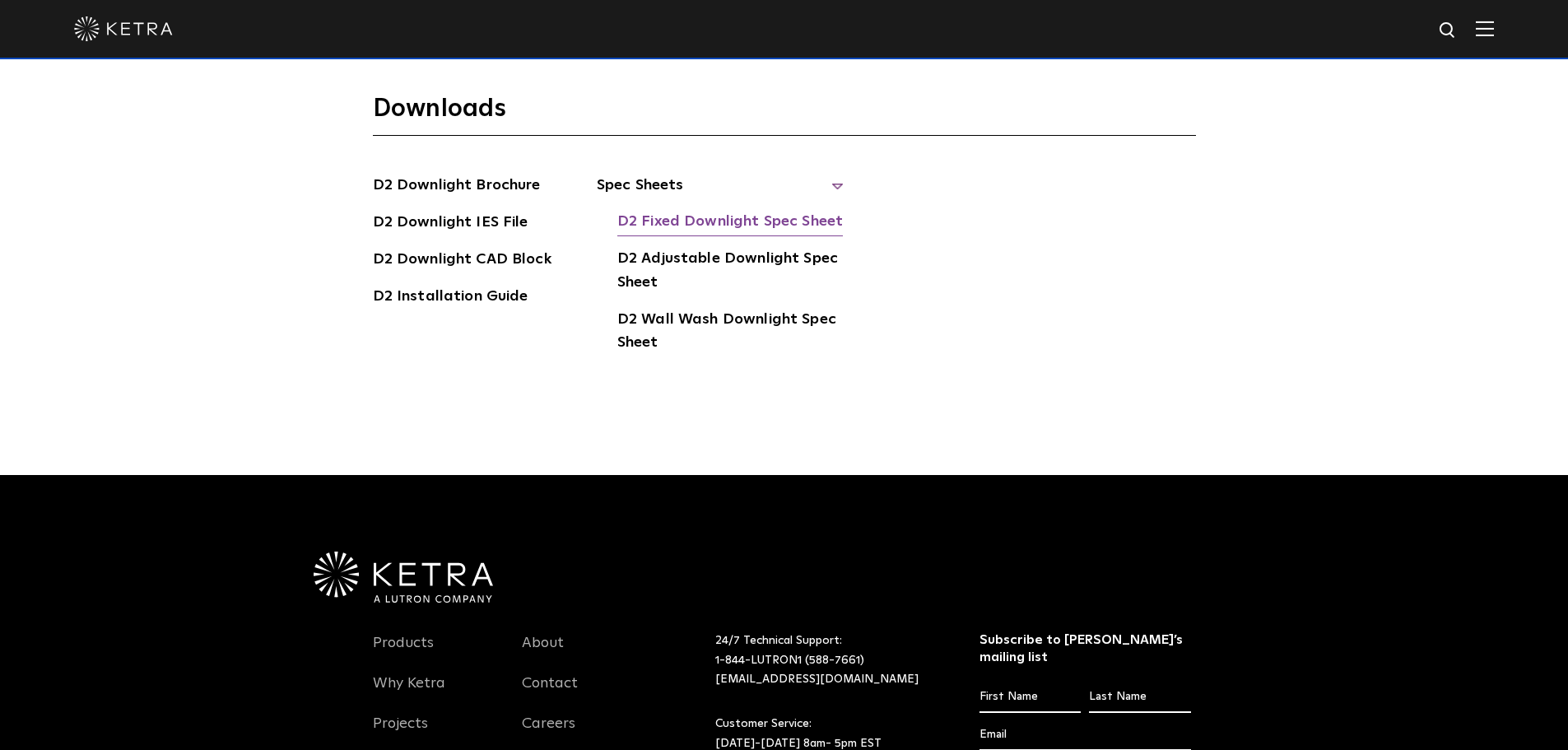
click at [774, 212] on link "D2 Fixed Downlight Spec Sheet" at bounding box center [730, 223] width 225 height 26
click at [498, 214] on link "D2 Downlight IES File" at bounding box center [450, 224] width 155 height 26
click at [1382, 536] on div "Products Why Ketra Projects Support News + Insights About Contact Careers Where…" at bounding box center [784, 747] width 1568 height 543
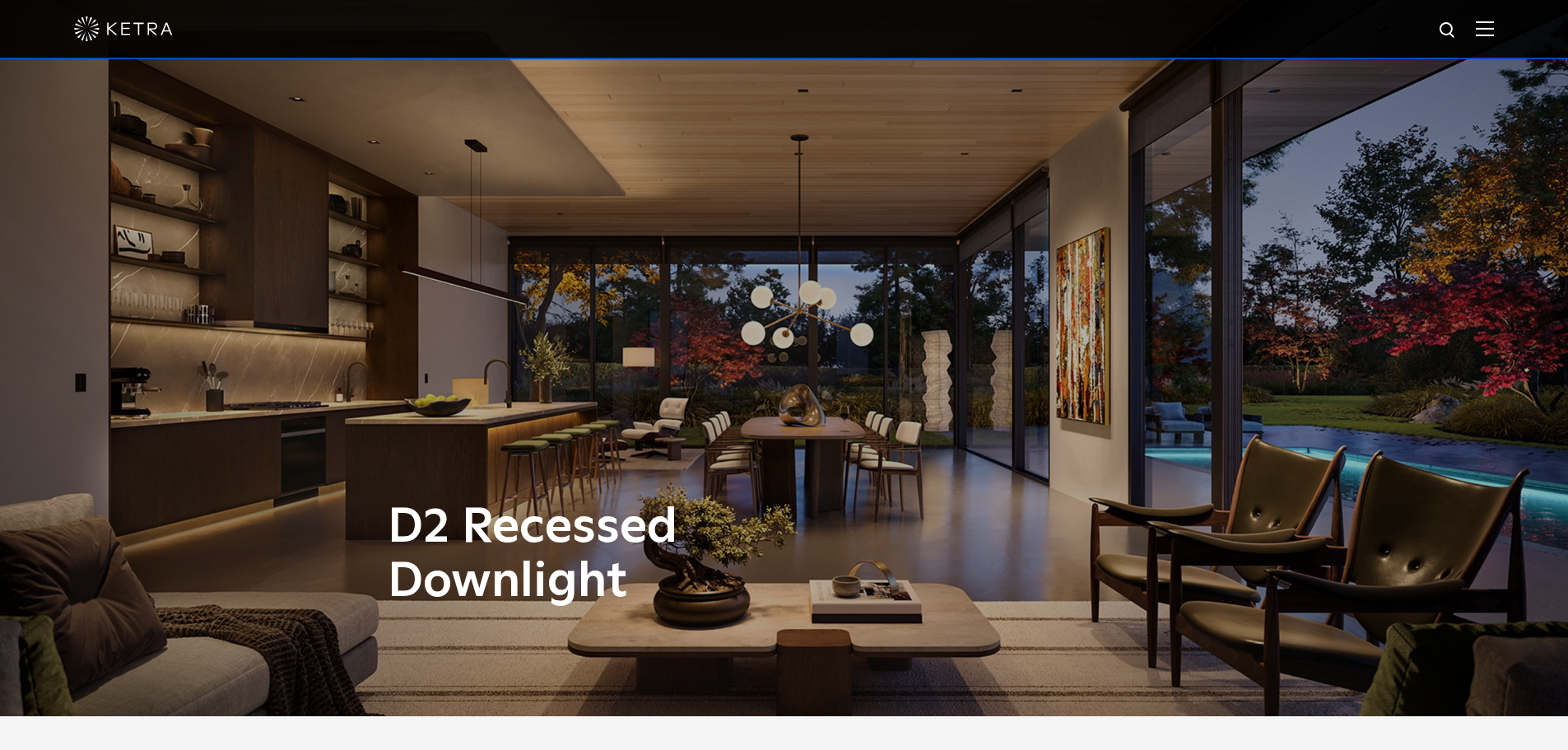
scroll to position [0, 0]
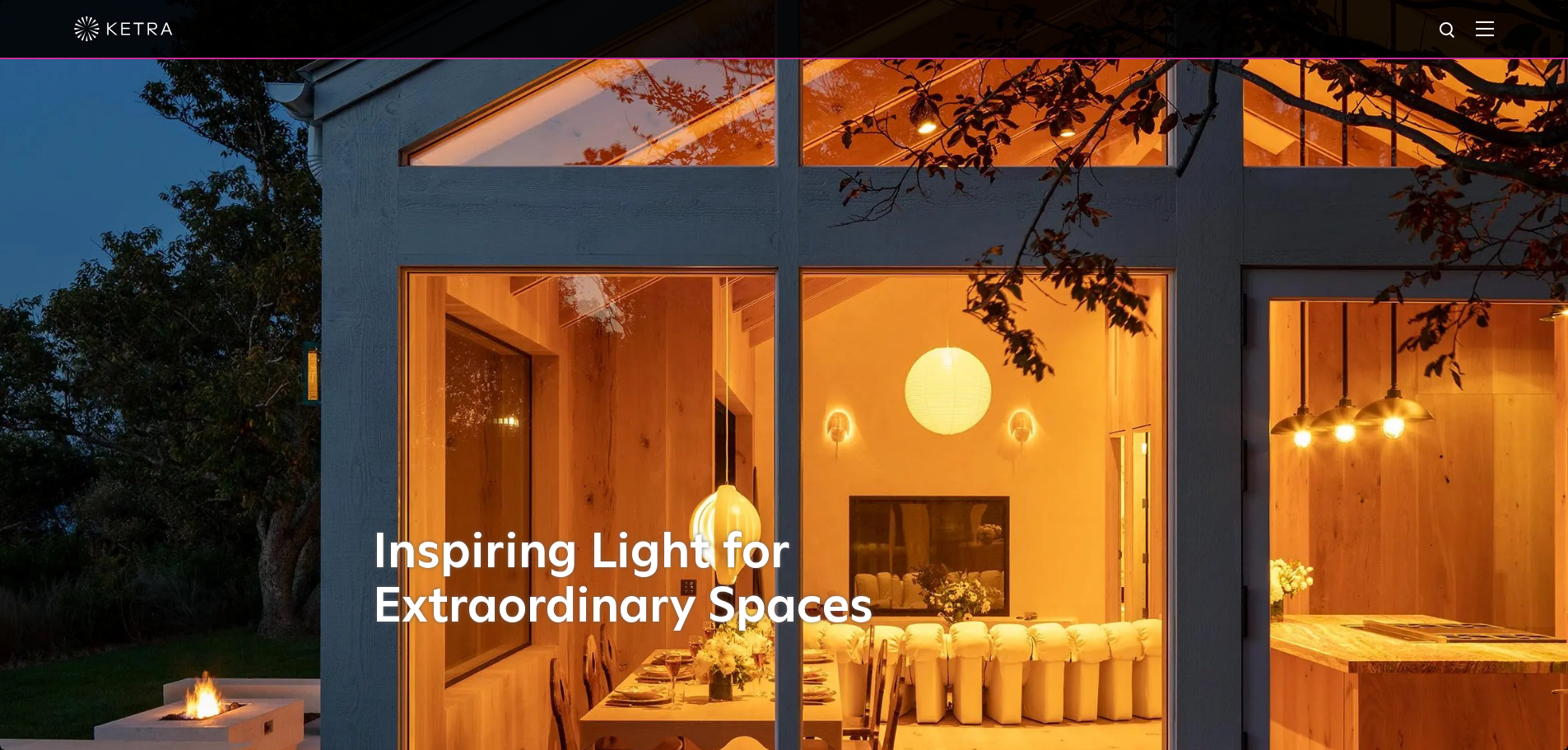
click at [1495, 26] on img at bounding box center [1484, 28] width 18 height 16
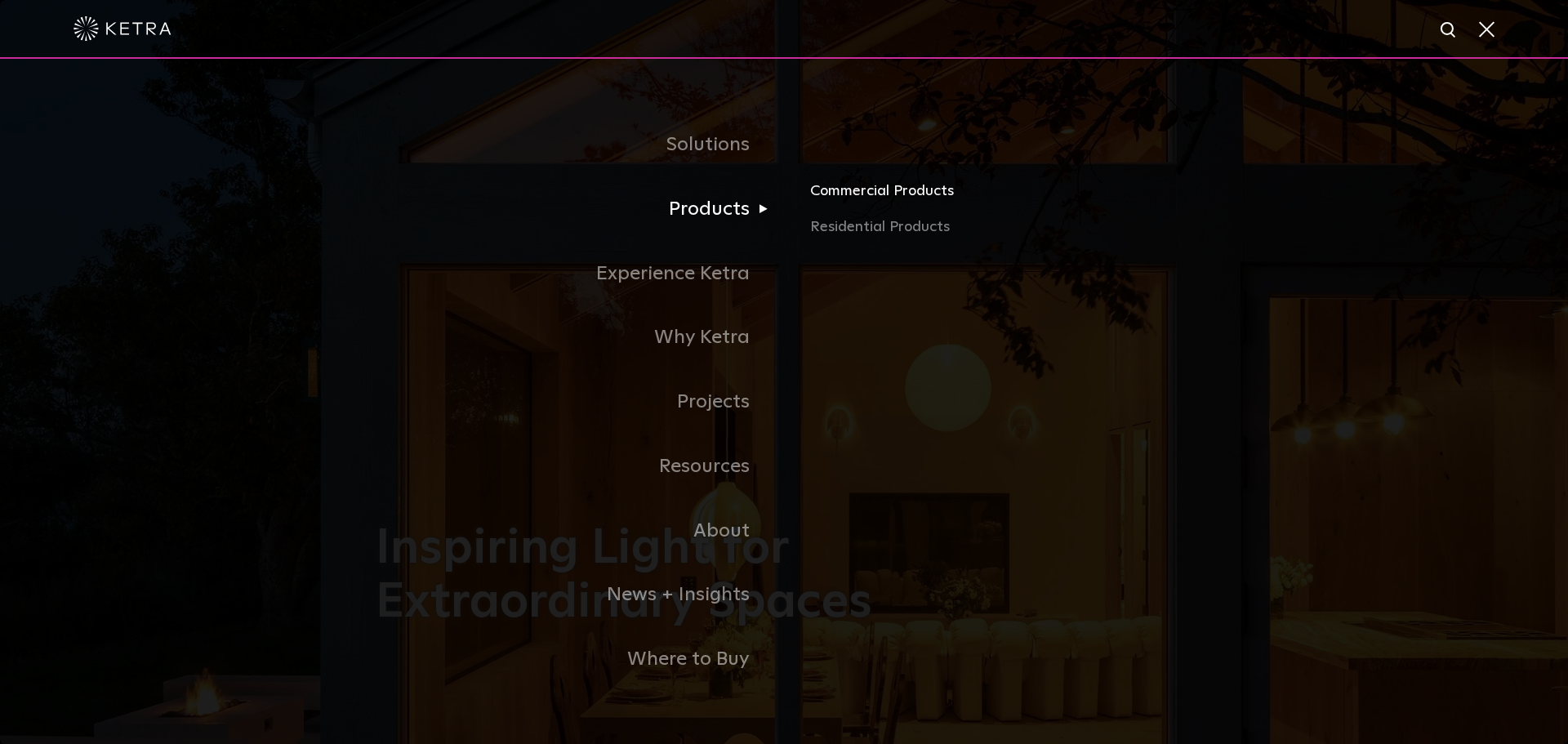
click at [835, 199] on link "Commercial Products" at bounding box center [1001, 198] width 382 height 36
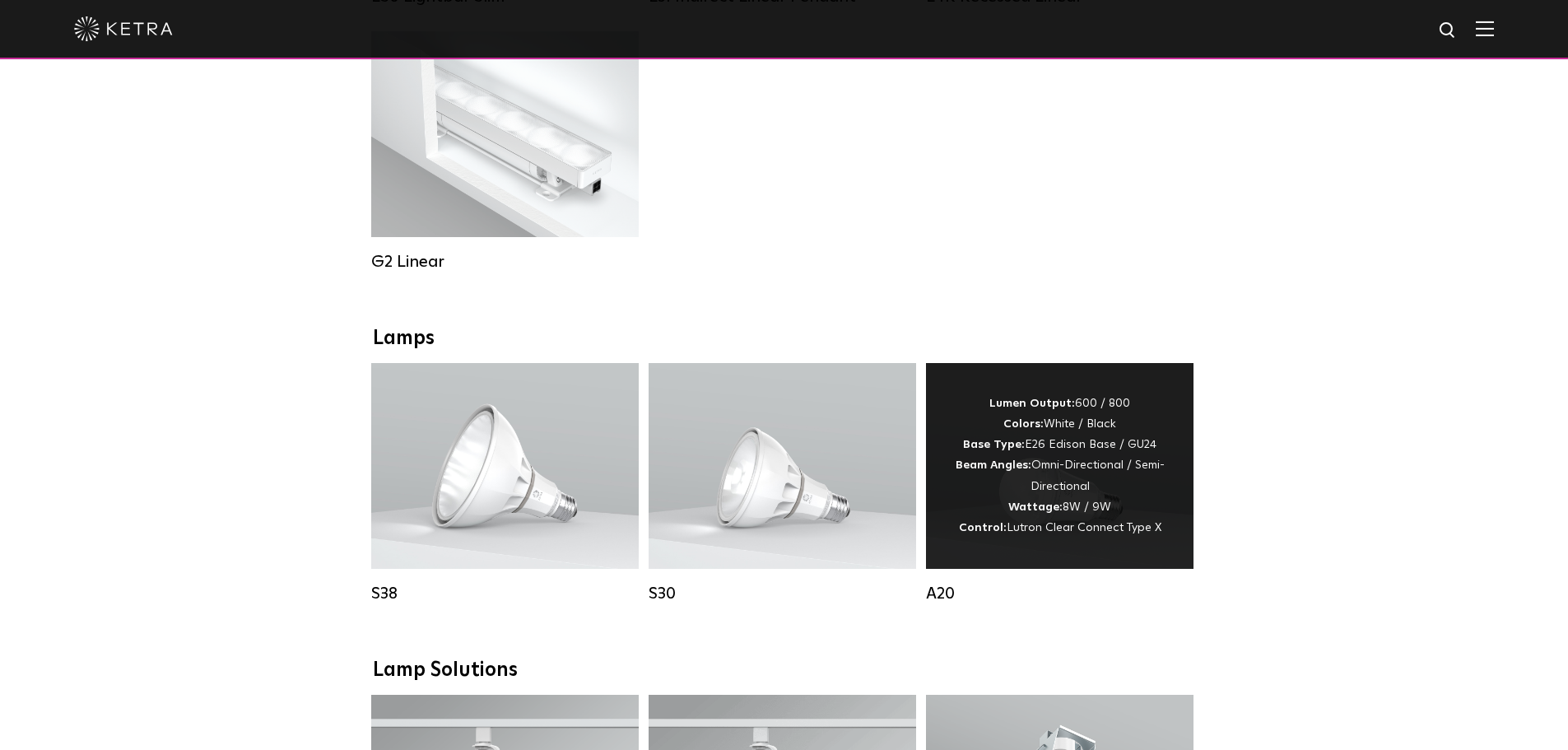
scroll to position [1071, 0]
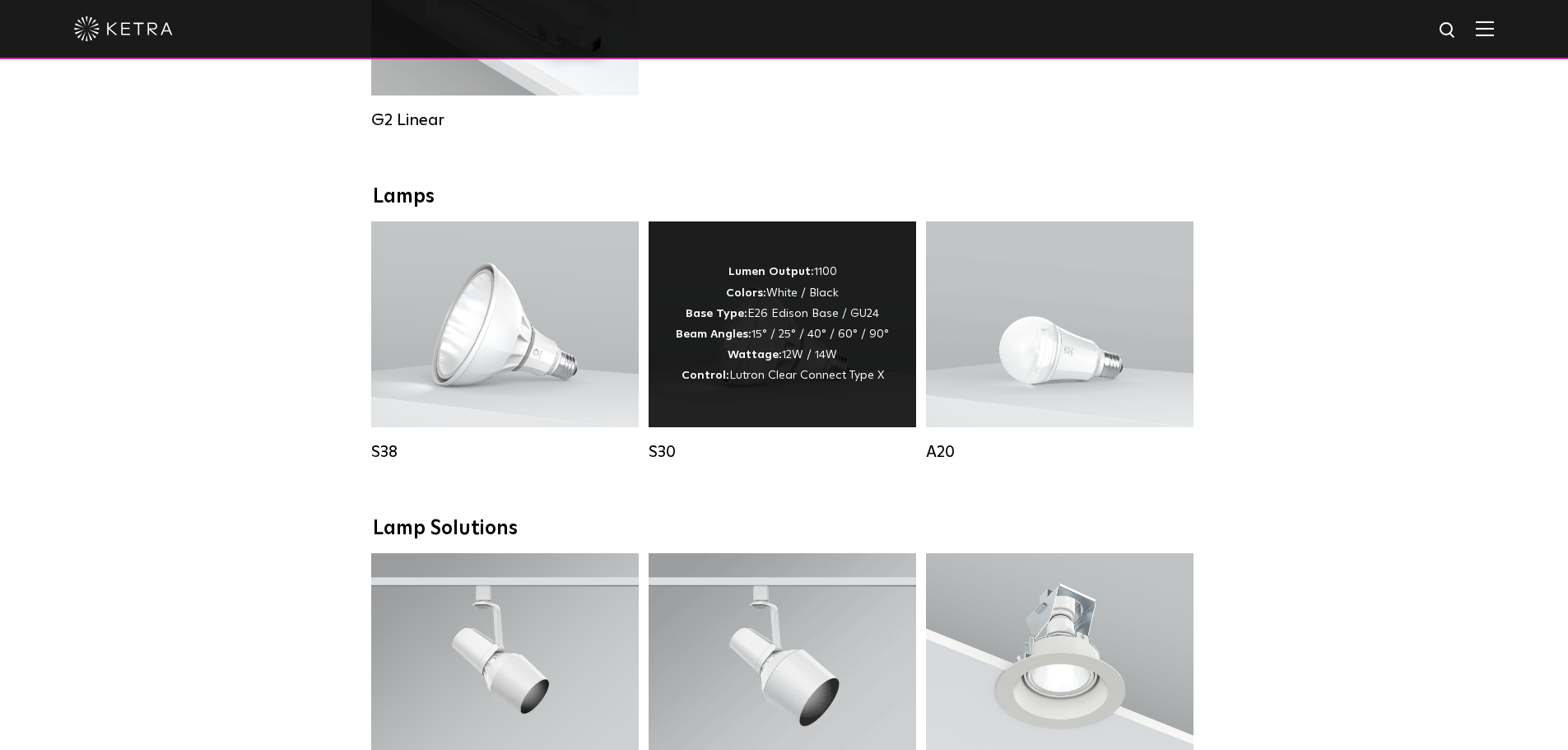
click at [721, 381] on div "Lumen Output: 1100 Colors: White / Black Base Type: E26 Edison Base / GU24 Beam…" at bounding box center [782, 323] width 213 height 124
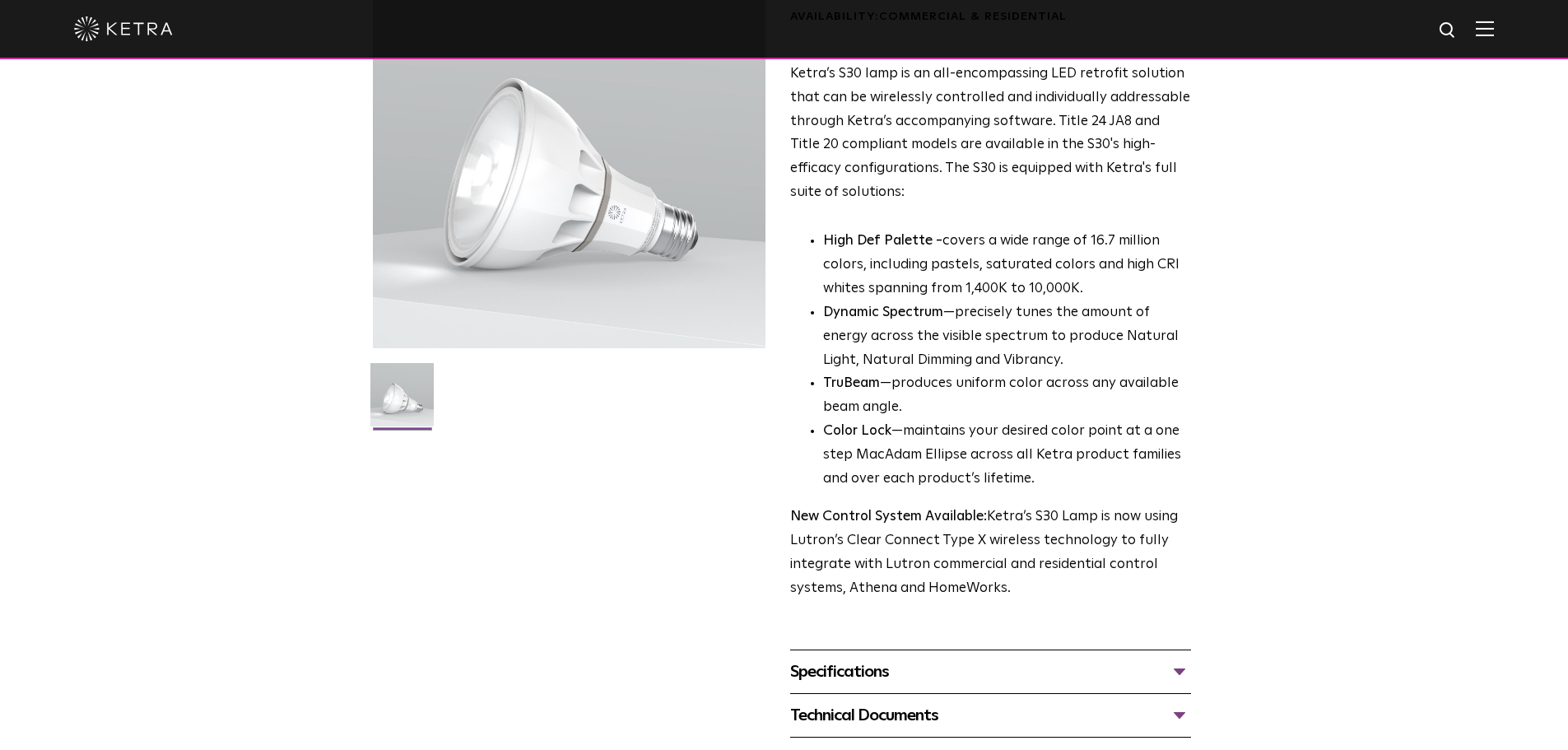
scroll to position [412, 0]
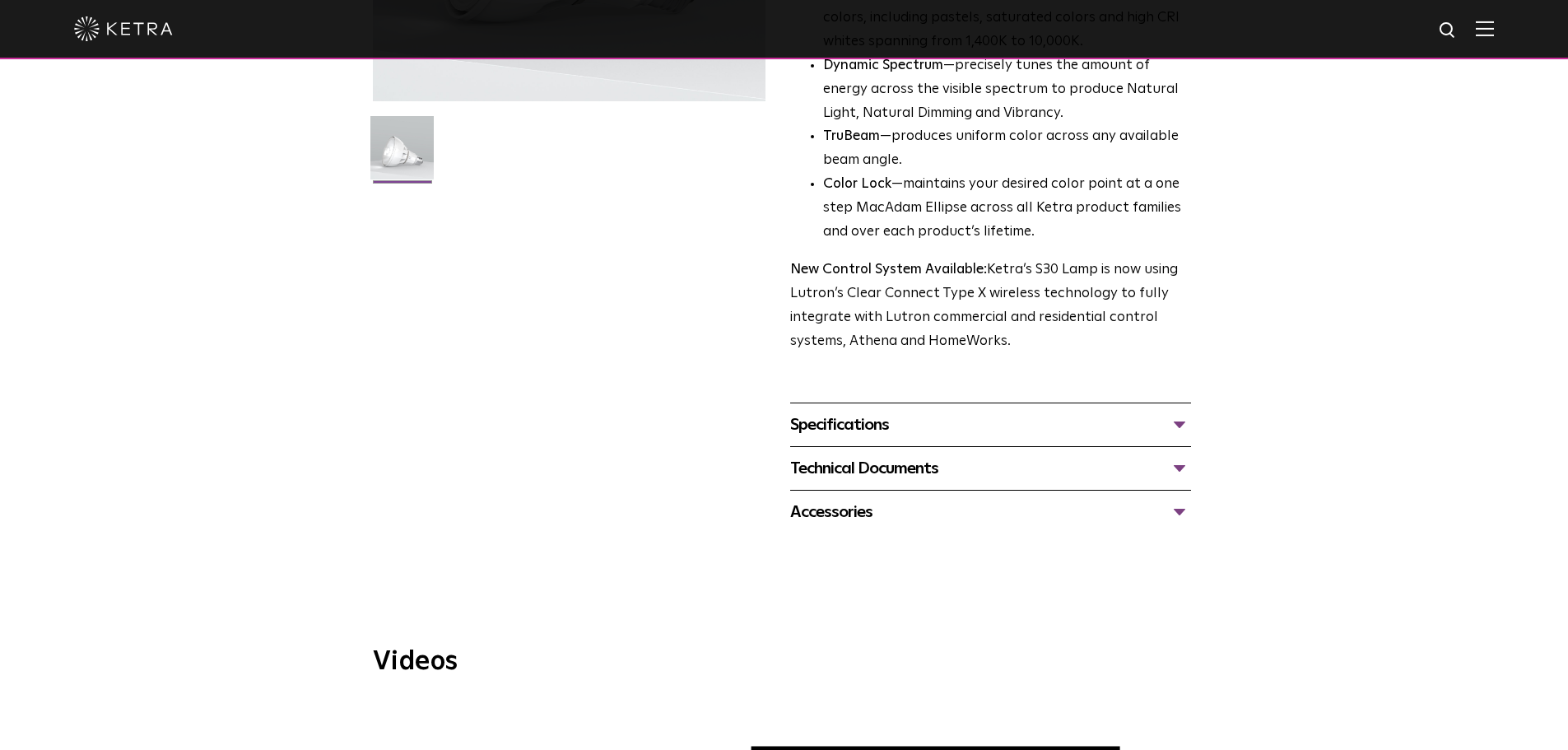
click at [988, 428] on div "Specifications" at bounding box center [990, 424] width 401 height 26
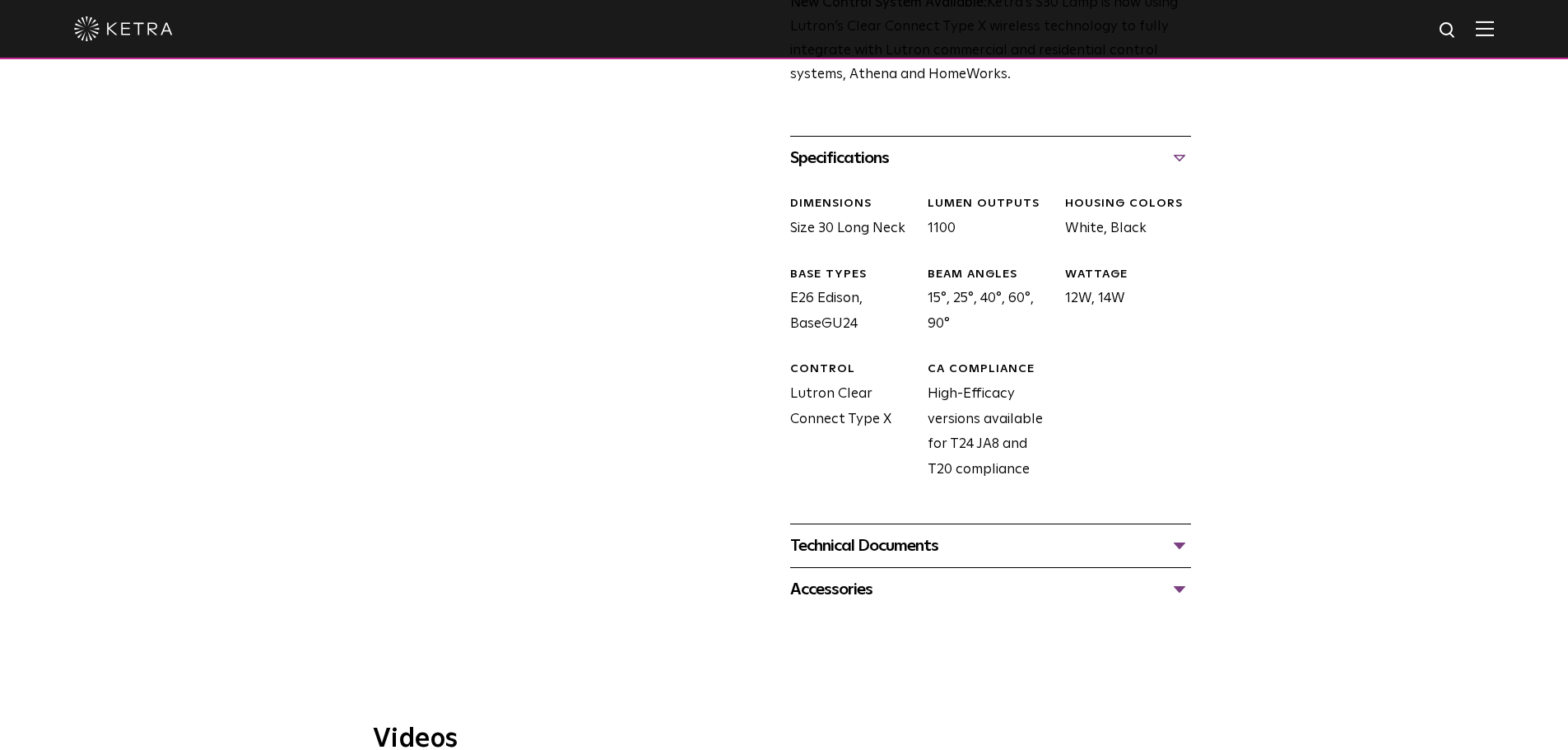
scroll to position [741, 0]
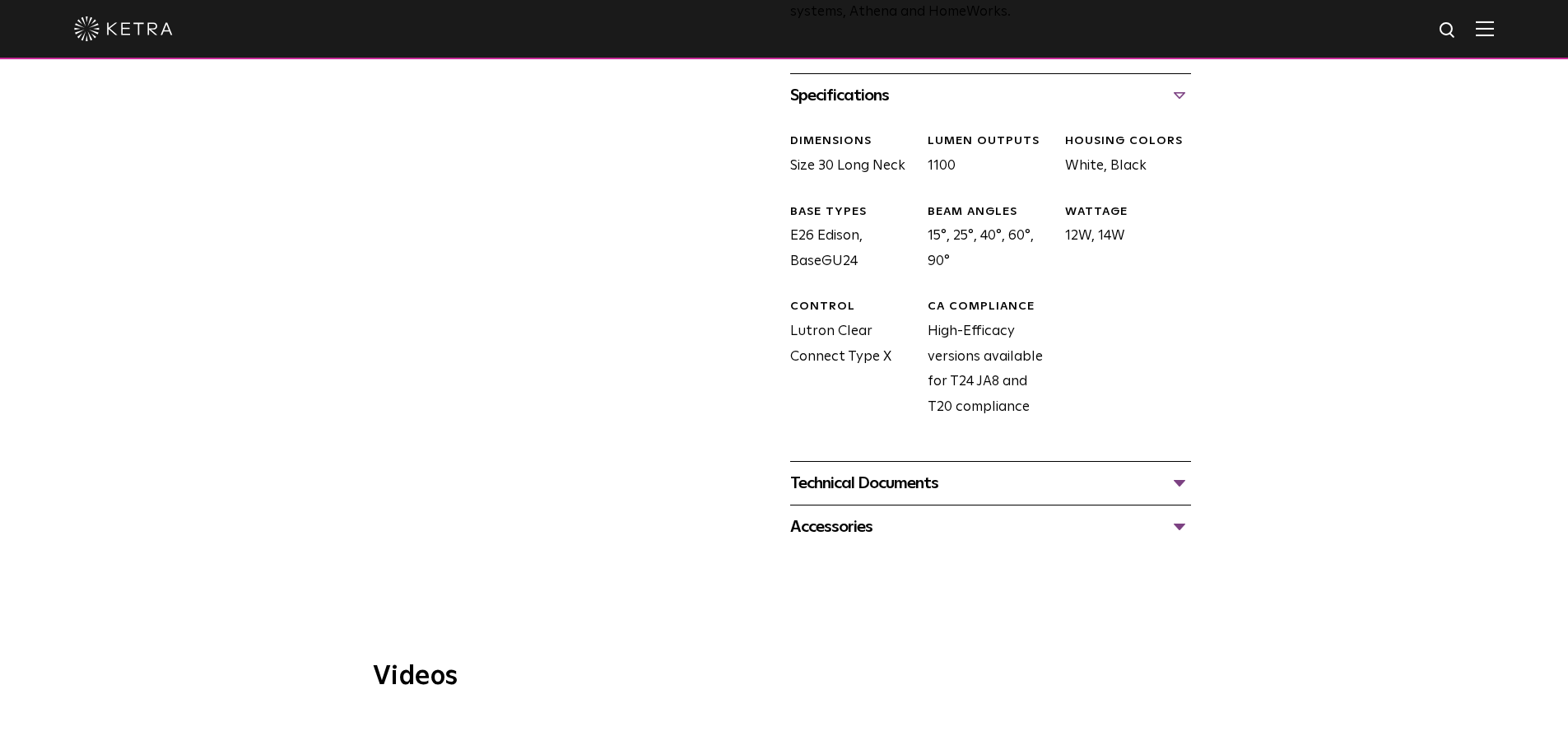
click at [988, 496] on div "Technical Documents" at bounding box center [990, 483] width 401 height 26
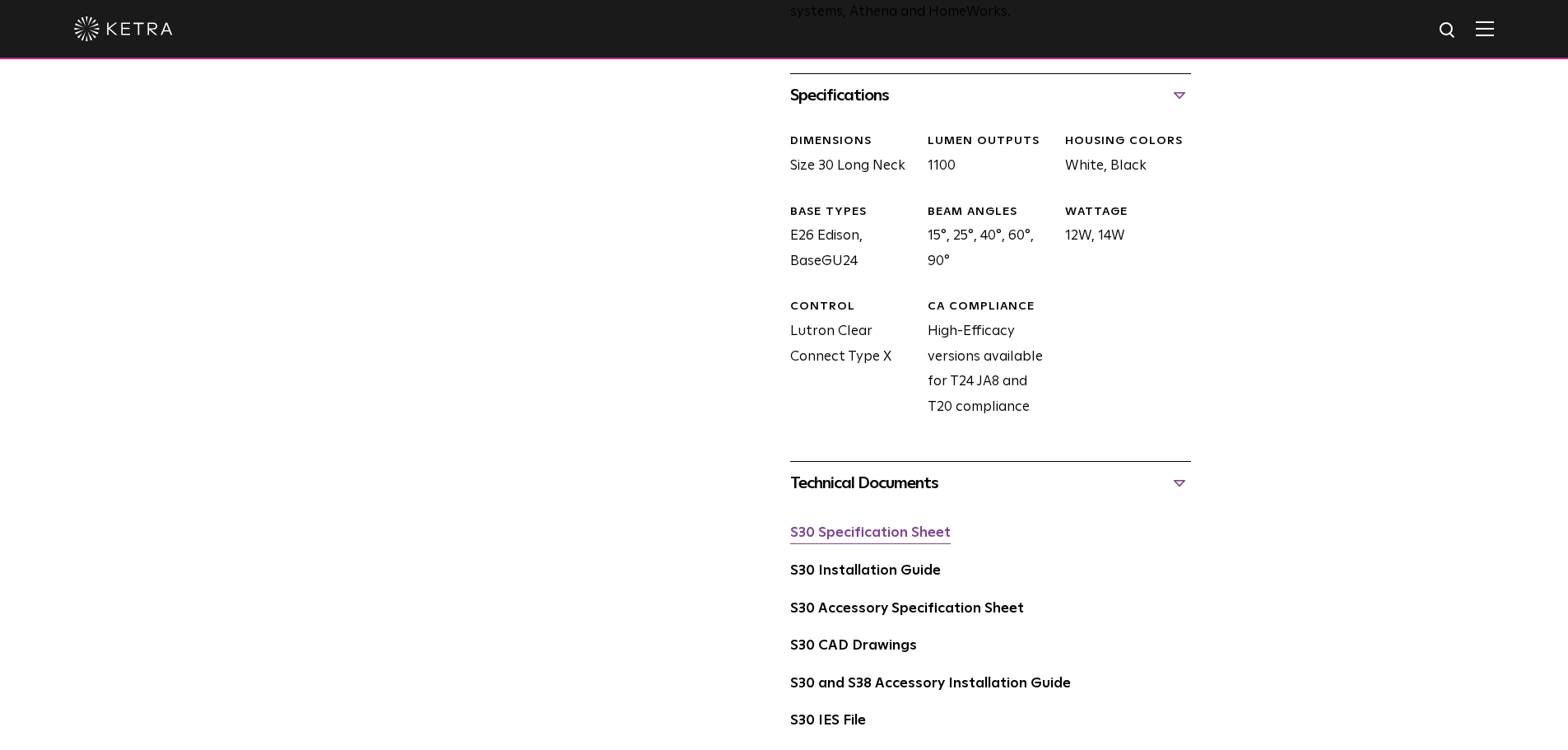
click at [865, 534] on link "S30 Specification Sheet" at bounding box center [870, 533] width 160 height 14
